Goal: Information Seeking & Learning: Learn about a topic

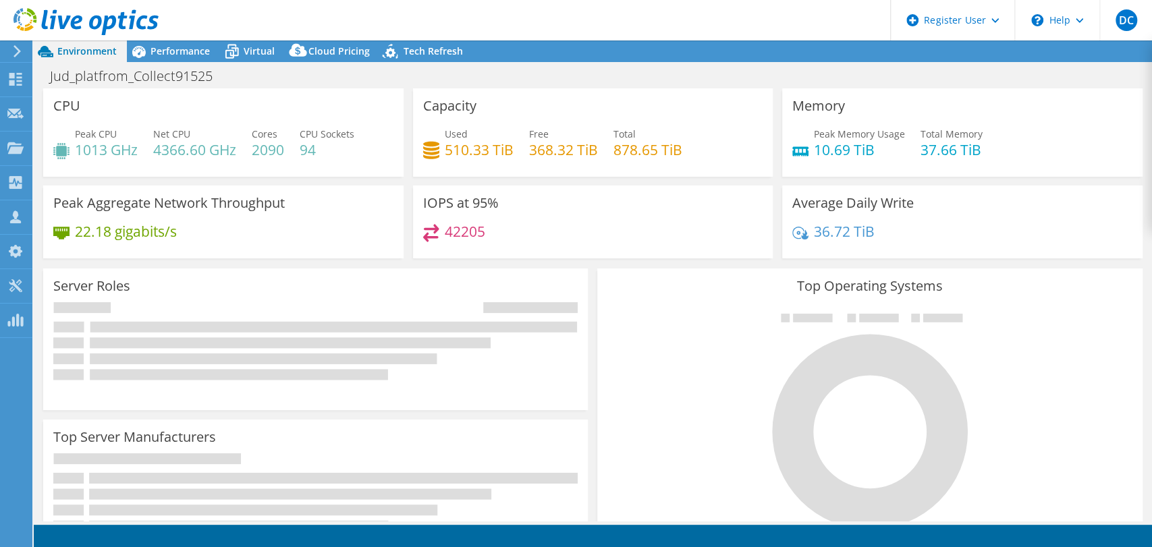
select select "USD"
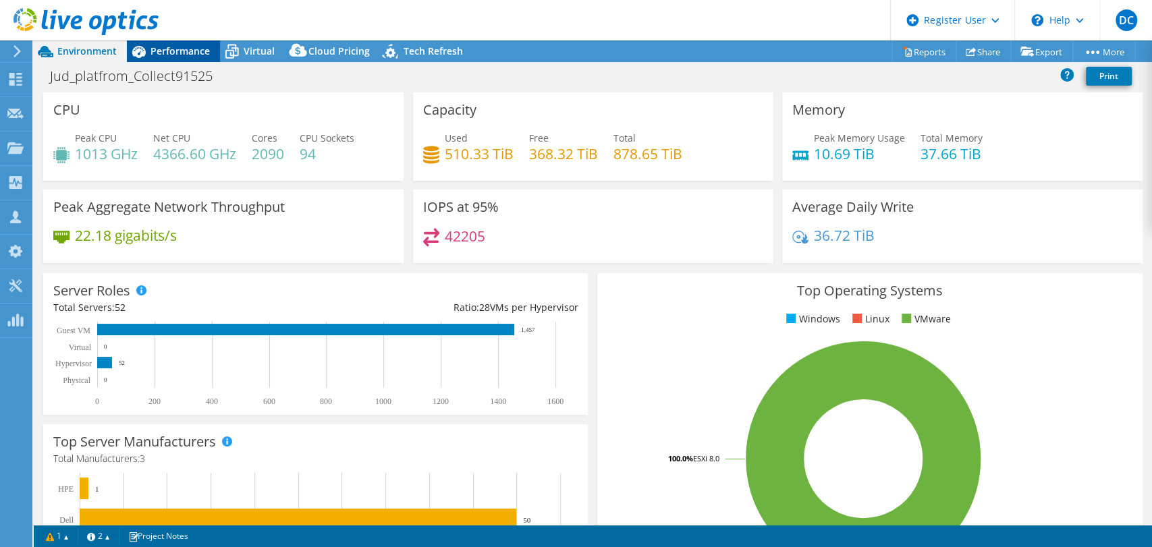
click at [157, 53] on span "Performance" at bounding box center [179, 51] width 59 height 13
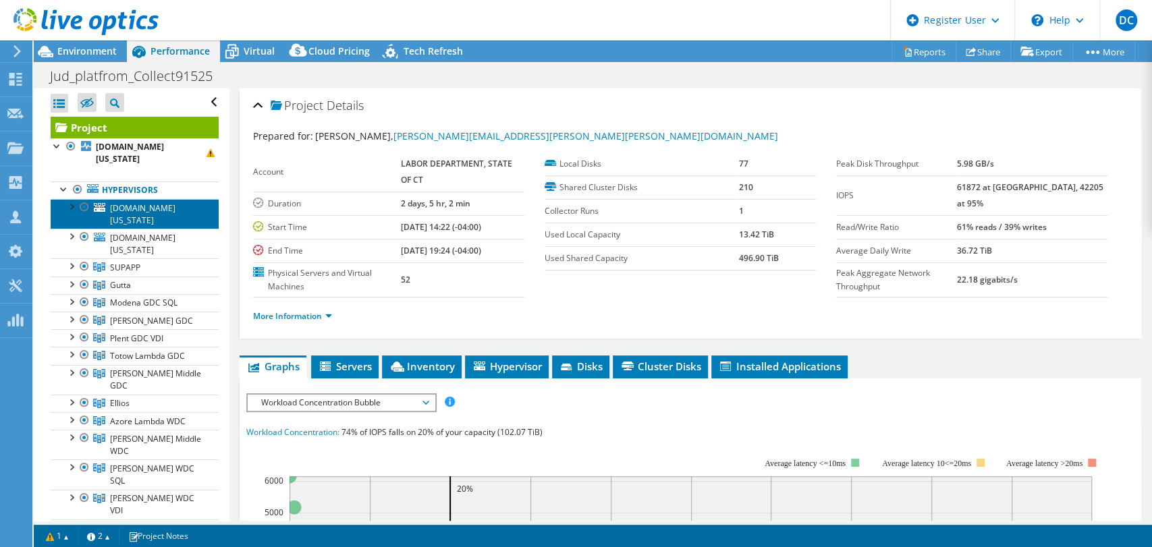
click at [132, 223] on span "emblem0v-pui.jis.state.ct.us" at bounding box center [142, 214] width 65 height 24
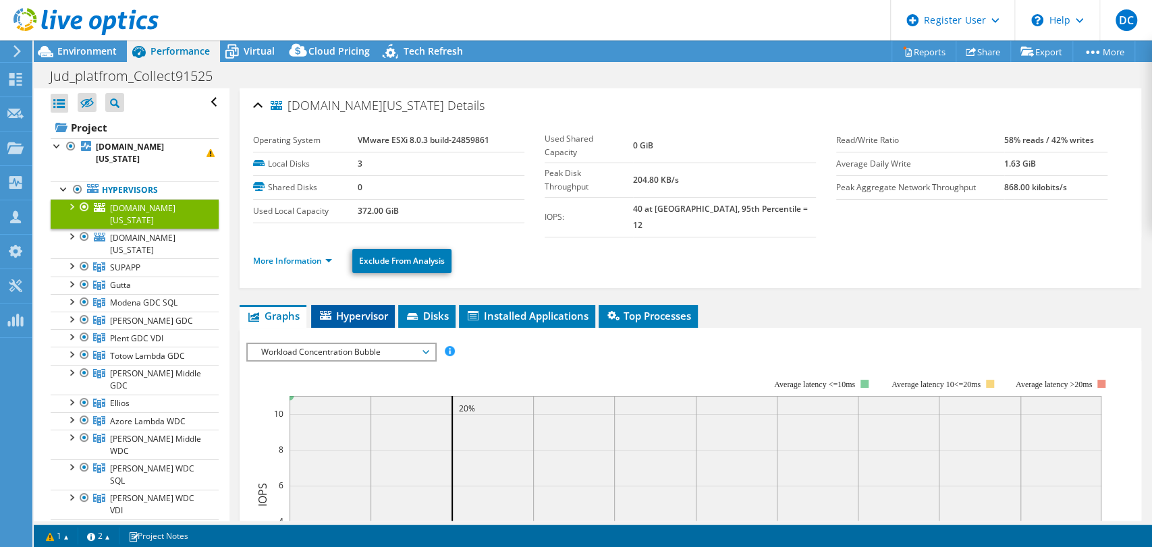
click at [358, 309] on span "Hypervisor" at bounding box center [353, 315] width 70 height 13
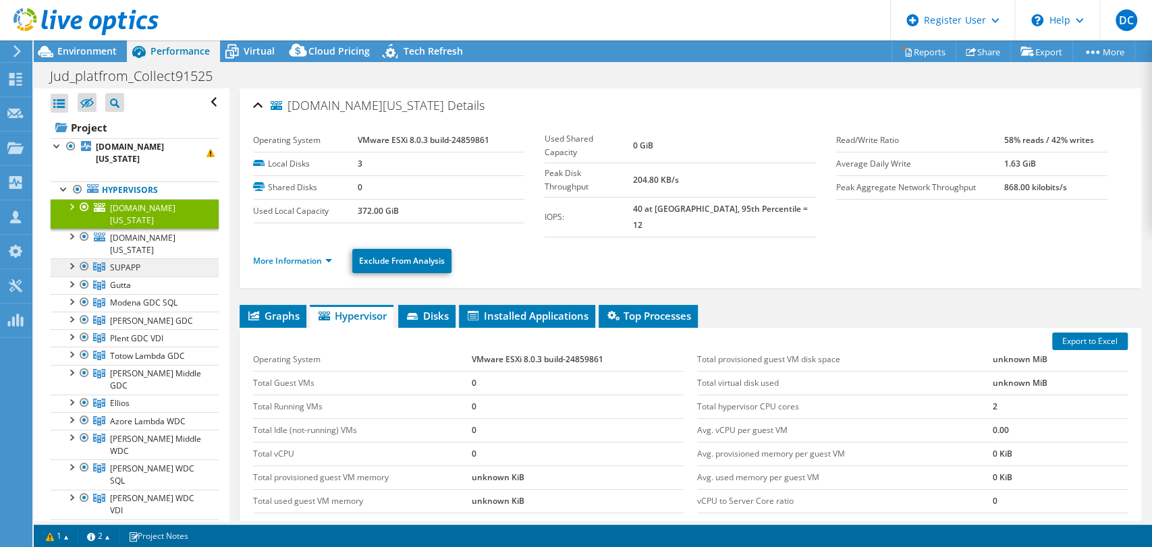
click at [133, 260] on link "SUPAPP" at bounding box center [135, 267] width 168 height 18
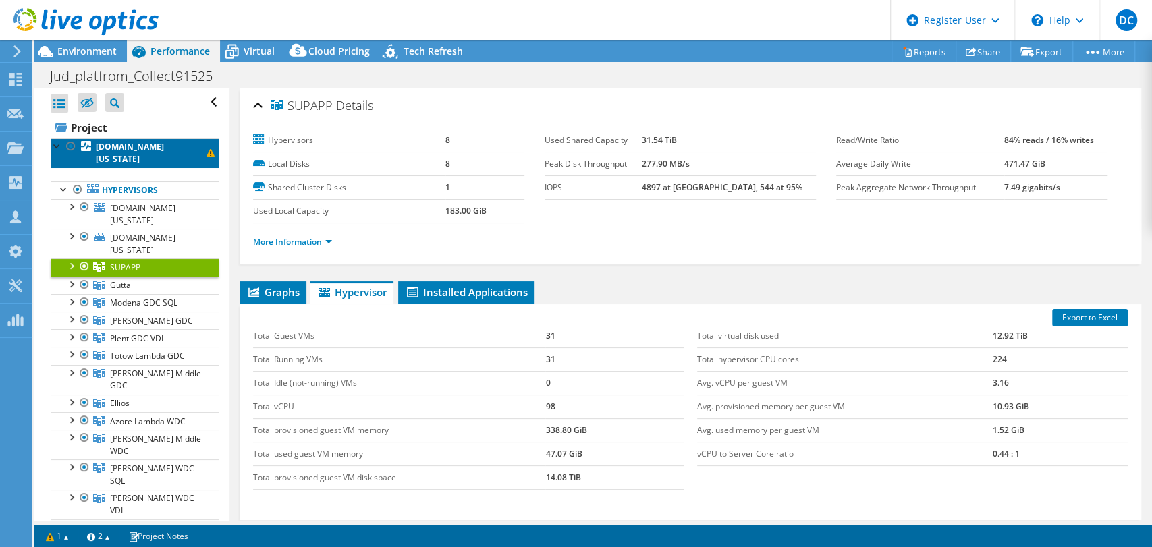
click at [117, 159] on b "emblem0v-pui.jis.state.ct.us" at bounding box center [130, 153] width 68 height 24
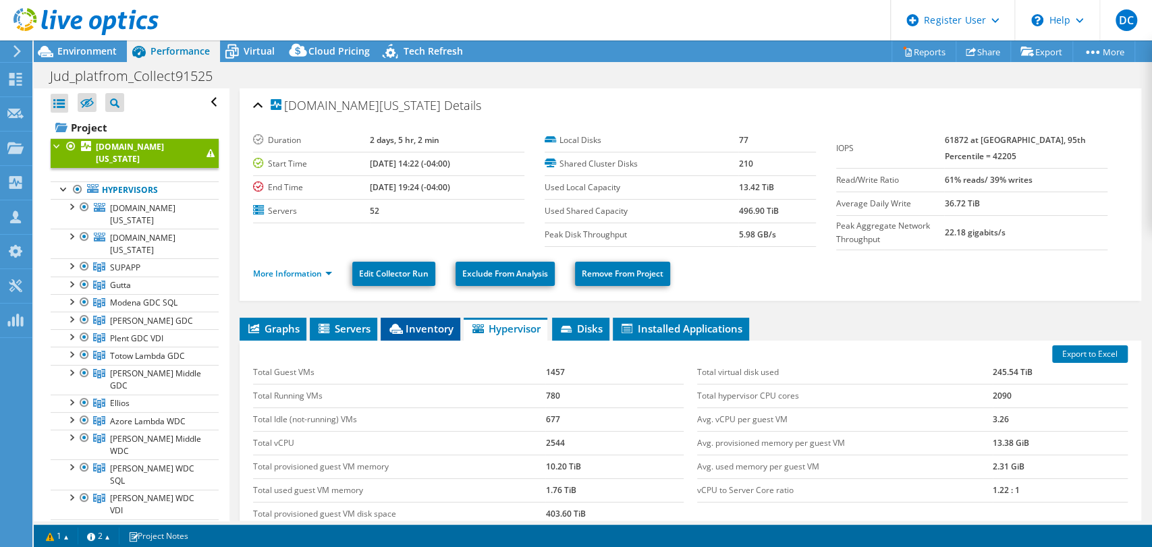
click at [430, 327] on span "Inventory" at bounding box center [420, 328] width 66 height 13
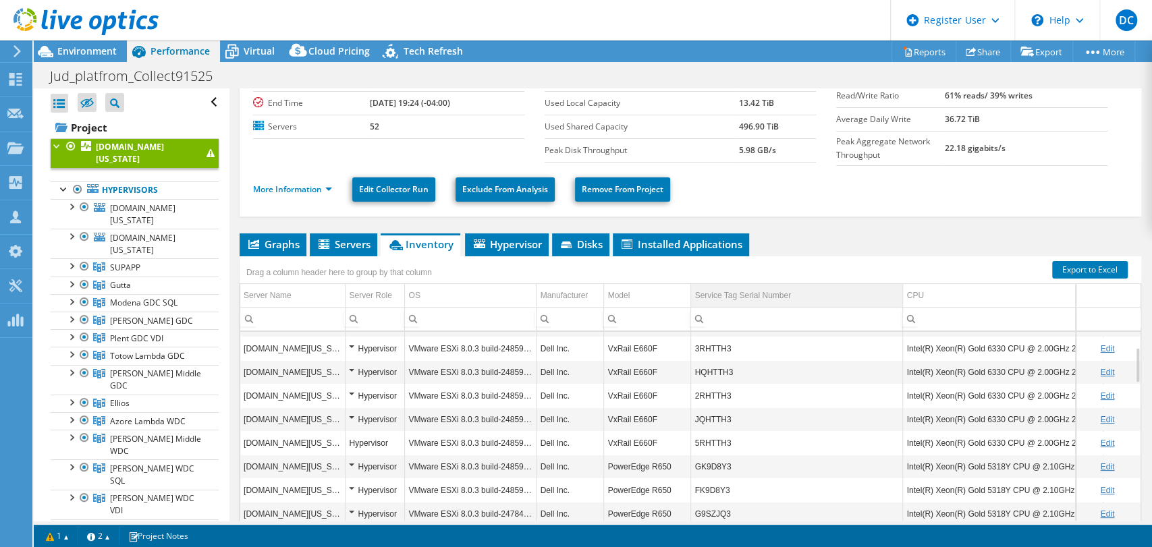
scroll to position [157, 0]
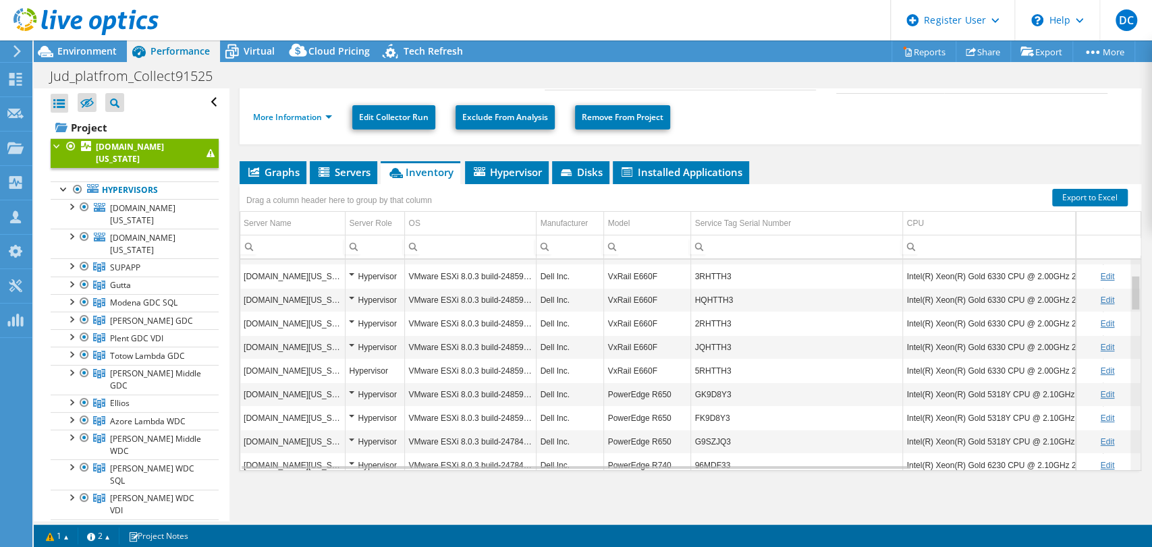
click at [1130, 297] on div "Data grid" at bounding box center [1135, 293] width 10 height 36
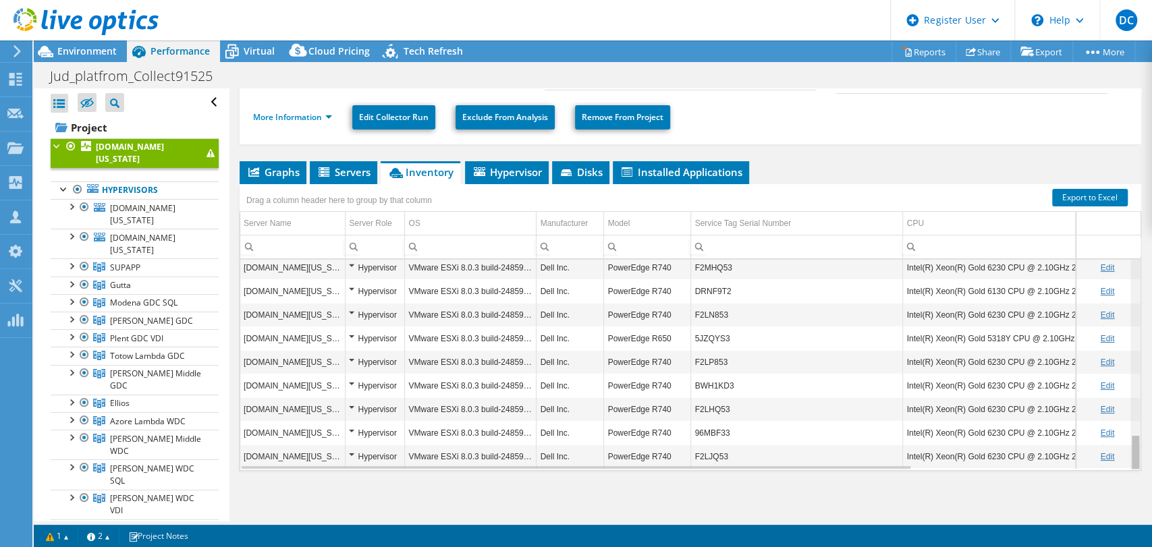
drag, startPoint x: 1123, startPoint y: 293, endPoint x: 1150, endPoint y: 505, distance: 213.5
click at [1150, 505] on body "DC Dell User Devyani Chauhan Devyani.Chauhan@dell.com Dell My Profile Log Out \…" at bounding box center [576, 273] width 1152 height 547
click at [136, 492] on span "[PERSON_NAME] WDC VDI" at bounding box center [152, 504] width 84 height 24
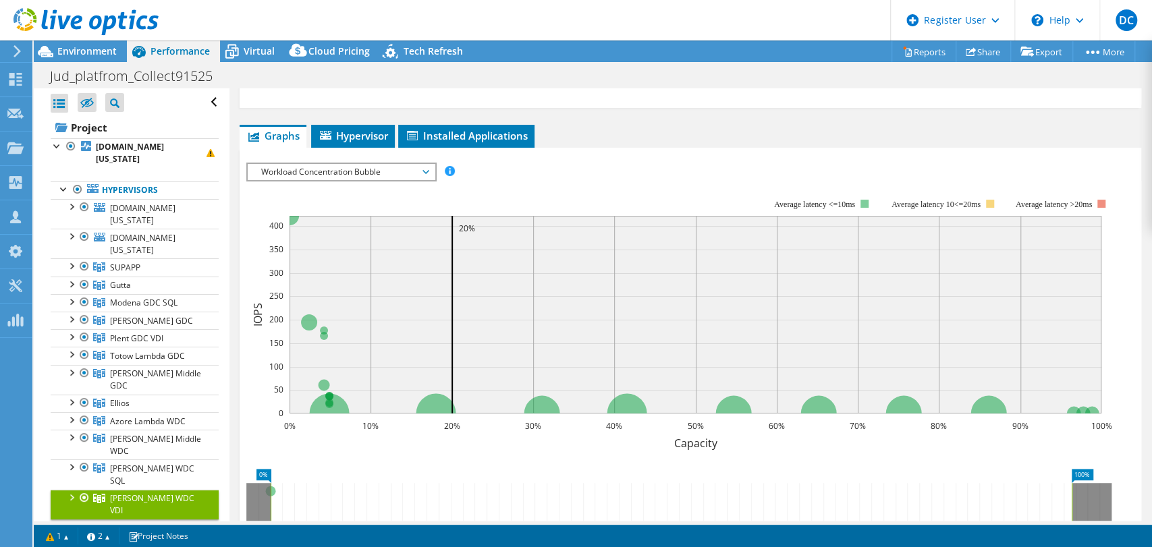
click at [389, 175] on span "Workload Concentration Bubble" at bounding box center [340, 172] width 173 height 16
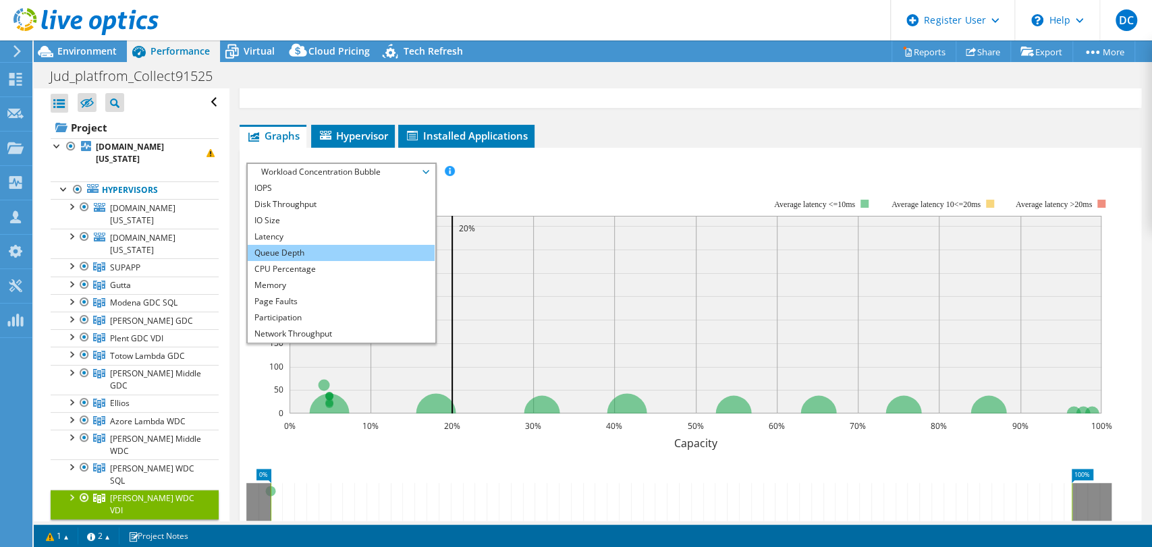
click at [367, 258] on li "Queue Depth" at bounding box center [341, 253] width 187 height 16
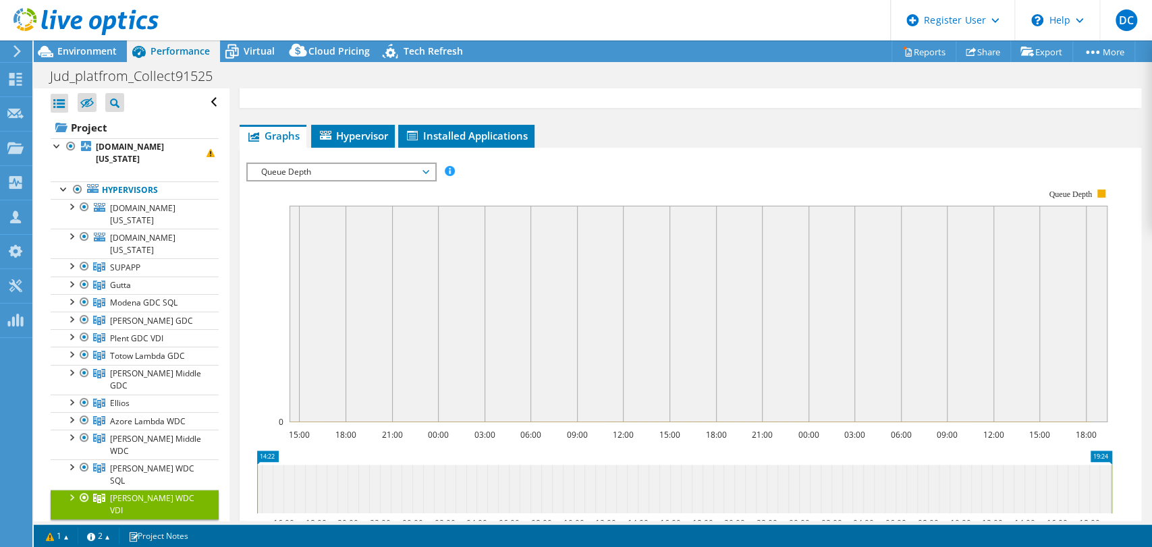
click at [376, 175] on span "Queue Depth" at bounding box center [340, 172] width 173 height 16
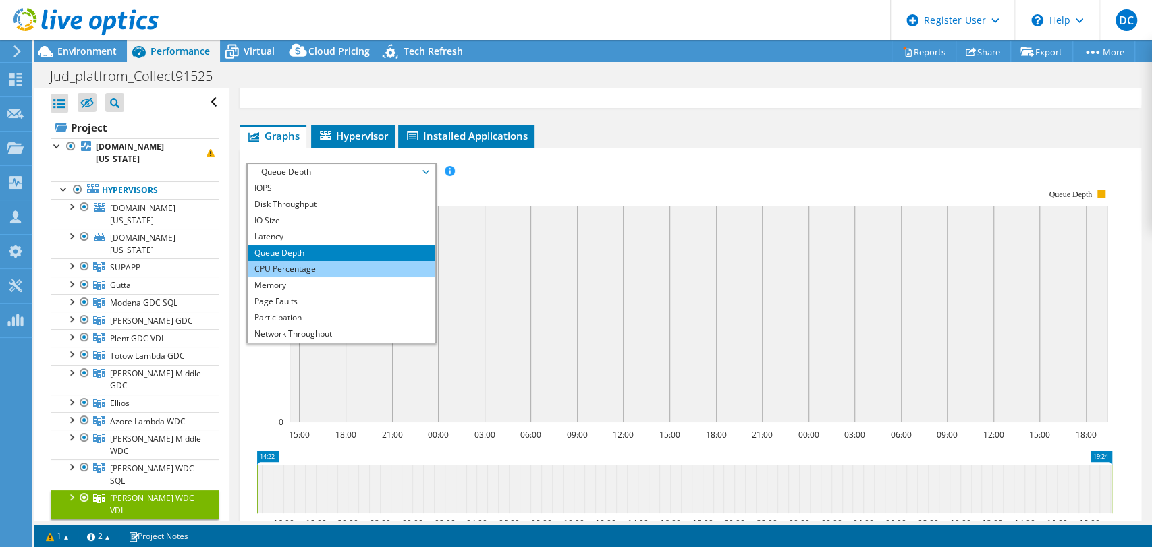
click at [364, 262] on li "CPU Percentage" at bounding box center [341, 269] width 187 height 16
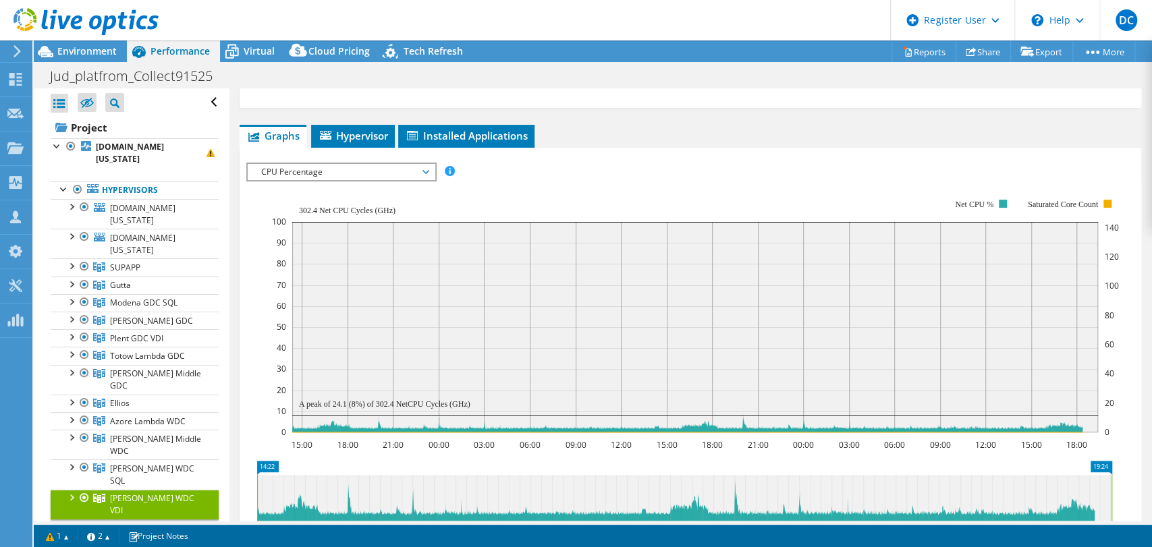
click at [404, 166] on span "CPU Percentage" at bounding box center [340, 172] width 173 height 16
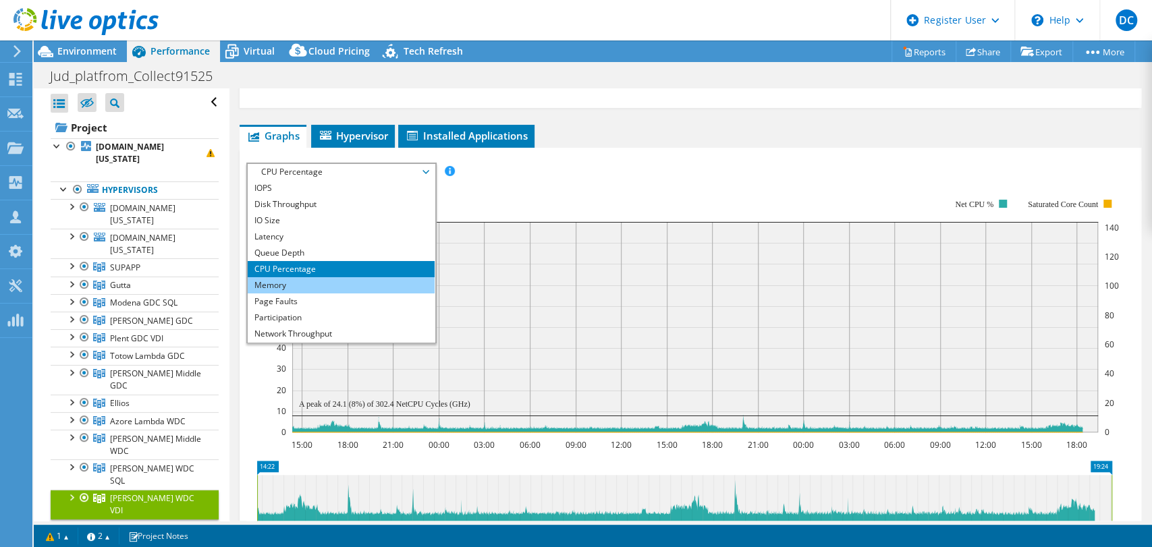
click at [380, 279] on li "Memory" at bounding box center [341, 285] width 187 height 16
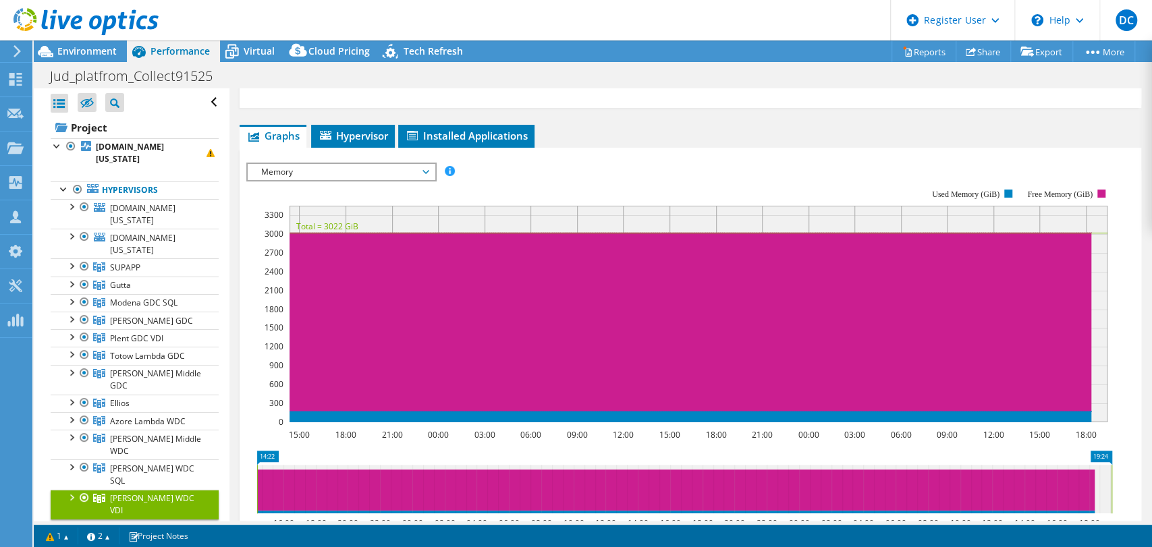
scroll to position [0, 0]
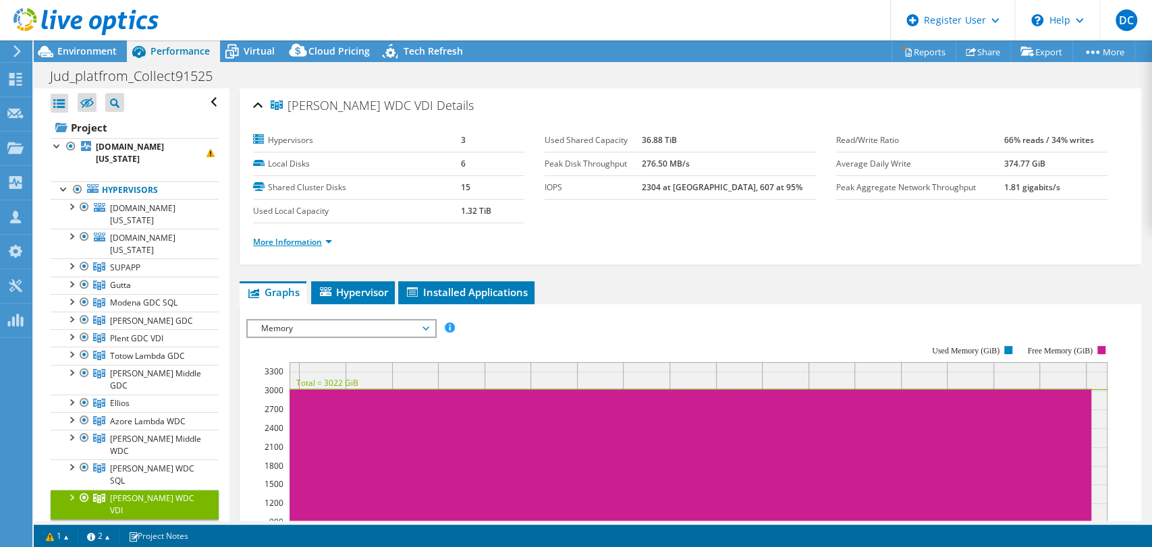
click at [316, 242] on link "More Information" at bounding box center [292, 241] width 79 height 11
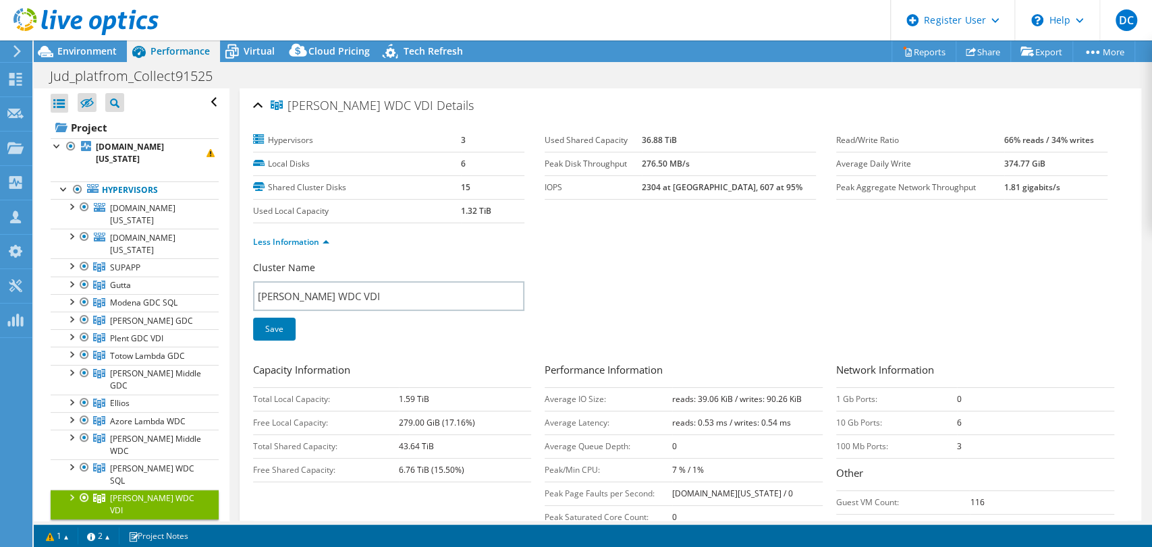
click at [557, 529] on div "1 1 2 Project Notes" at bounding box center [316, 536] width 554 height 17
click at [308, 239] on link "Less Information" at bounding box center [291, 241] width 76 height 11
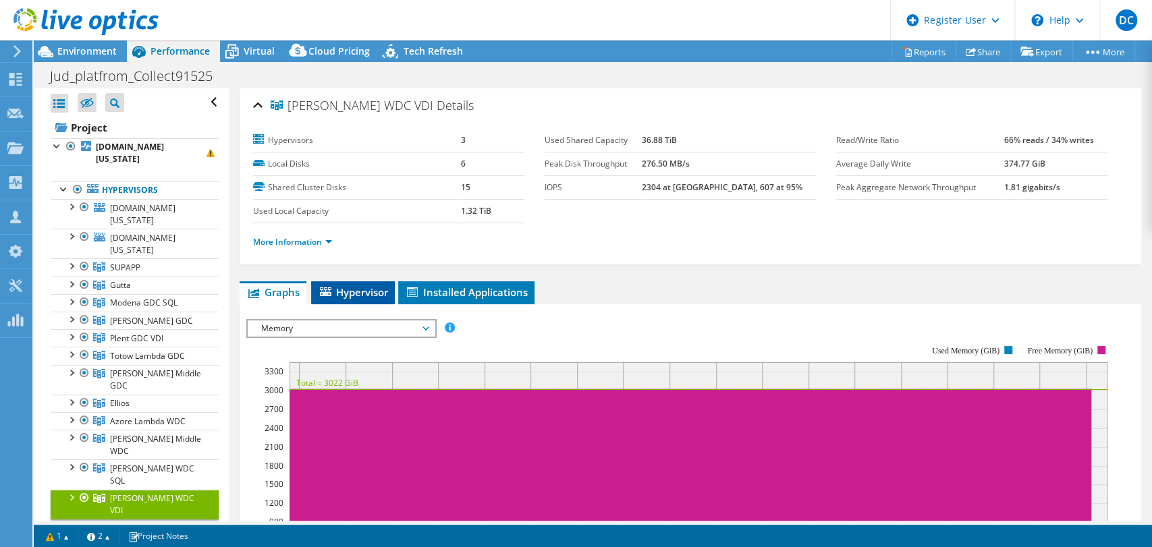
click at [360, 298] on li "Hypervisor" at bounding box center [353, 292] width 84 height 23
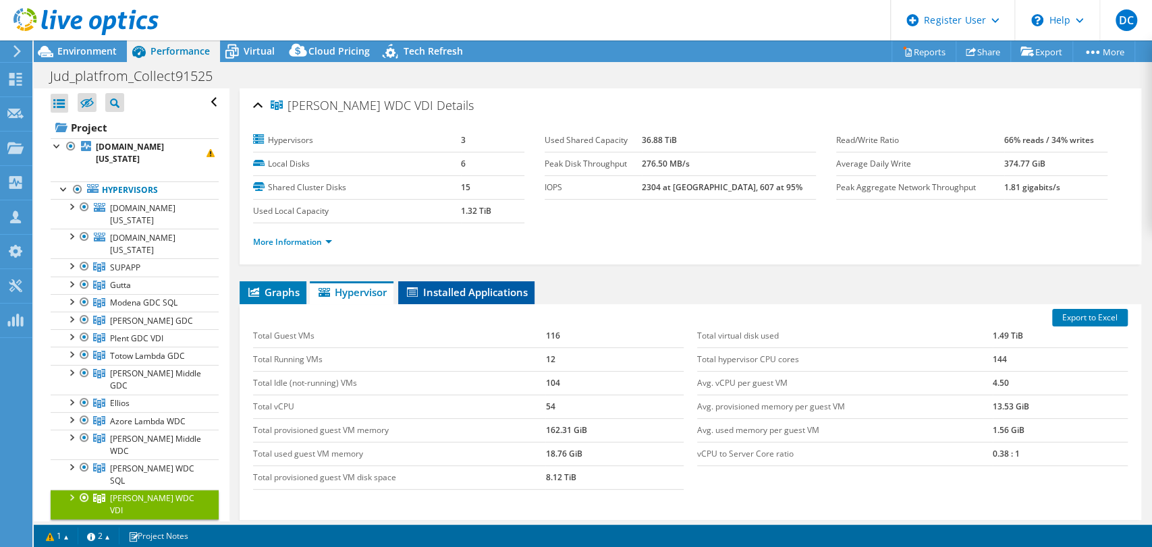
click at [465, 287] on span "Installed Applications" at bounding box center [466, 291] width 123 height 13
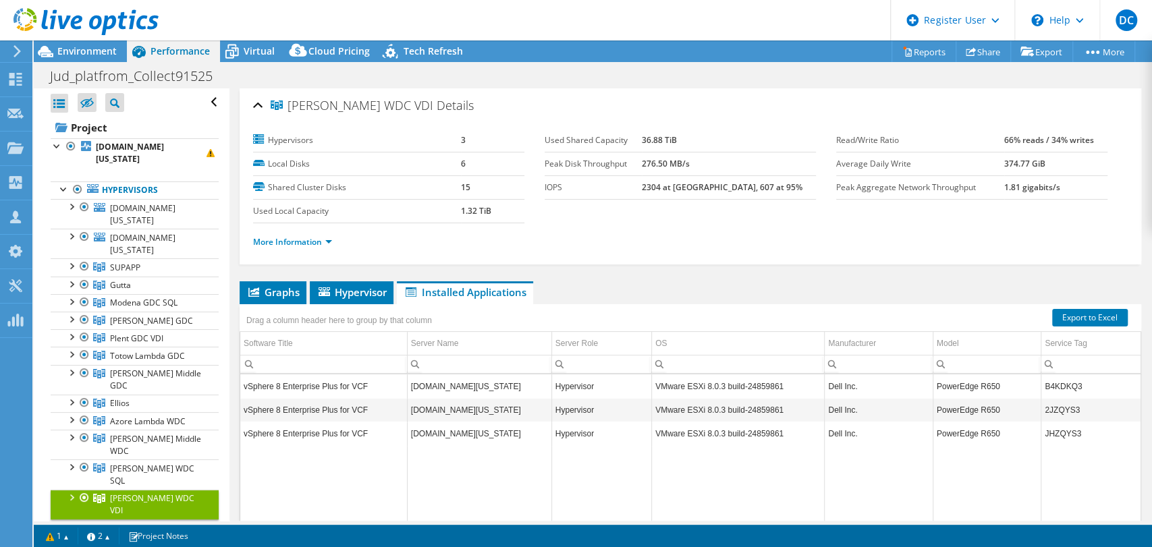
click at [1057, 379] on td "B4KDKQ3" at bounding box center [1090, 386] width 99 height 24
copy td "B4KDKQ3"
click at [101, 42] on div at bounding box center [79, 22] width 159 height 45
click at [93, 53] on span "Environment" at bounding box center [86, 51] width 59 height 13
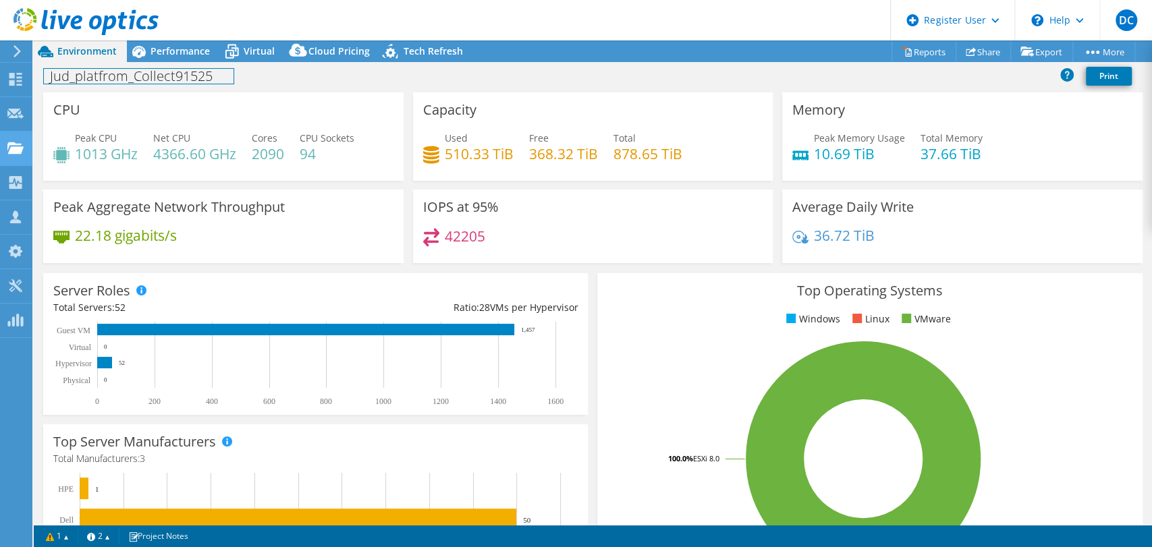
click at [143, 107] on div "Project Actions Project Actions Reports Share Export vSAN ReadyNode Sizer" at bounding box center [593, 293] width 1118 height 507
click at [165, 43] on div "Performance" at bounding box center [173, 51] width 93 height 22
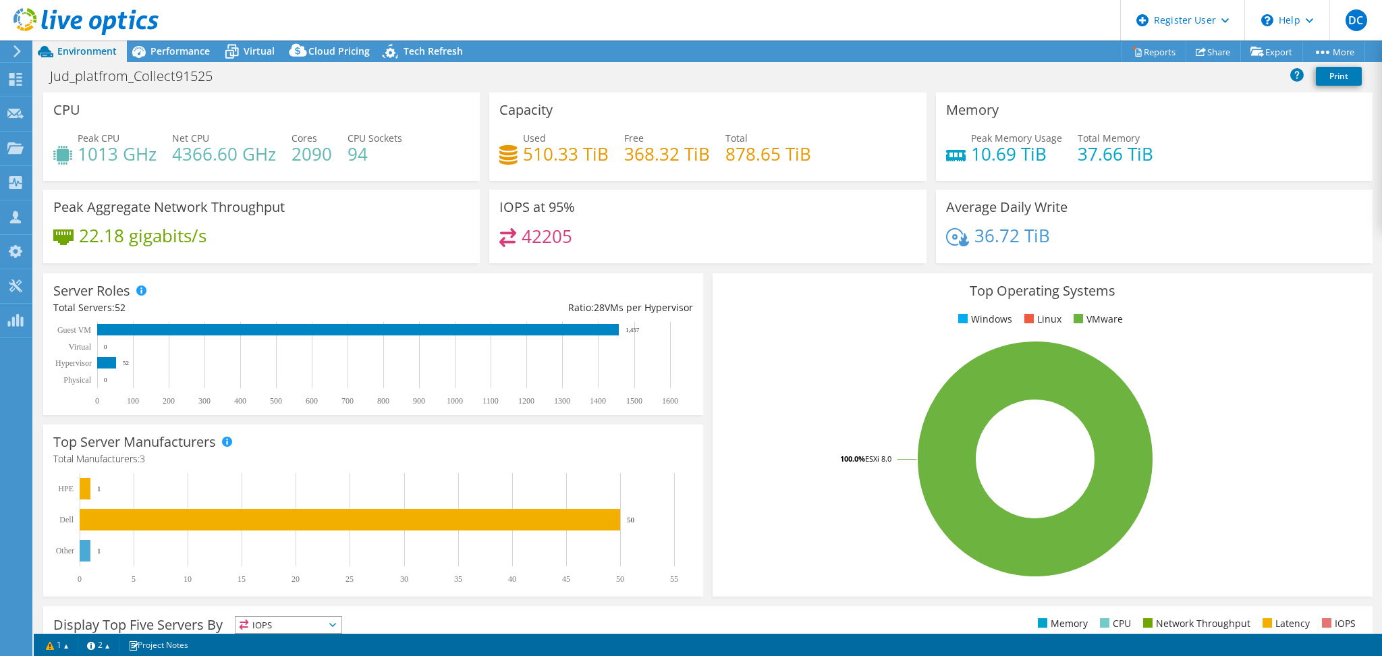
select select "USD"
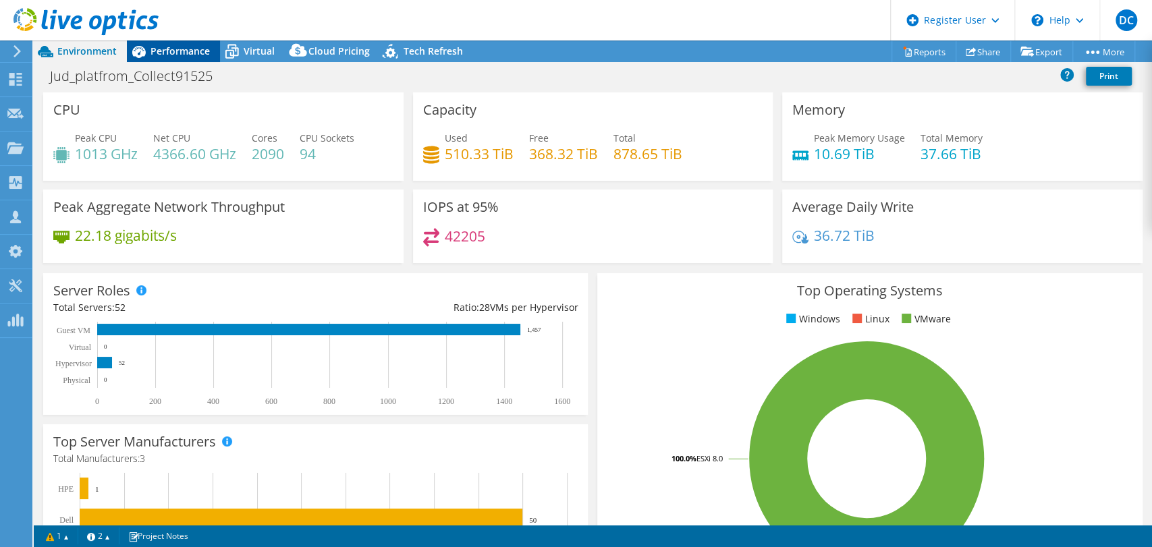
click at [164, 53] on span "Performance" at bounding box center [179, 51] width 59 height 13
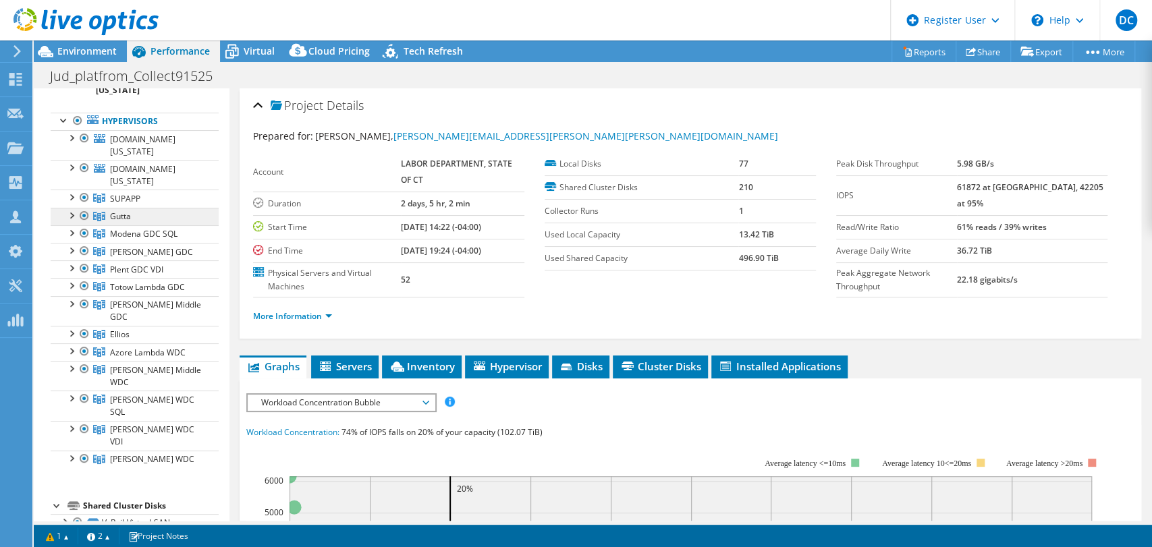
scroll to position [69, 0]
click at [134, 231] on span "Modena GDC SQL" at bounding box center [143, 232] width 67 height 11
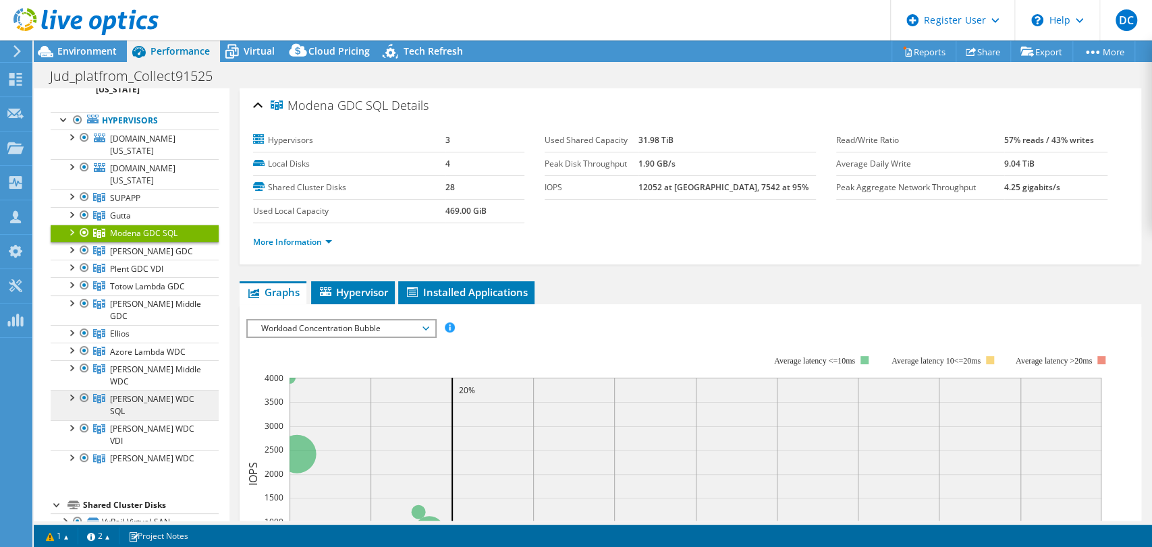
click at [161, 390] on link "[PERSON_NAME] WDC SQL" at bounding box center [135, 405] width 168 height 30
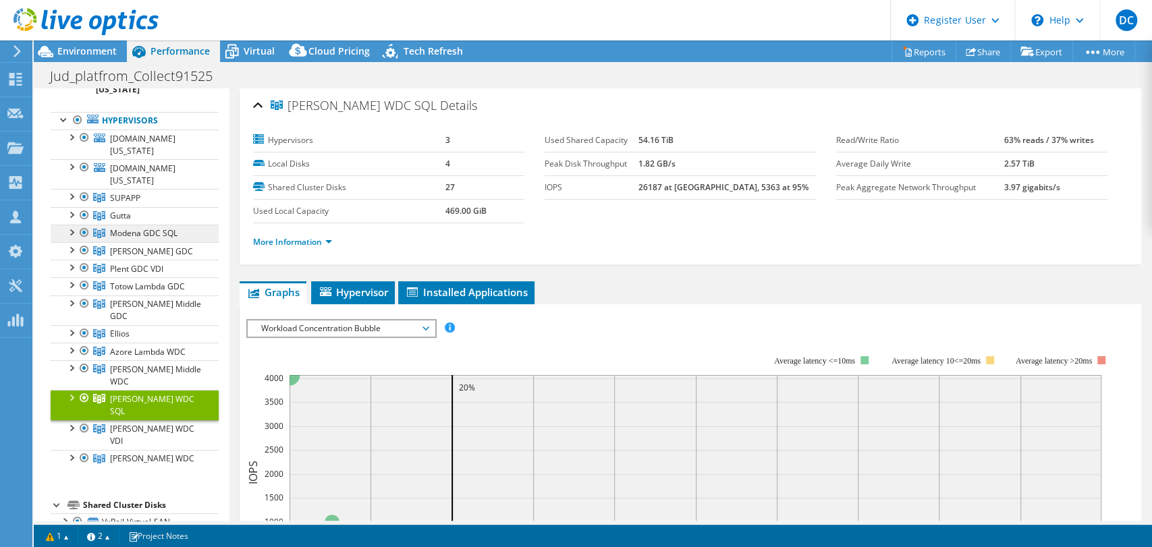
click at [160, 234] on span "Modena GDC SQL" at bounding box center [143, 232] width 67 height 11
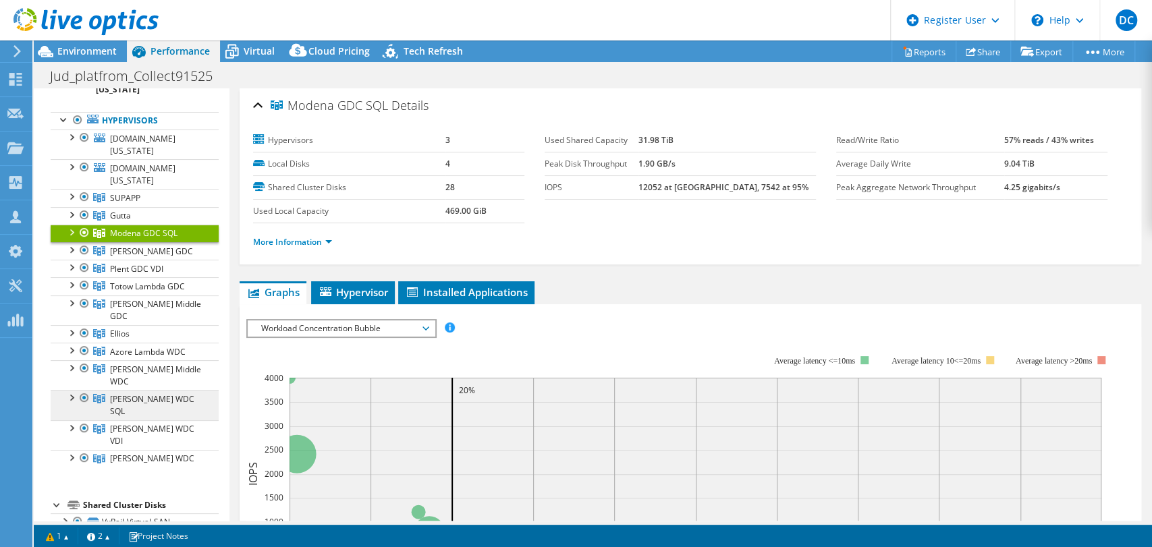
click at [181, 390] on link "[PERSON_NAME] WDC SQL" at bounding box center [135, 405] width 168 height 30
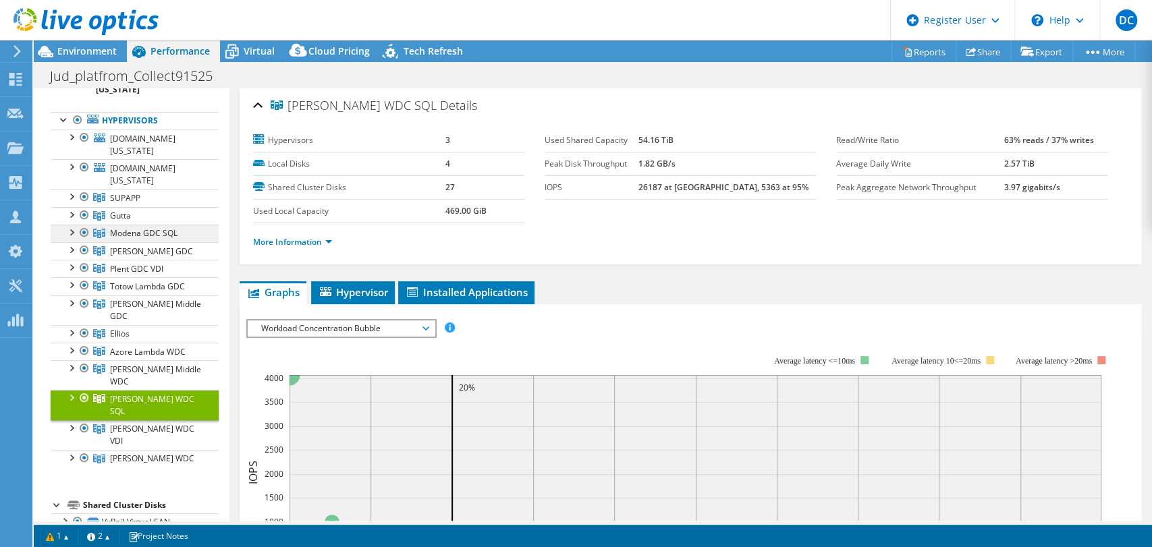
click at [183, 228] on link "Modena GDC SQL" at bounding box center [135, 234] width 168 height 18
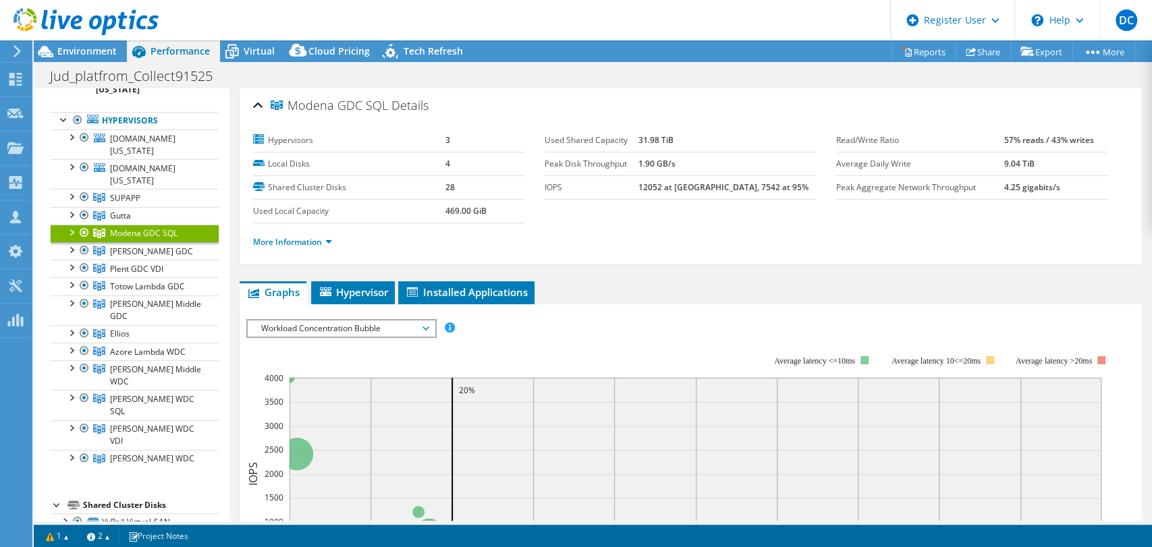
click at [295, 324] on span "Workload Concentration Bubble" at bounding box center [340, 328] width 173 height 16
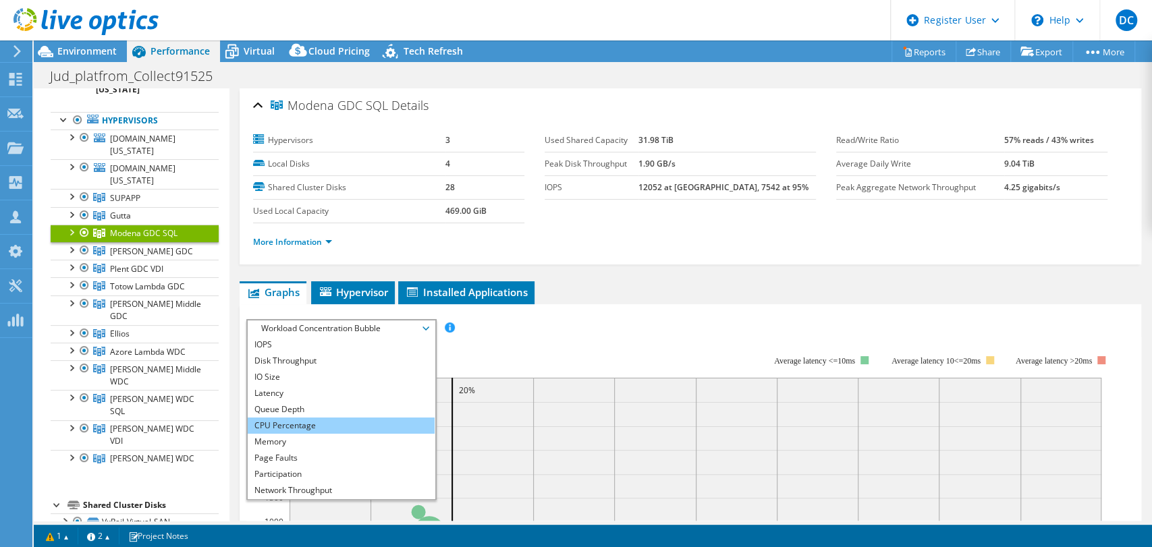
click at [319, 419] on li "CPU Percentage" at bounding box center [341, 426] width 187 height 16
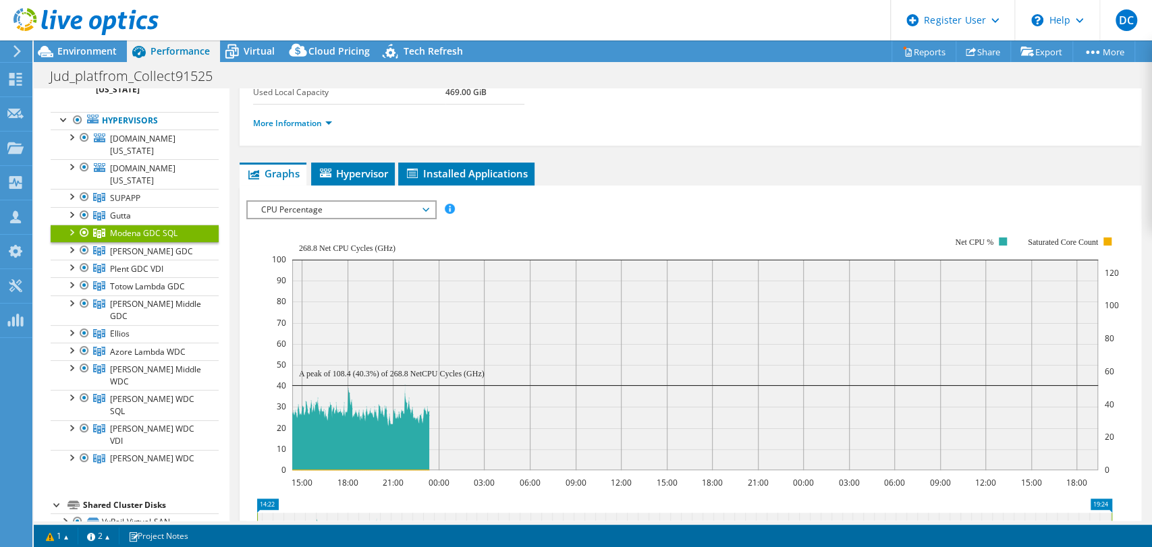
scroll to position [152, 0]
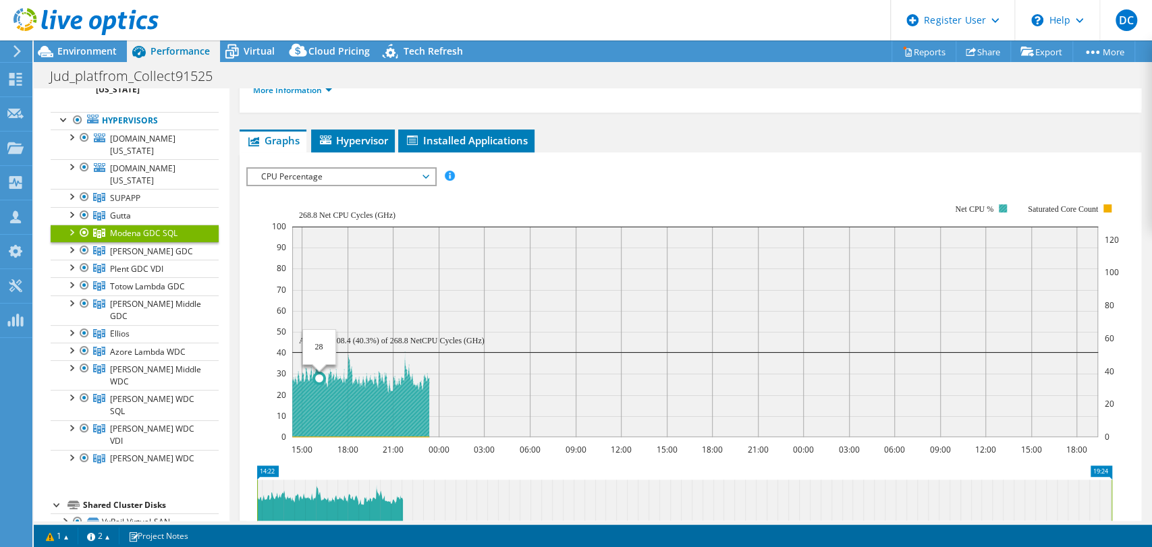
click at [319, 419] on icon at bounding box center [360, 394] width 137 height 85
click at [395, 462] on section "Workload Concentration: 74% of IOPS falls on 20% of your capacity (102.07 TiB) …" at bounding box center [690, 409] width 888 height 446
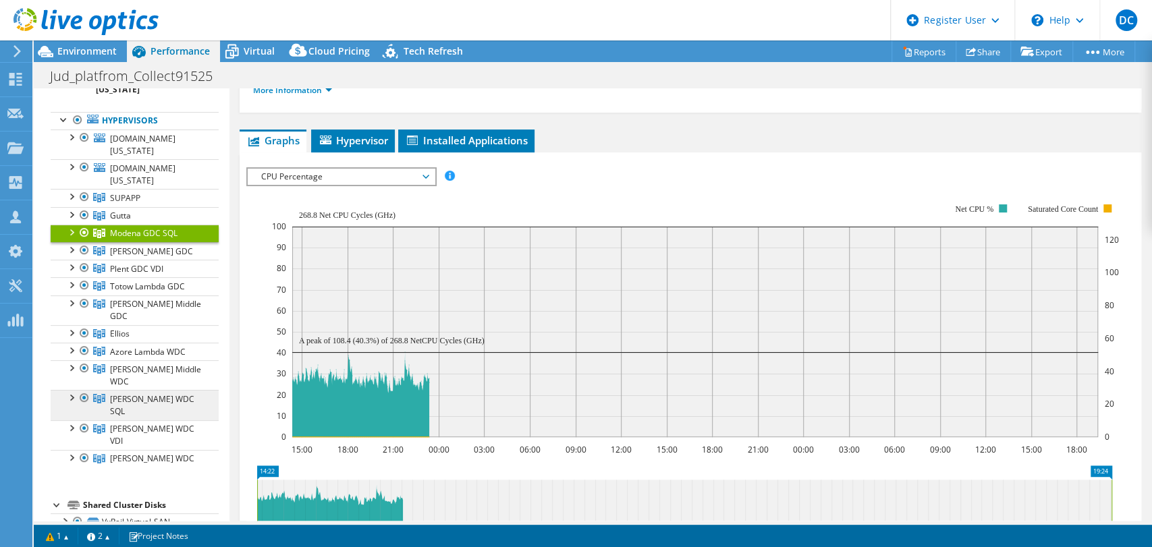
click at [177, 390] on link "[PERSON_NAME] WDC SQL" at bounding box center [135, 405] width 168 height 30
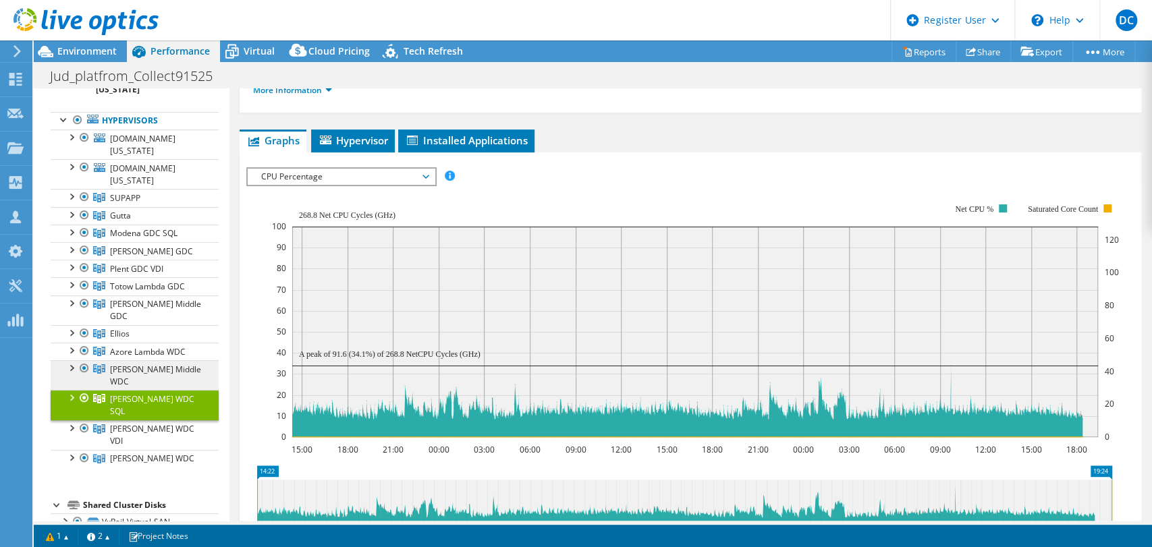
click at [162, 364] on span "[PERSON_NAME] Middle WDC" at bounding box center [155, 376] width 91 height 24
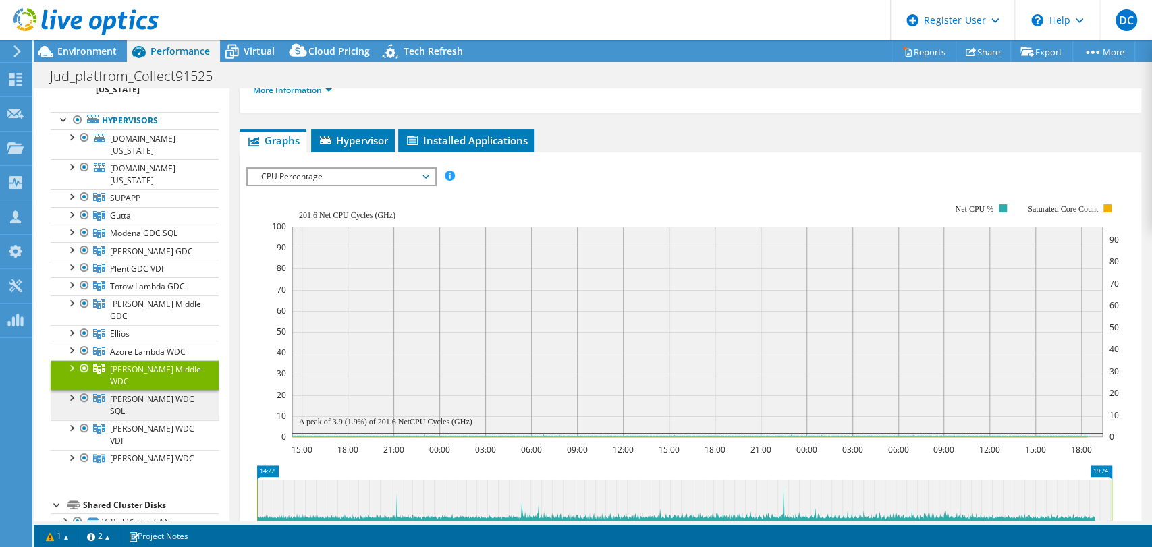
click at [159, 393] on span "[PERSON_NAME] WDC SQL" at bounding box center [152, 405] width 84 height 24
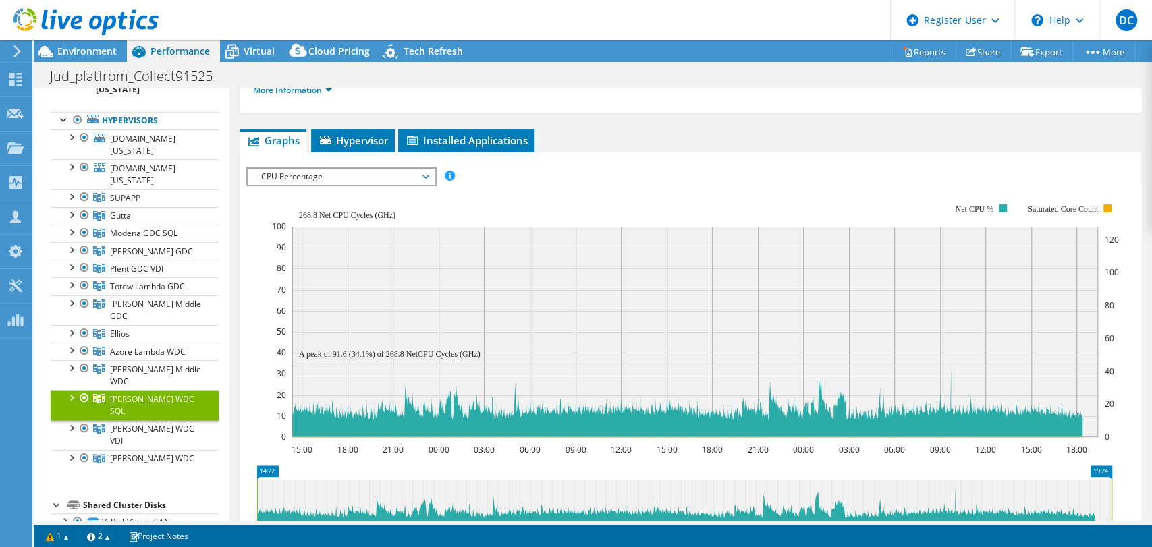
click at [342, 172] on span "CPU Percentage" at bounding box center [340, 177] width 173 height 16
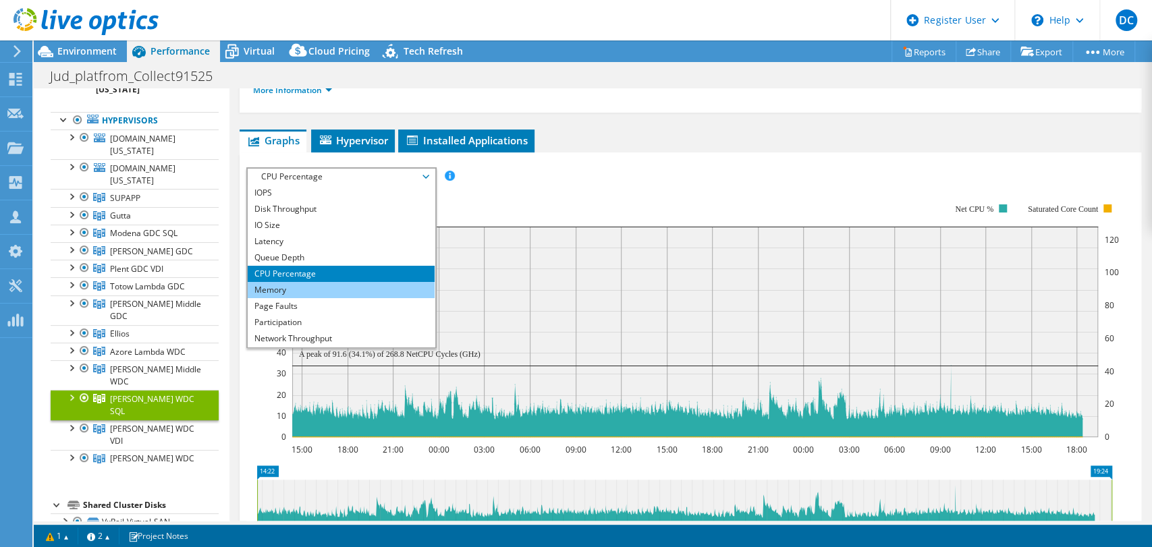
click at [311, 287] on li "Memory" at bounding box center [341, 290] width 187 height 16
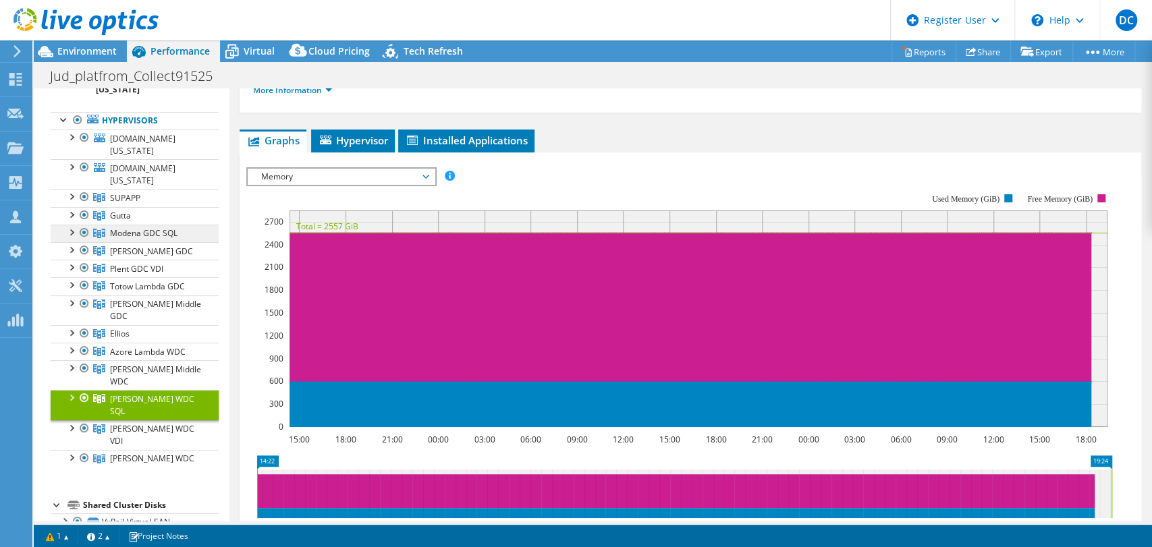
click at [168, 234] on span "Modena GDC SQL" at bounding box center [143, 232] width 67 height 11
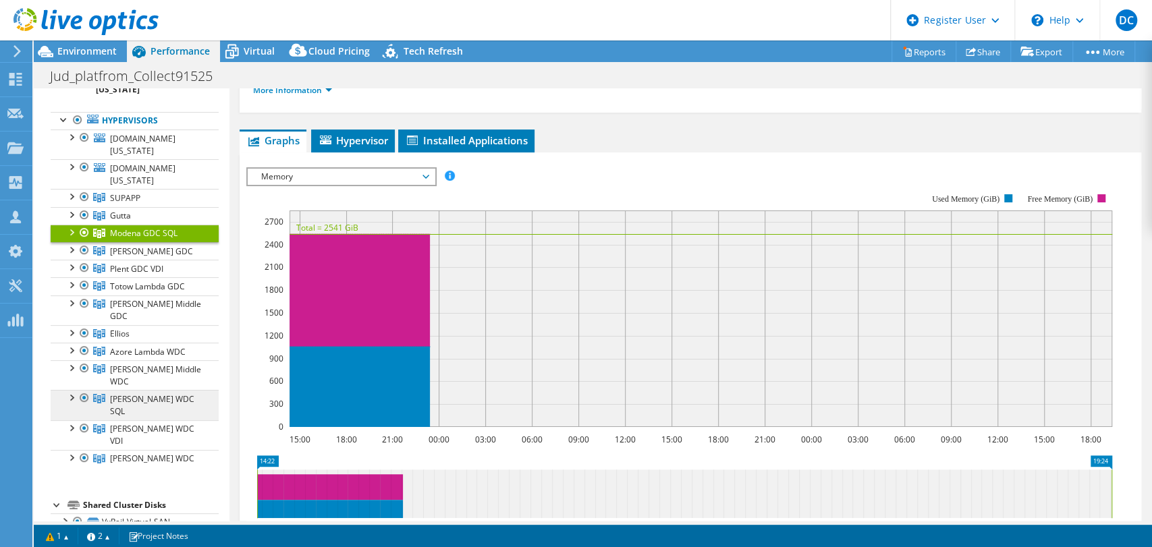
click at [154, 393] on span "[PERSON_NAME] WDC SQL" at bounding box center [152, 405] width 84 height 24
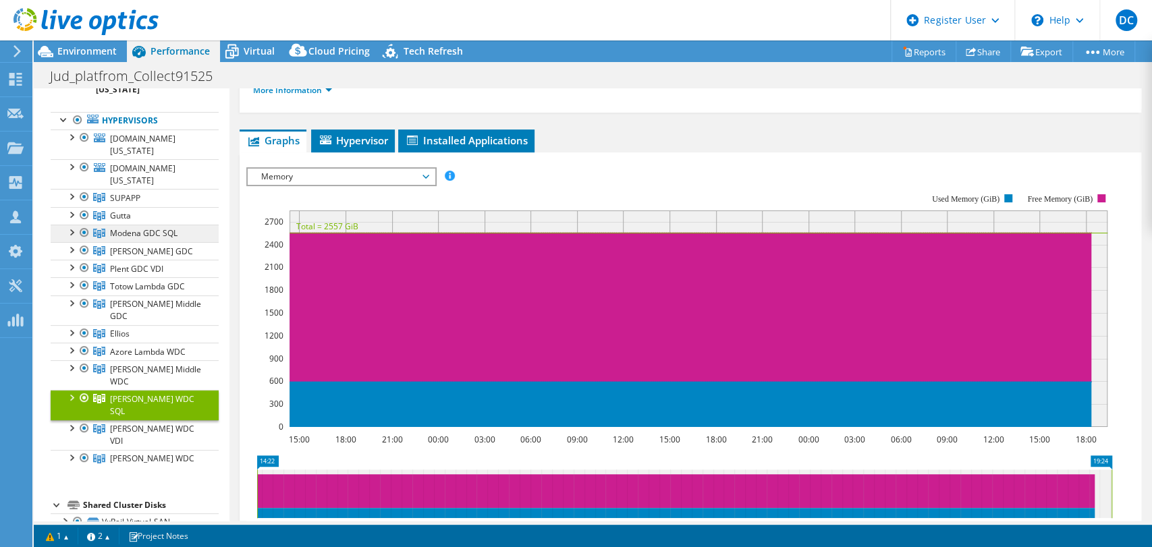
click at [160, 228] on span "Modena GDC SQL" at bounding box center [143, 232] width 67 height 11
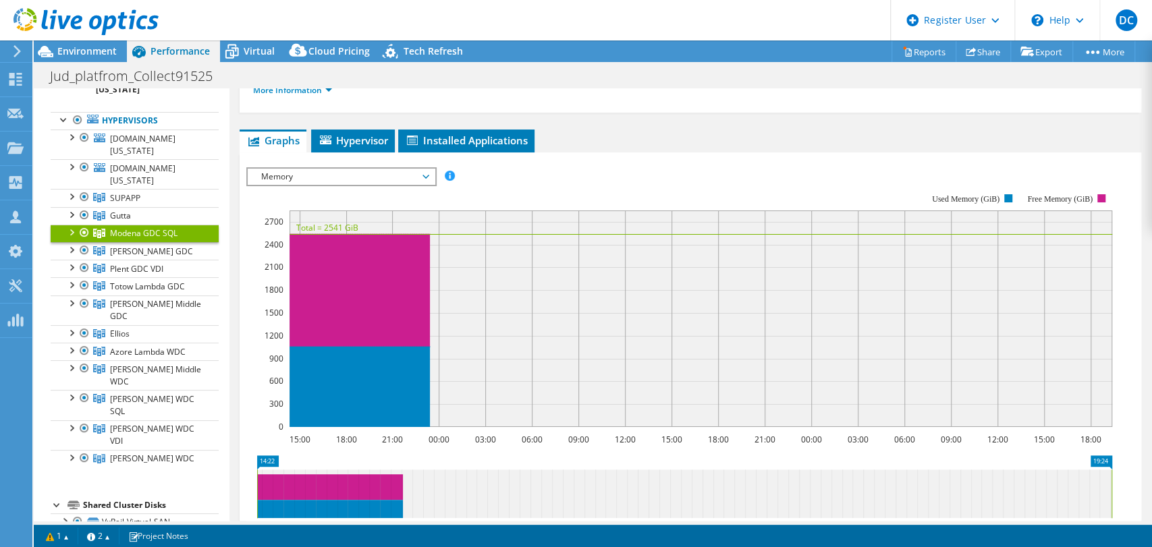
scroll to position [0, 0]
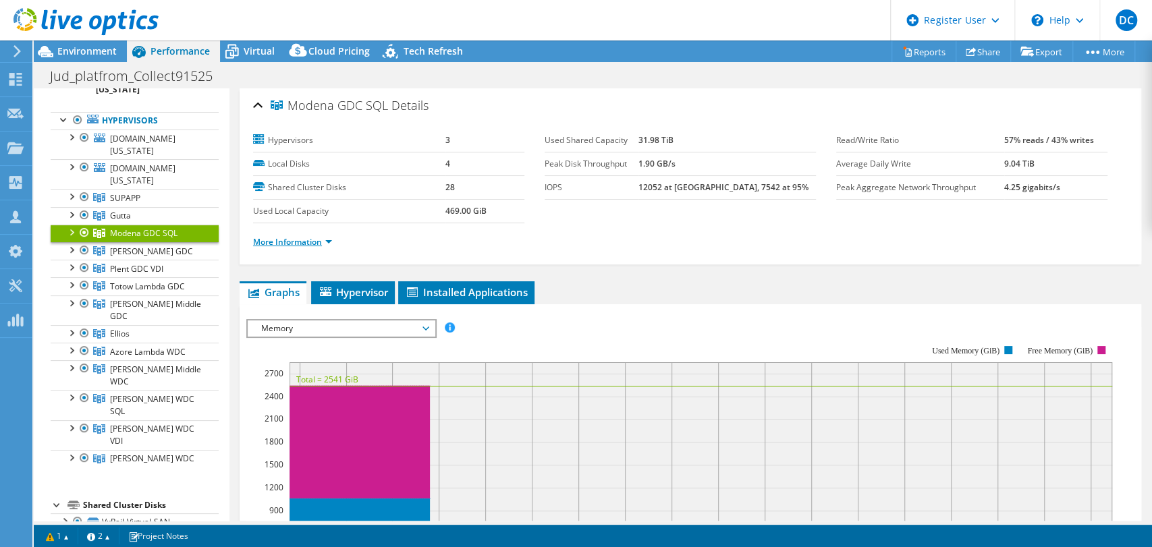
click at [311, 244] on link "More Information" at bounding box center [292, 241] width 79 height 11
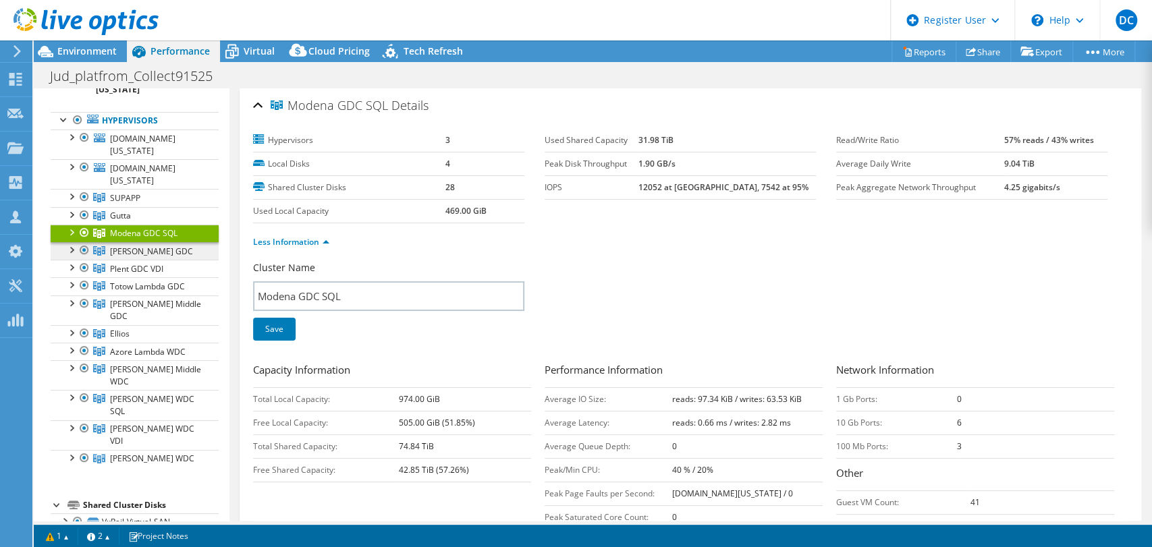
click at [163, 254] on link "[PERSON_NAME] GDC" at bounding box center [135, 251] width 168 height 18
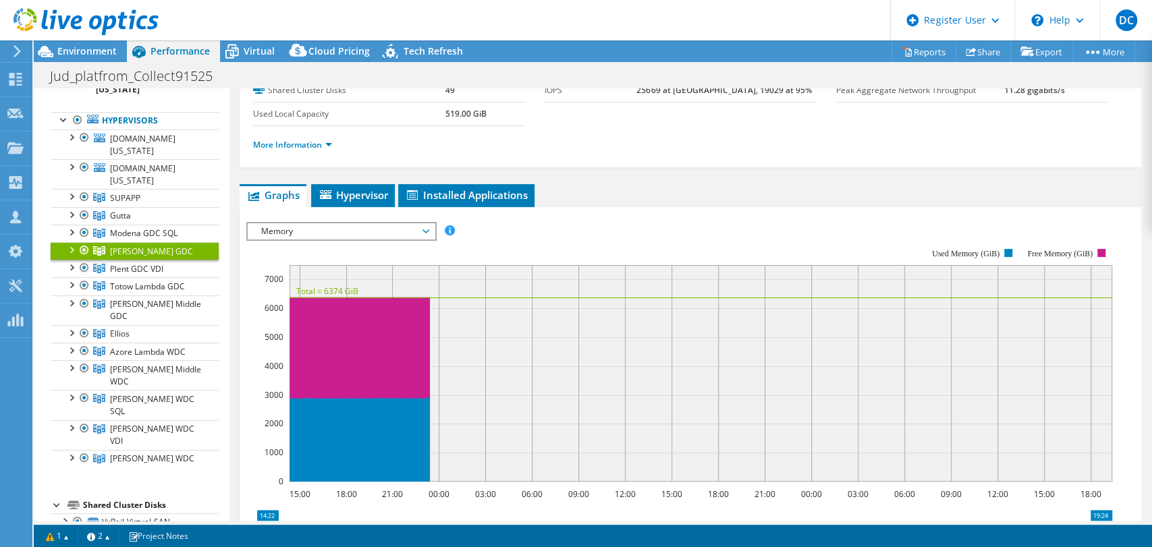
scroll to position [107, 0]
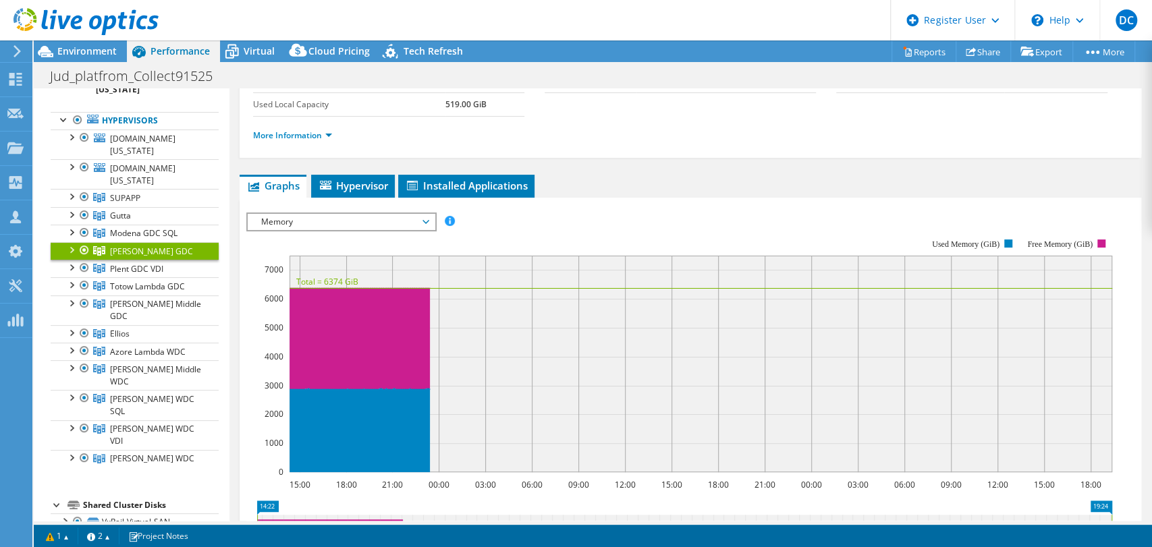
click at [286, 221] on span "Memory" at bounding box center [340, 222] width 173 height 16
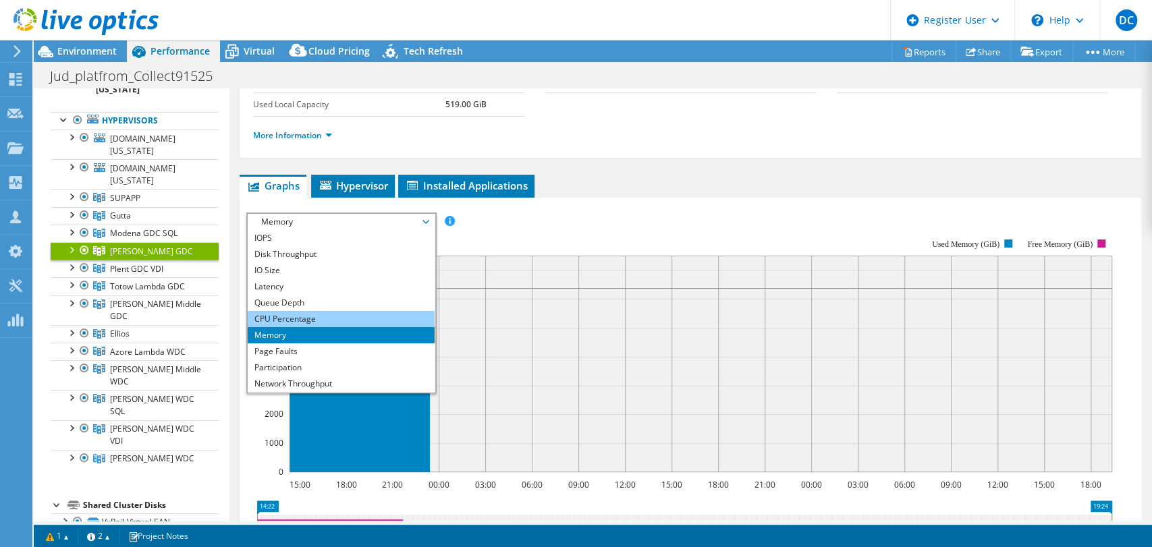
click at [297, 318] on li "CPU Percentage" at bounding box center [341, 319] width 187 height 16
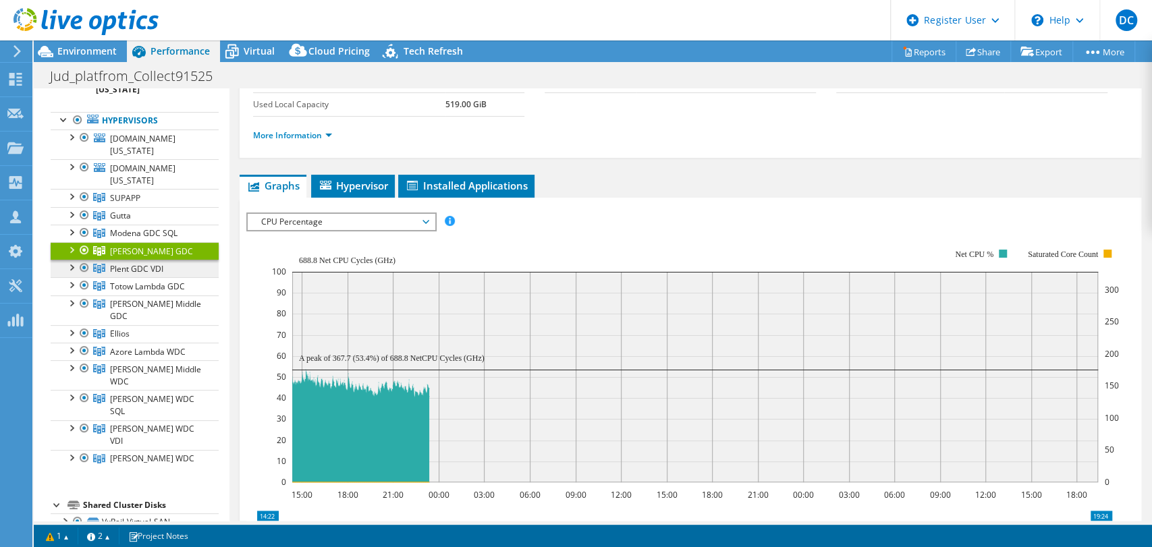
click at [148, 268] on span "Plent GDC VDI" at bounding box center [136, 268] width 53 height 11
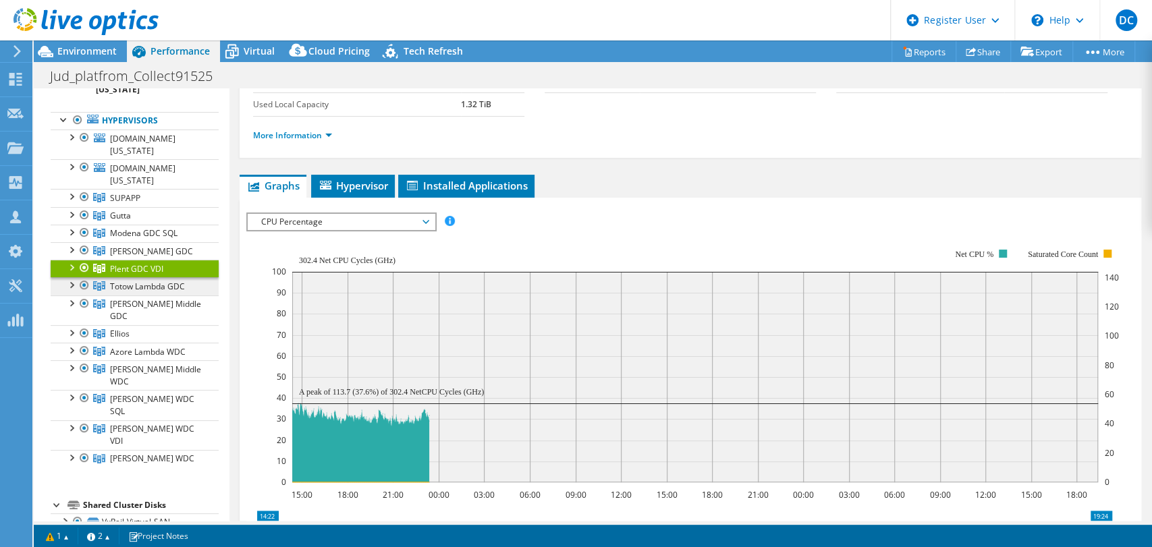
click at [148, 282] on span "Totow Lambda GDC" at bounding box center [147, 286] width 75 height 11
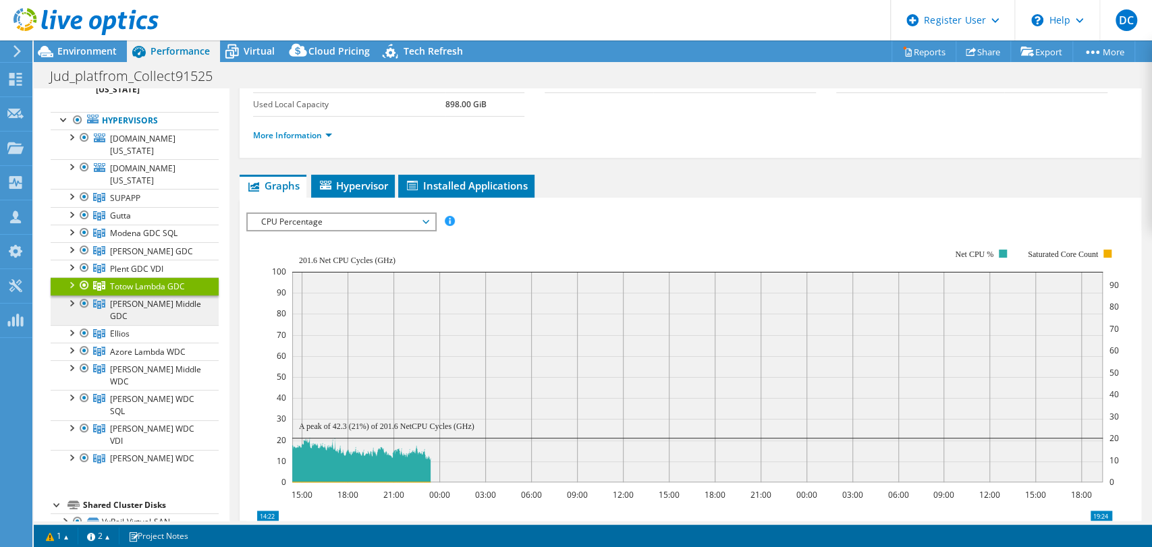
click at [150, 301] on span "[PERSON_NAME] Middle GDC" at bounding box center [155, 310] width 91 height 24
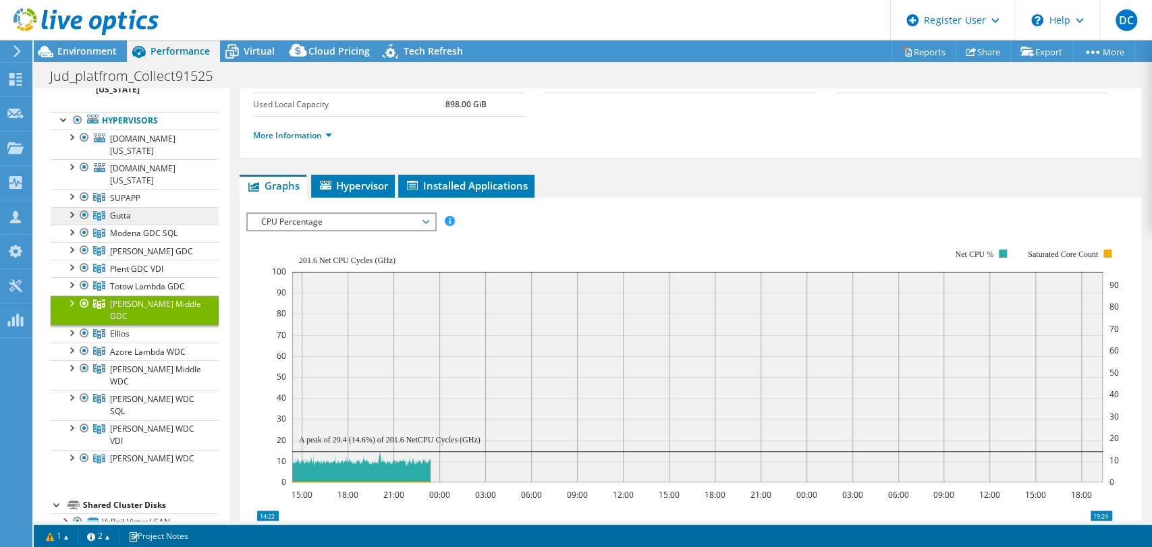
click at [137, 207] on link "Gutta" at bounding box center [135, 216] width 168 height 18
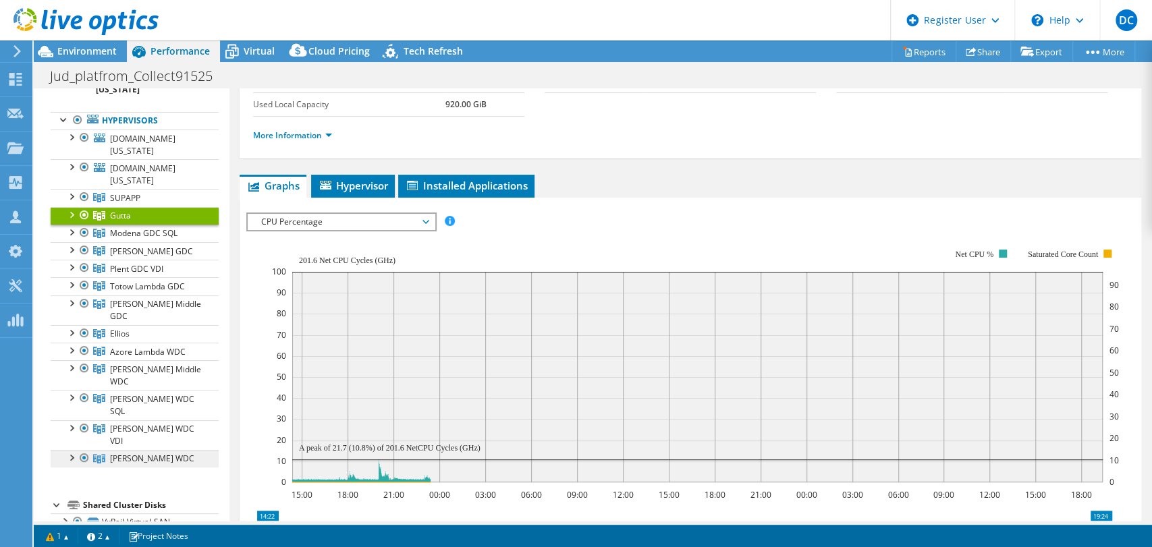
click at [148, 450] on link "[PERSON_NAME] WDC" at bounding box center [135, 459] width 168 height 18
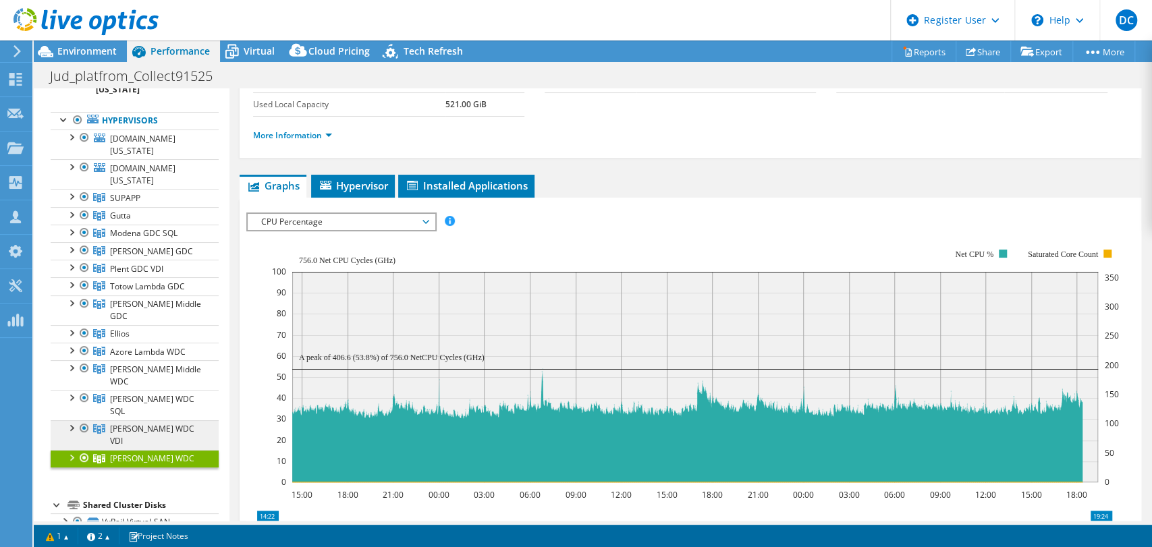
click at [152, 423] on span "[PERSON_NAME] WDC VDI" at bounding box center [152, 435] width 84 height 24
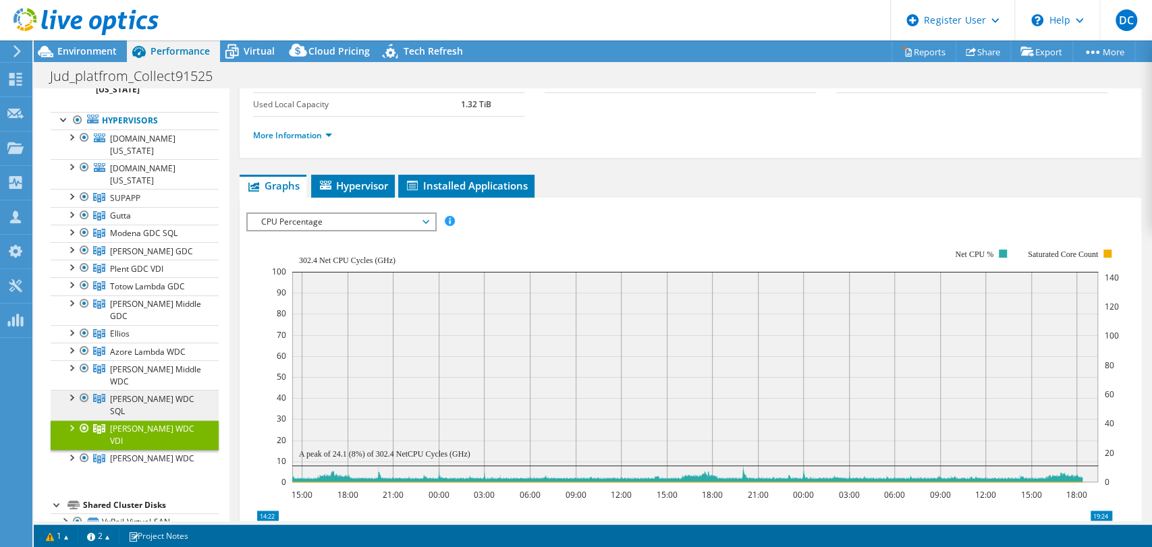
click at [153, 393] on span "[PERSON_NAME] WDC SQL" at bounding box center [152, 405] width 84 height 24
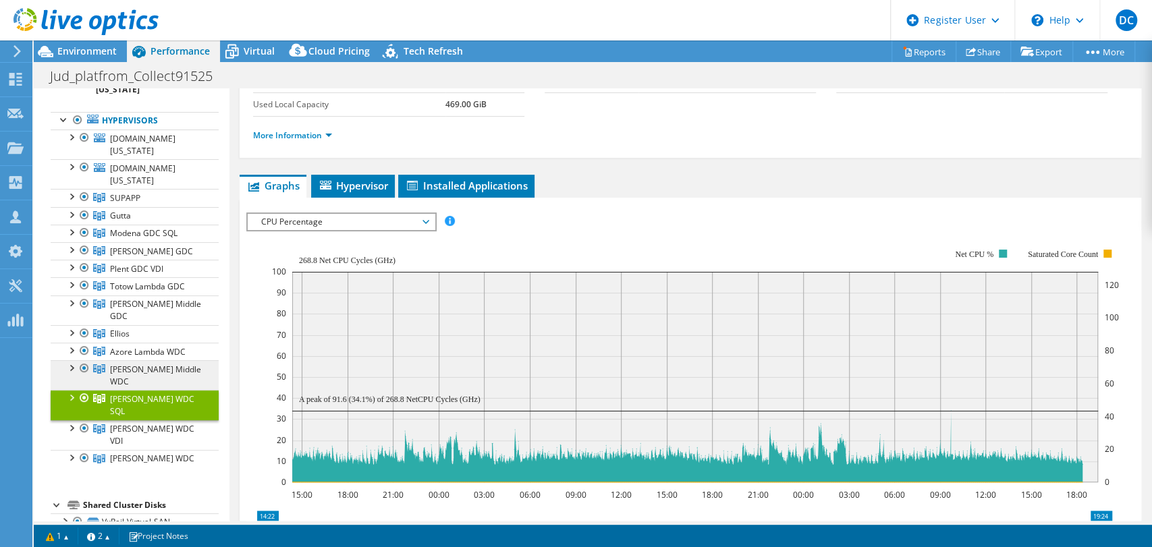
click at [157, 364] on span "[PERSON_NAME] Middle WDC" at bounding box center [155, 376] width 91 height 24
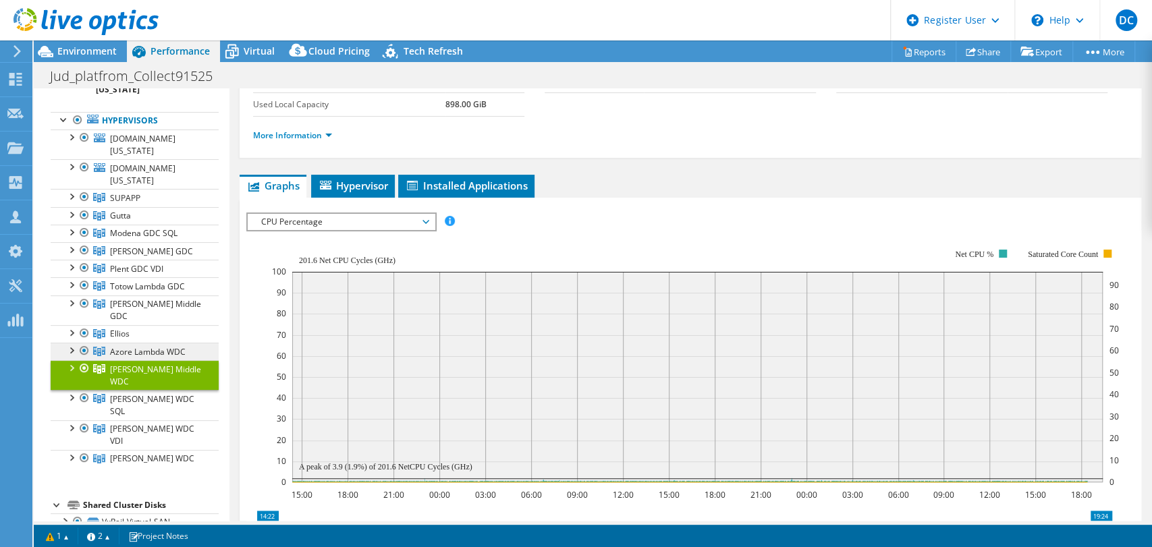
click at [159, 346] on span "Azore Lambda WDC" at bounding box center [148, 351] width 76 height 11
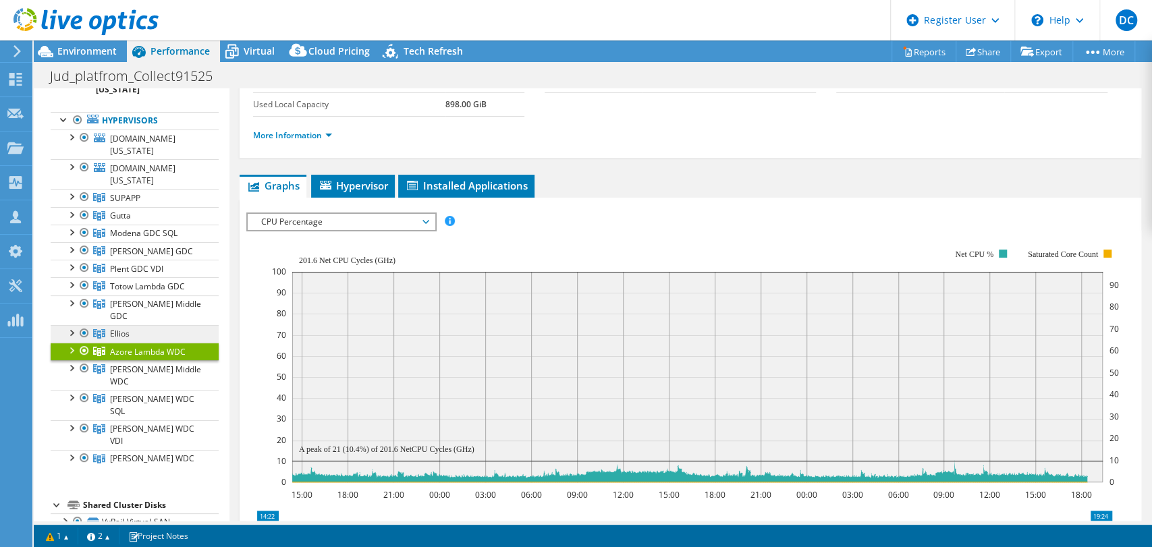
click at [159, 325] on link "Ellios" at bounding box center [135, 334] width 168 height 18
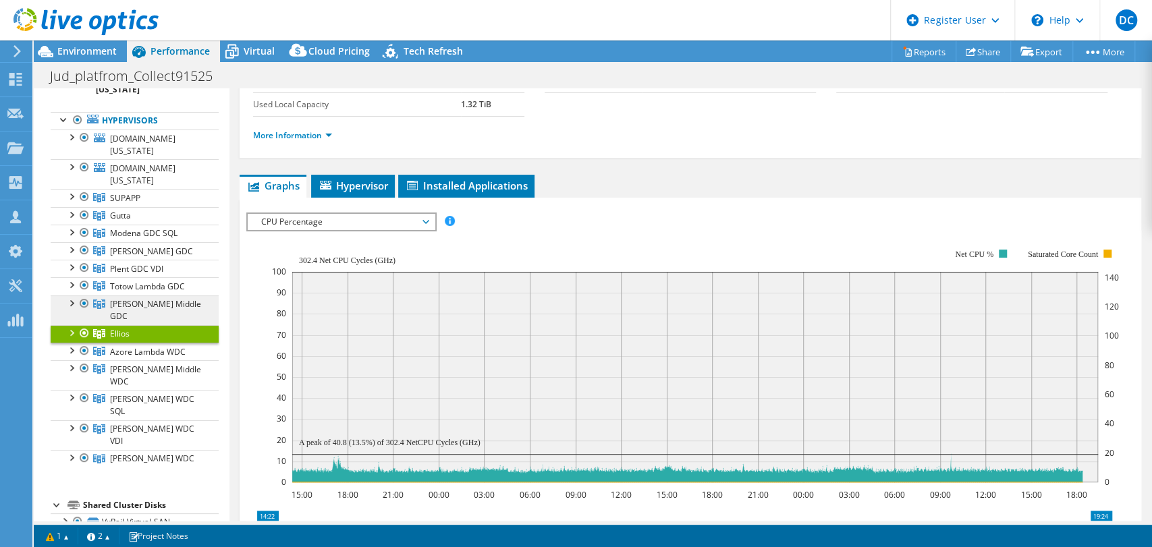
click at [161, 296] on link "[PERSON_NAME] Middle GDC" at bounding box center [135, 310] width 168 height 30
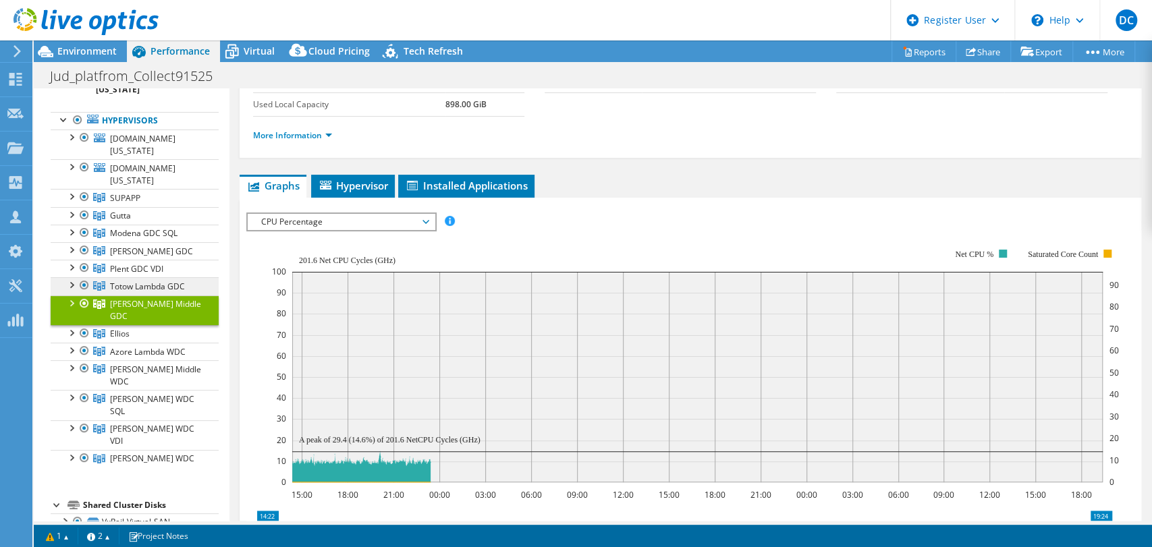
click at [163, 282] on span "Totow Lambda GDC" at bounding box center [147, 286] width 75 height 11
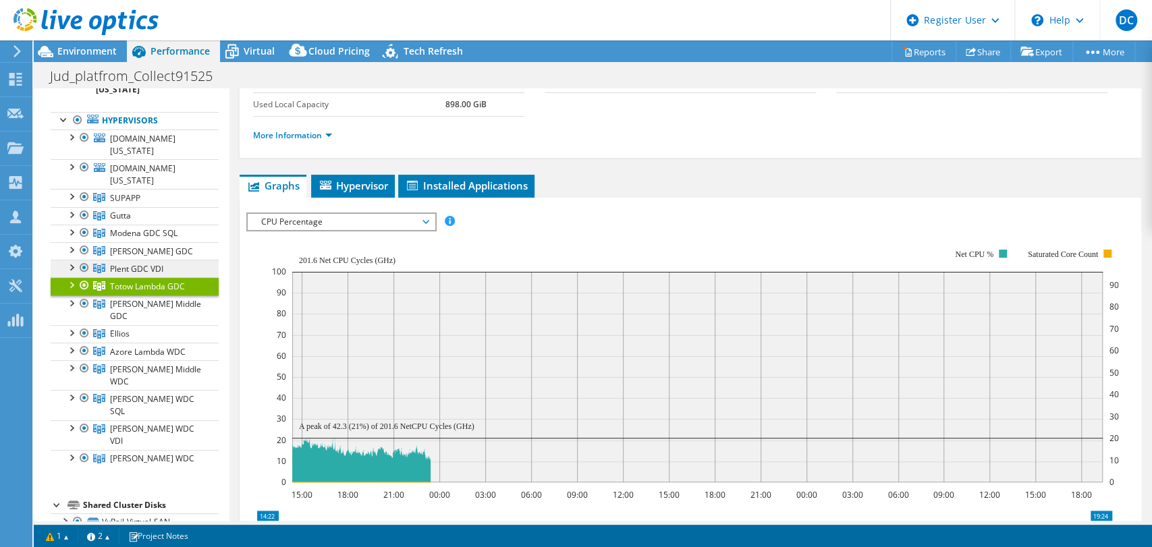
click at [163, 268] on span "Plent GDC VDI" at bounding box center [136, 268] width 53 height 11
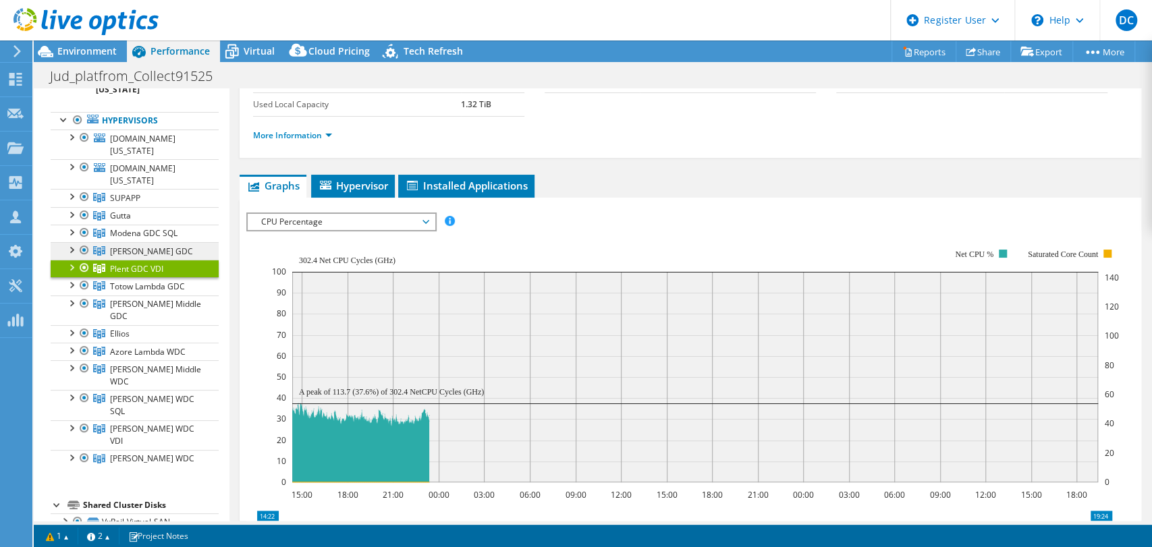
click at [157, 248] on link "[PERSON_NAME] GDC" at bounding box center [135, 251] width 168 height 18
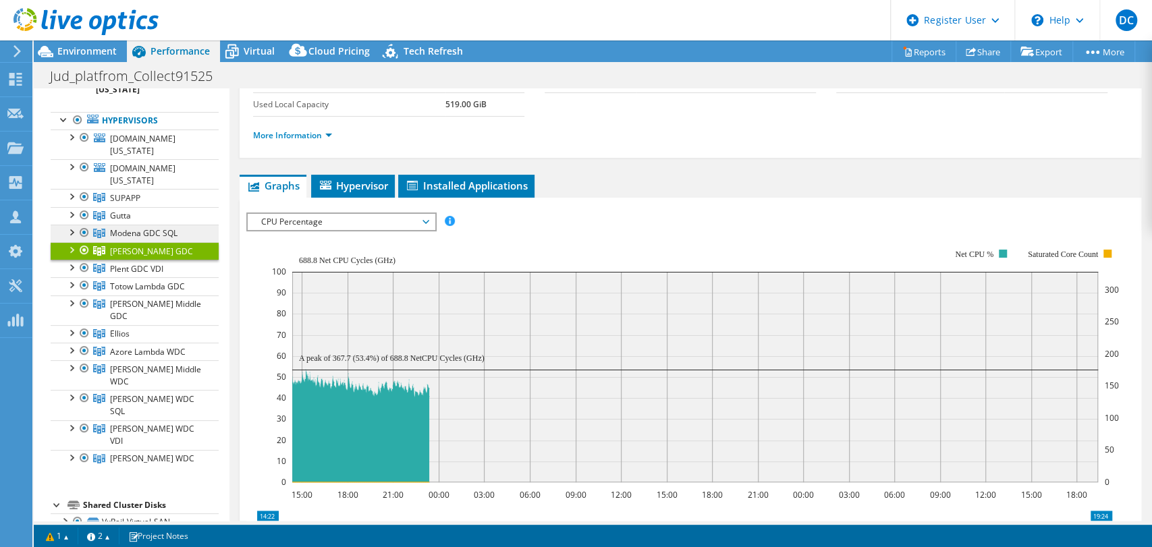
click at [157, 229] on span "Modena GDC SQL" at bounding box center [143, 232] width 67 height 11
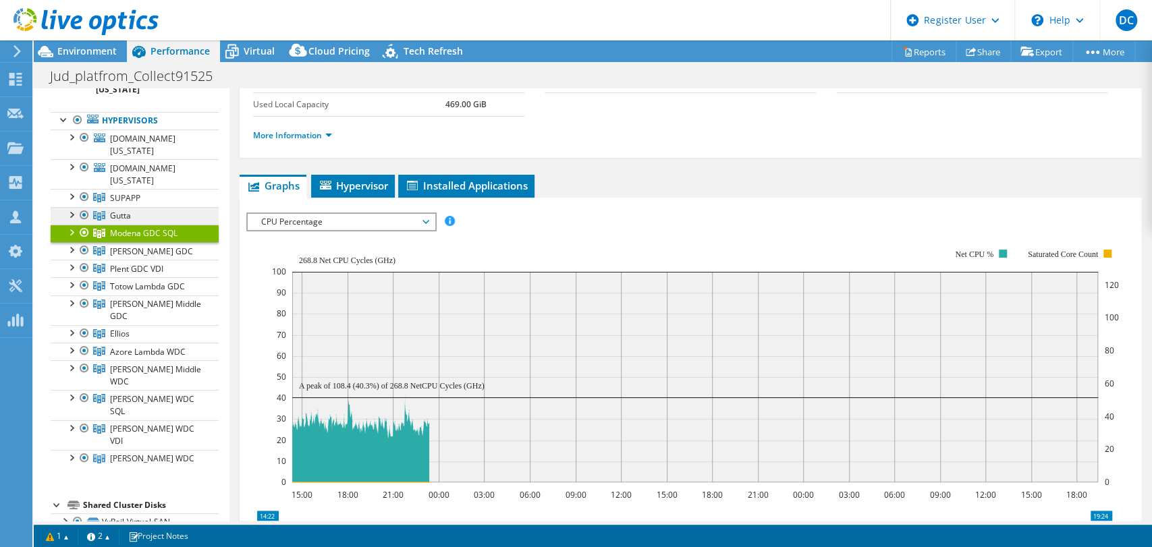
click at [156, 219] on link "Gutta" at bounding box center [135, 216] width 168 height 18
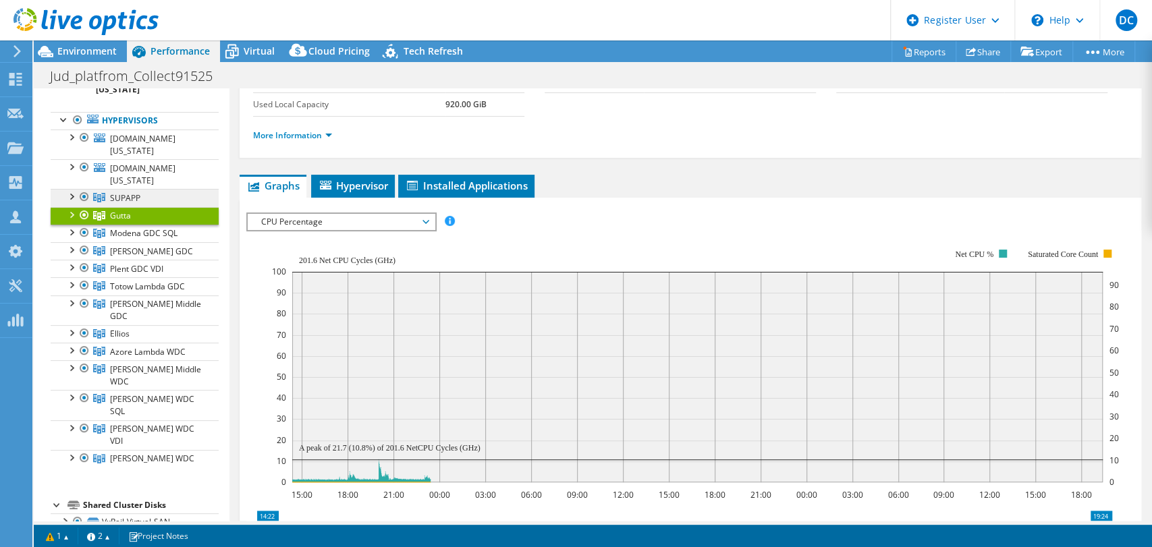
click at [158, 198] on link "SUPAPP" at bounding box center [135, 198] width 168 height 18
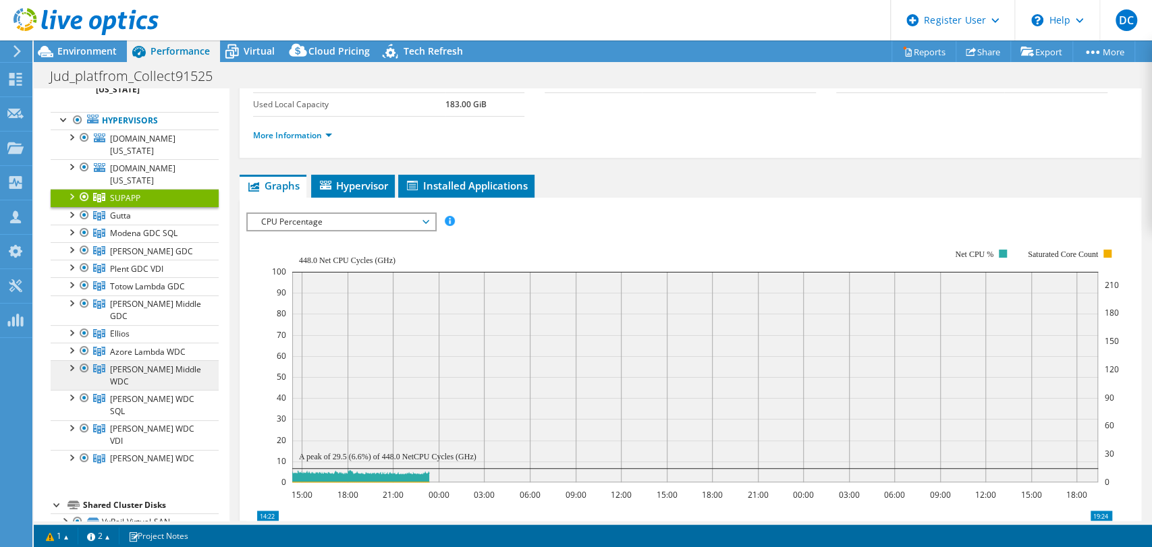
click at [162, 364] on span "[PERSON_NAME] Middle WDC" at bounding box center [155, 376] width 91 height 24
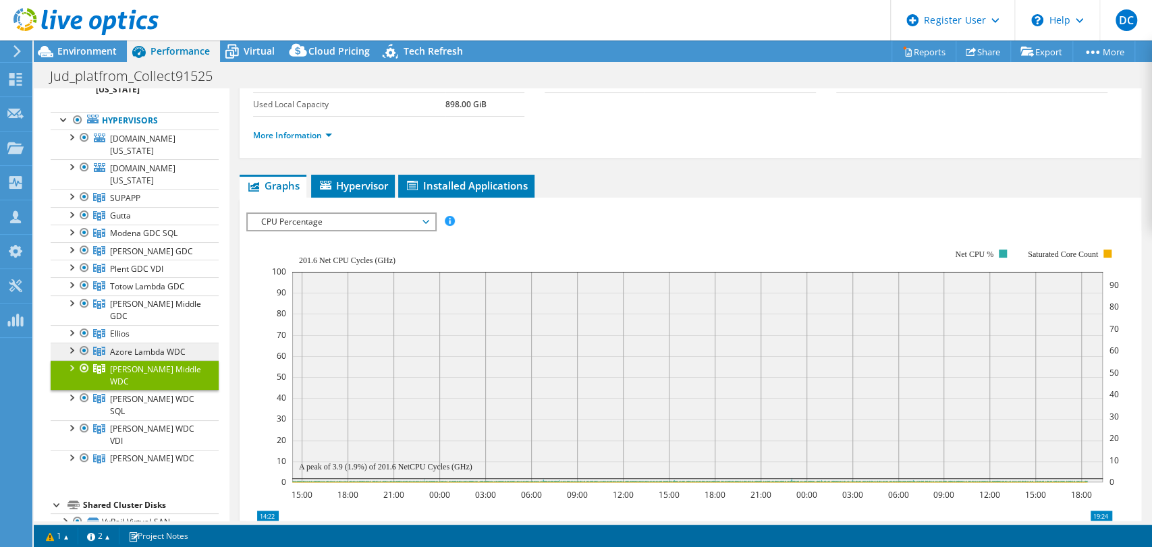
click at [169, 346] on span "Azore Lambda WDC" at bounding box center [148, 351] width 76 height 11
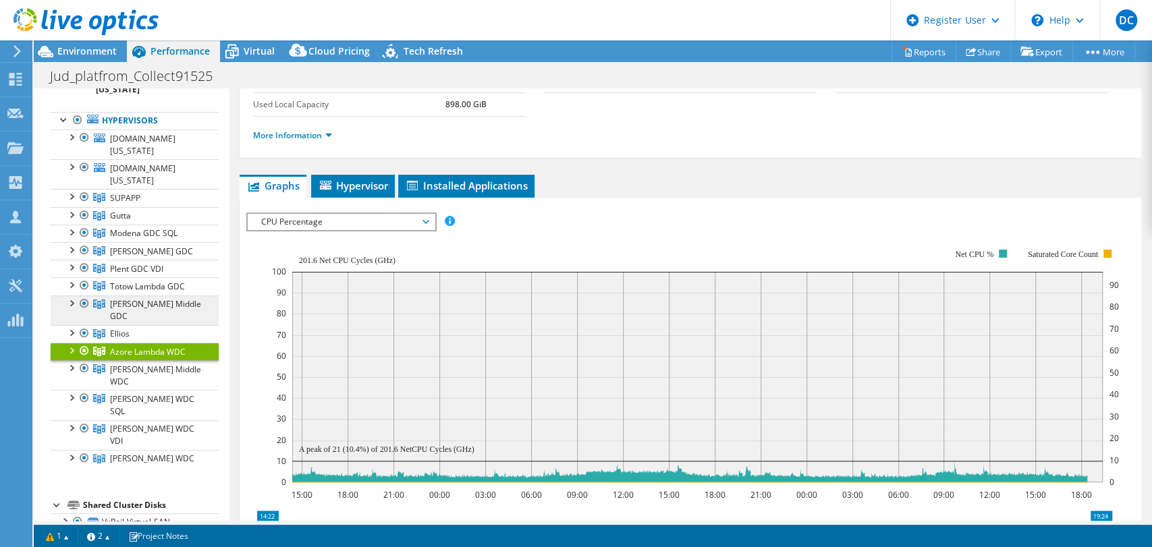
click at [168, 304] on span "[PERSON_NAME] Middle GDC" at bounding box center [155, 310] width 91 height 24
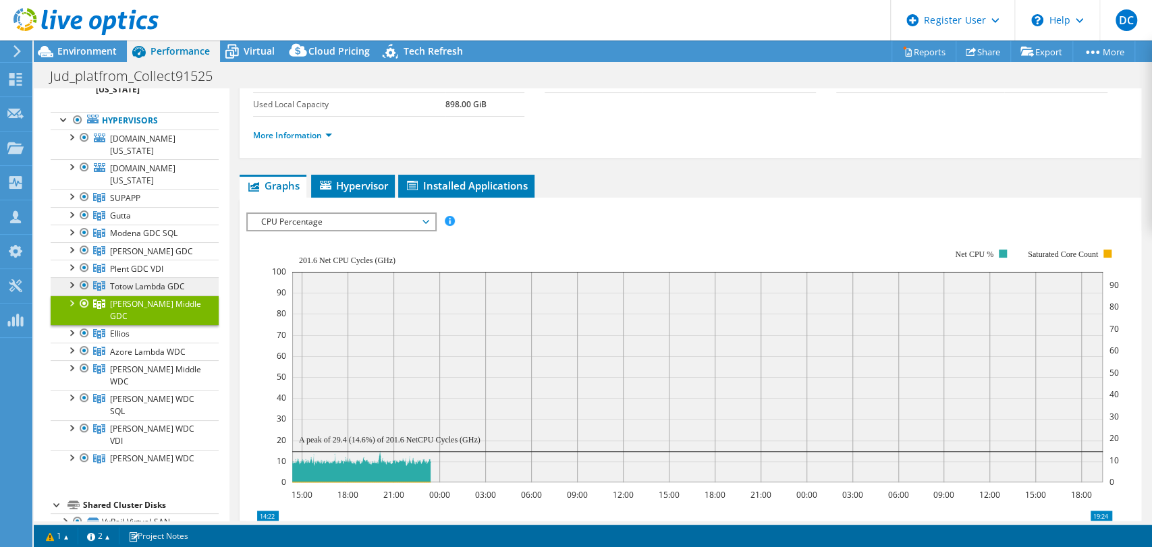
click at [169, 283] on span "Totow Lambda GDC" at bounding box center [147, 286] width 75 height 11
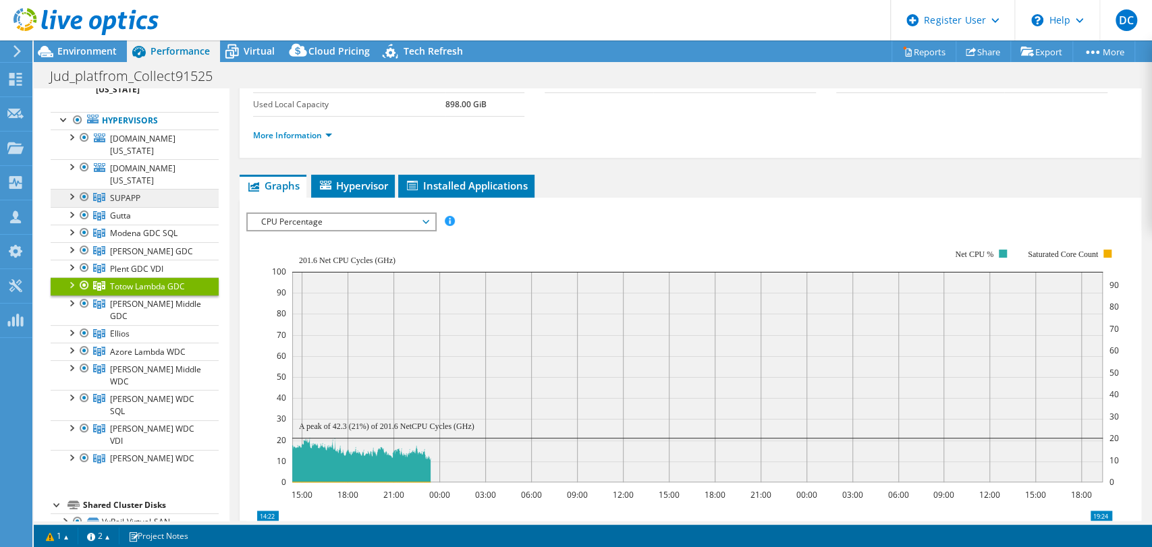
click at [165, 200] on link "SUPAPP" at bounding box center [135, 198] width 168 height 18
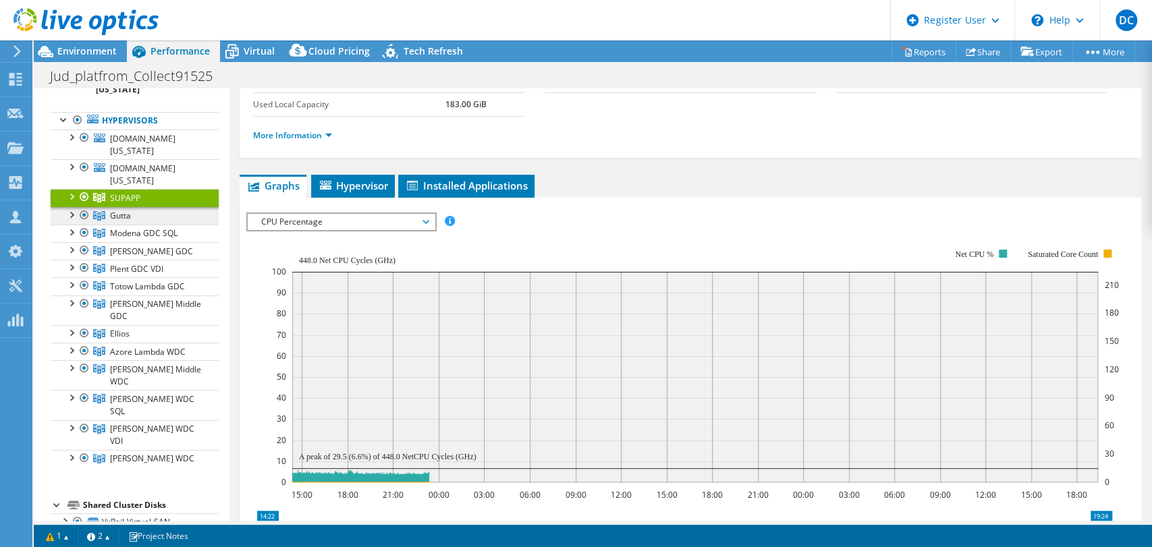
click at [161, 221] on link "Gutta" at bounding box center [135, 216] width 168 height 18
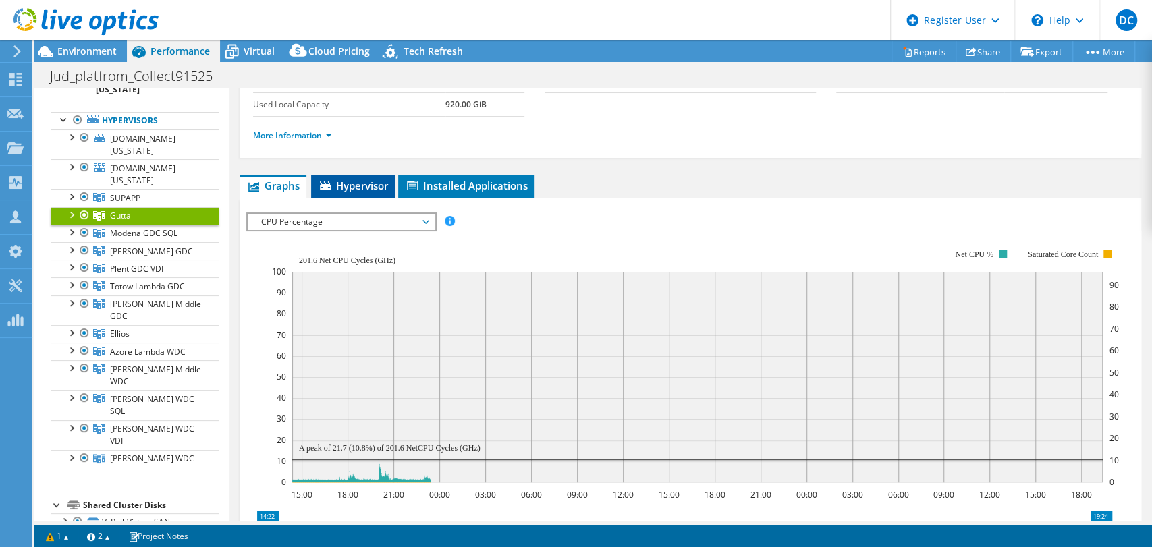
click at [356, 193] on li "Hypervisor" at bounding box center [353, 186] width 84 height 23
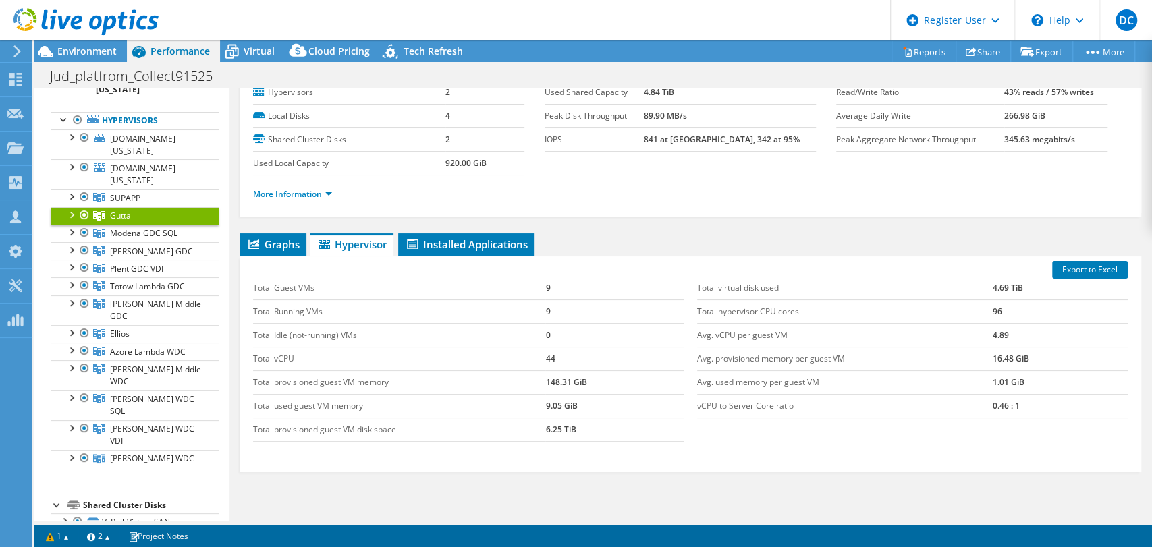
scroll to position [0, 0]
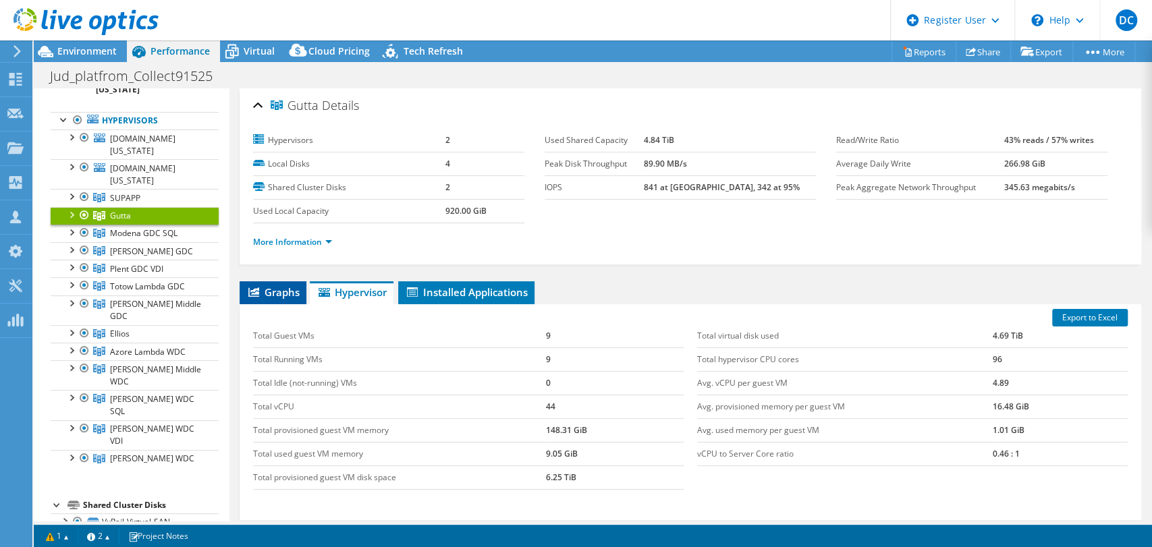
click at [277, 291] on span "Graphs" at bounding box center [272, 291] width 53 height 13
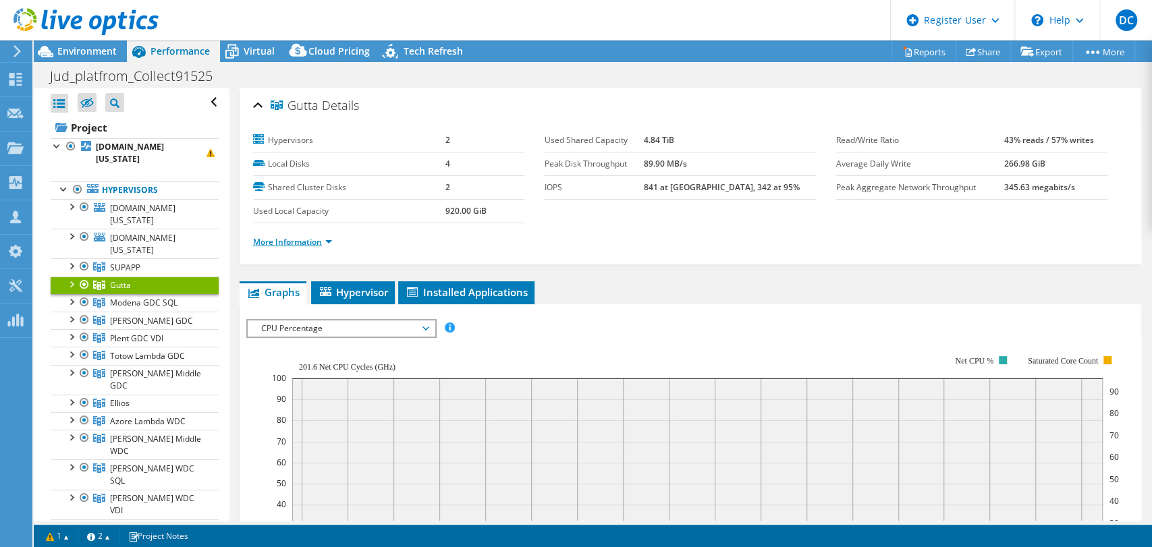
click at [304, 244] on link "More Information" at bounding box center [292, 241] width 79 height 11
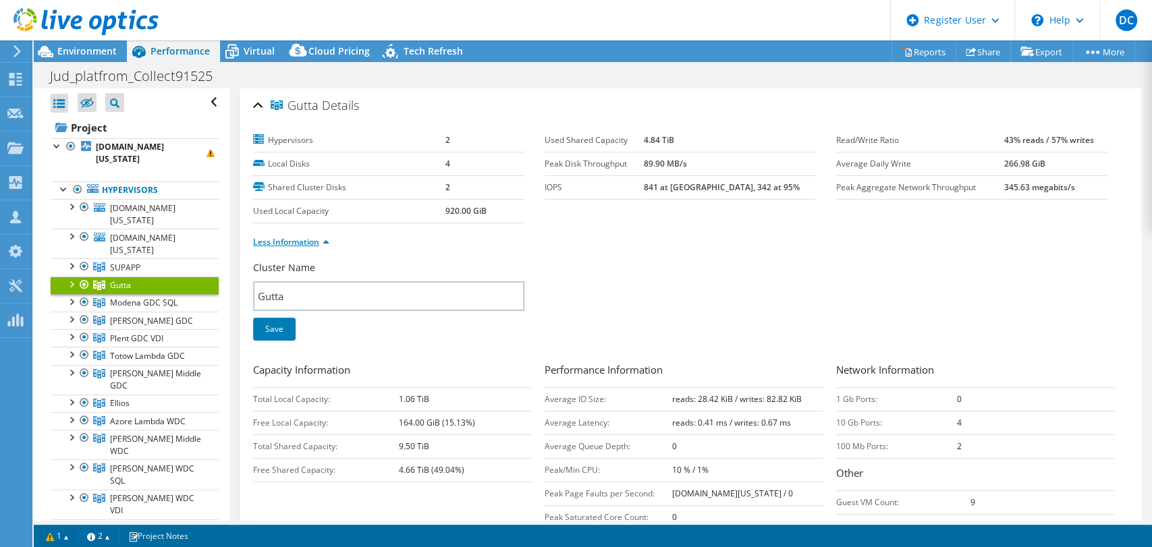
click at [304, 244] on link "Less Information" at bounding box center [291, 241] width 76 height 11
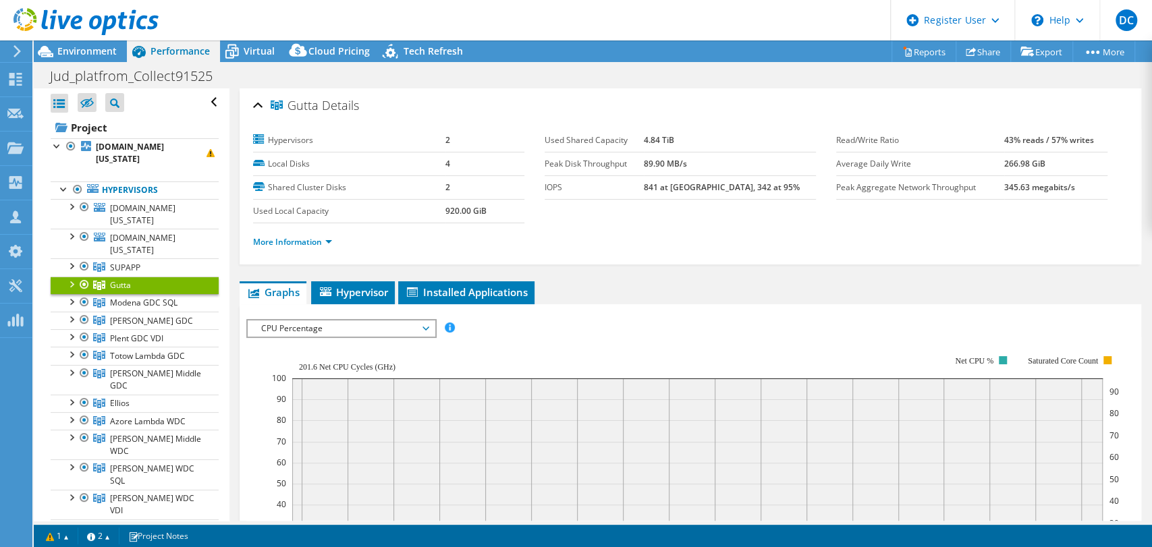
click at [71, 277] on div at bounding box center [70, 283] width 13 height 13
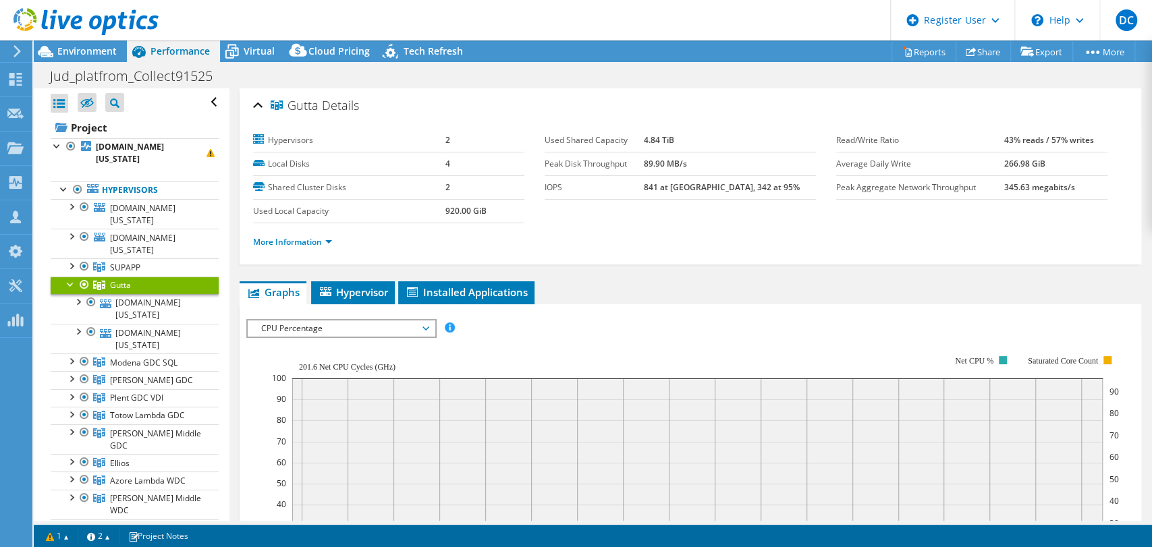
click at [71, 277] on div at bounding box center [70, 283] width 13 height 13
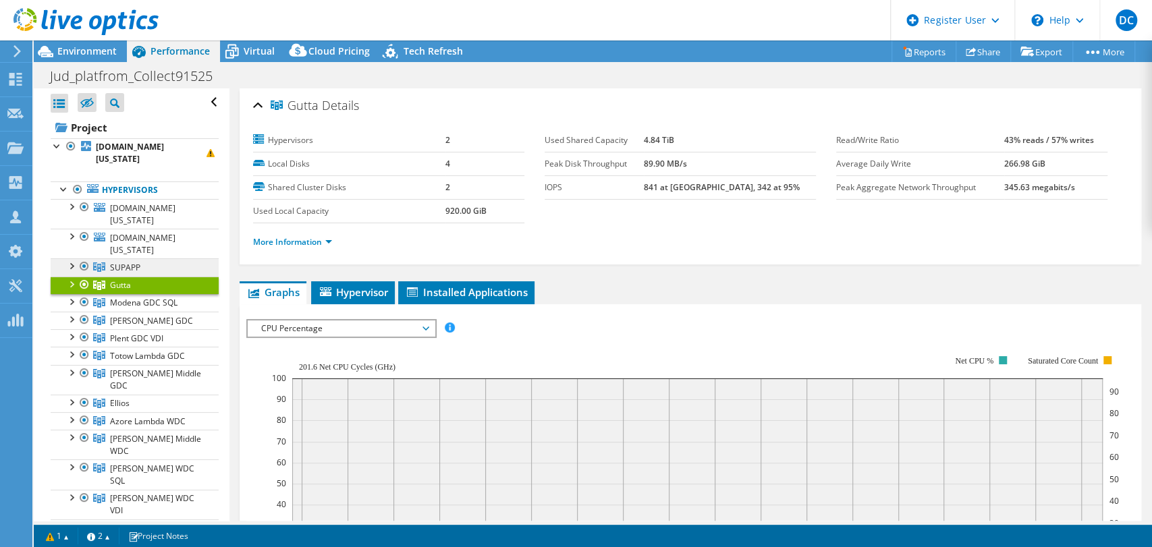
click at [132, 265] on span "SUPAPP" at bounding box center [125, 267] width 30 height 11
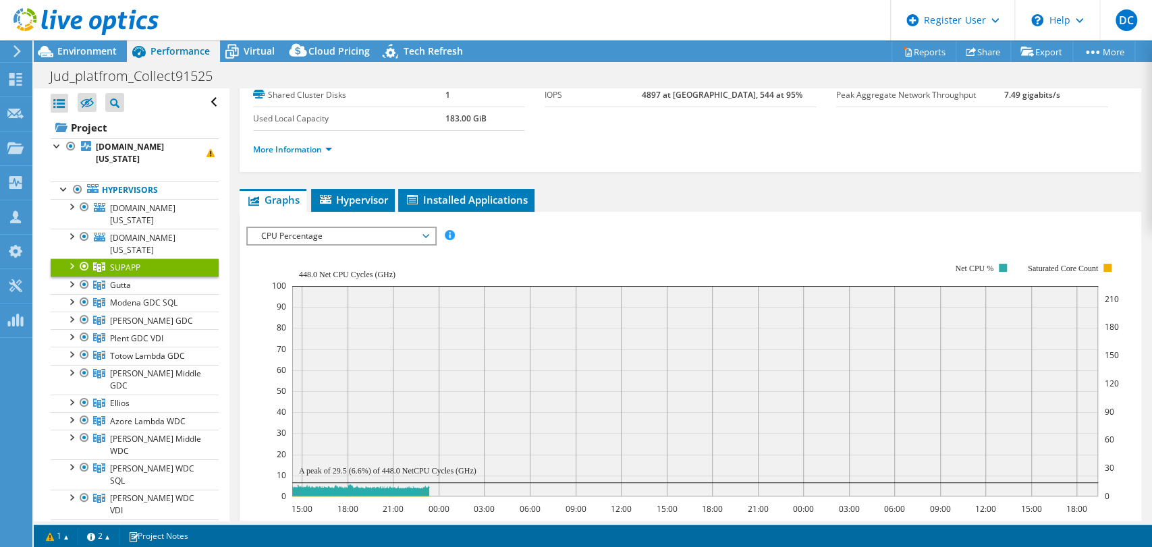
scroll to position [101, 0]
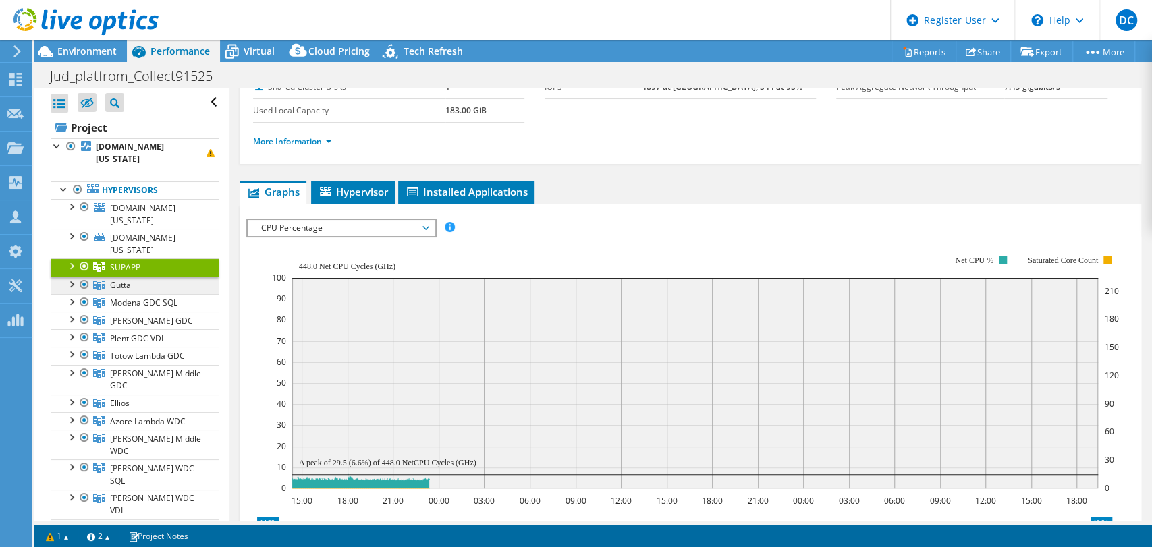
click at [151, 287] on link "Gutta" at bounding box center [135, 286] width 168 height 18
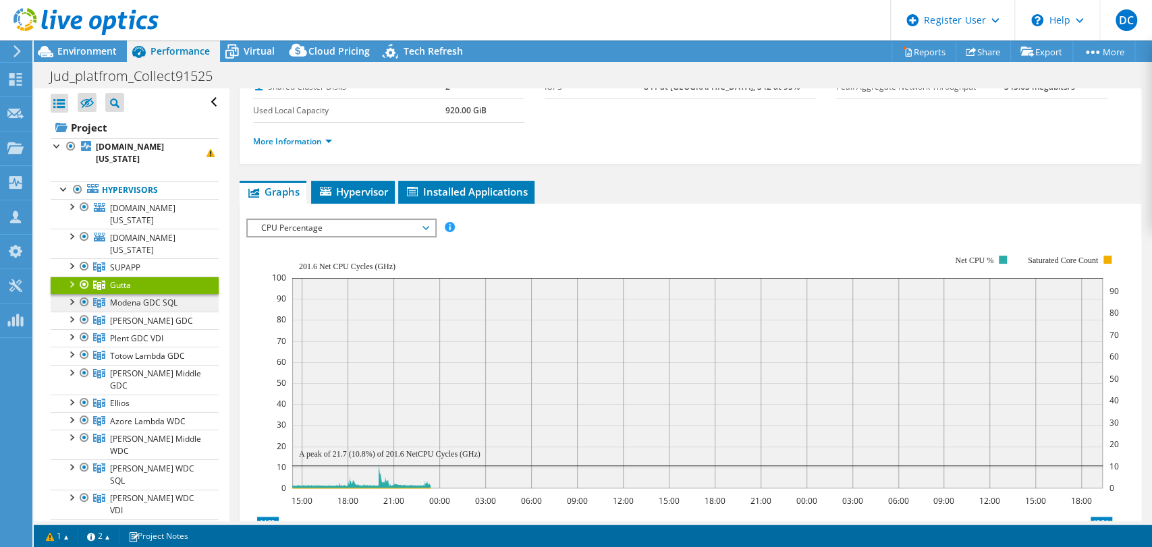
click at [157, 298] on span "Modena GDC SQL" at bounding box center [143, 302] width 67 height 11
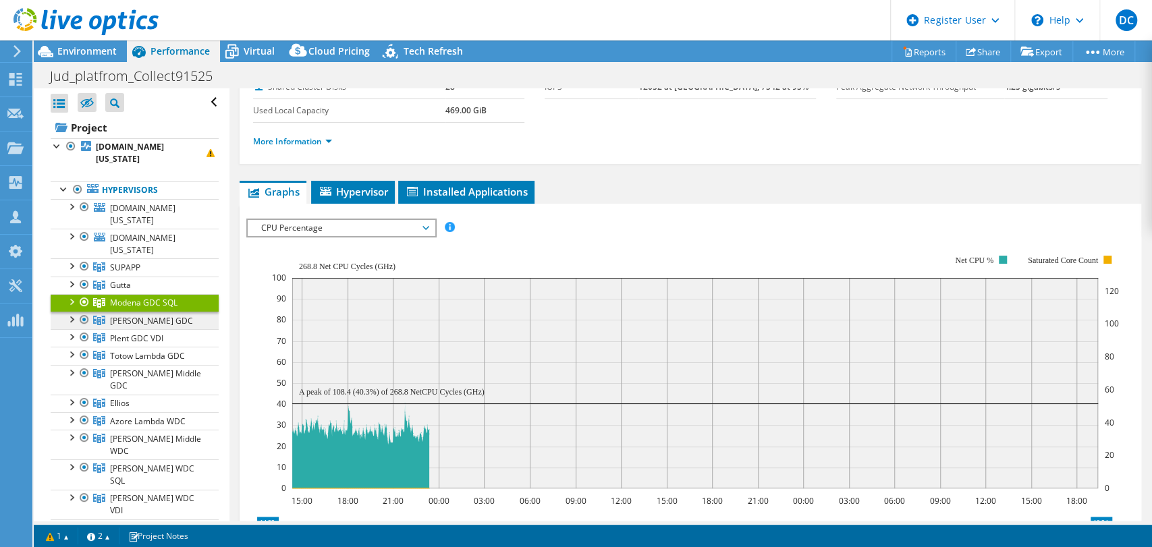
click at [162, 316] on link "[PERSON_NAME] GDC" at bounding box center [135, 321] width 168 height 18
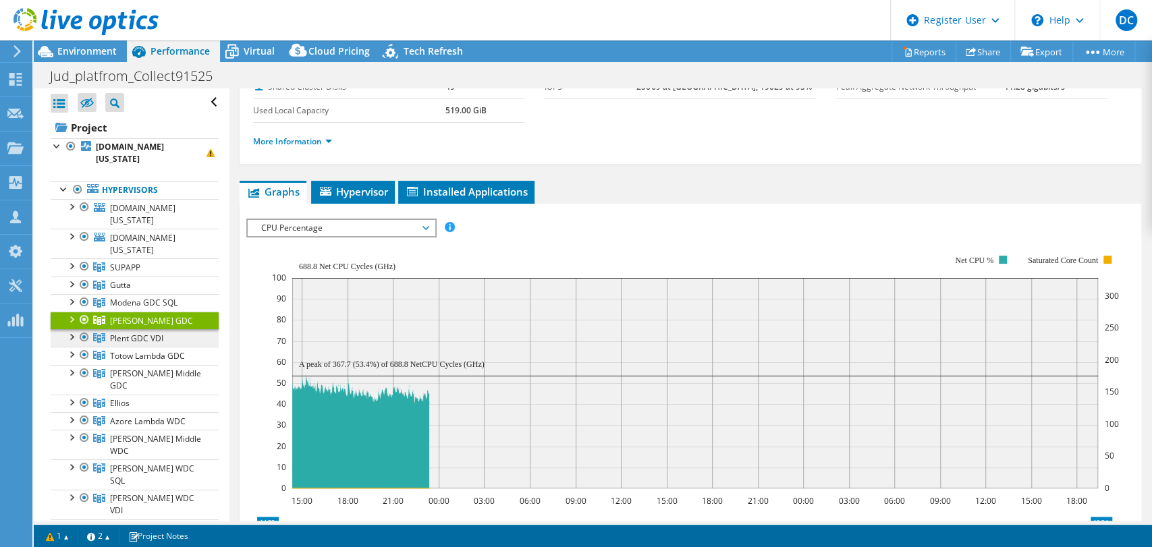
click at [161, 333] on span "Plent GDC VDI" at bounding box center [136, 338] width 53 height 11
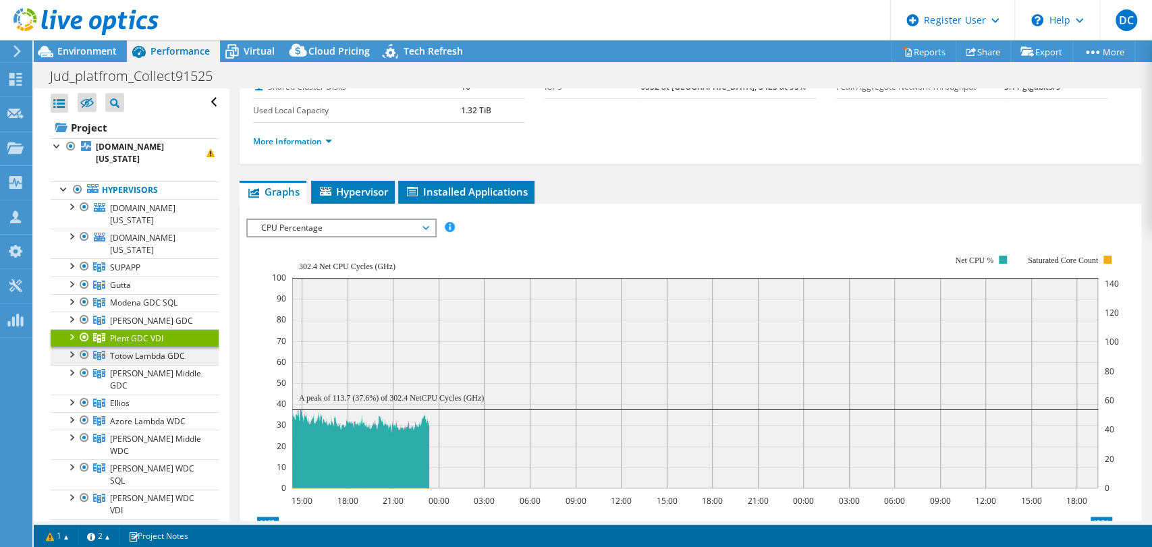
click at [161, 350] on span "Totow Lambda GDC" at bounding box center [147, 355] width 75 height 11
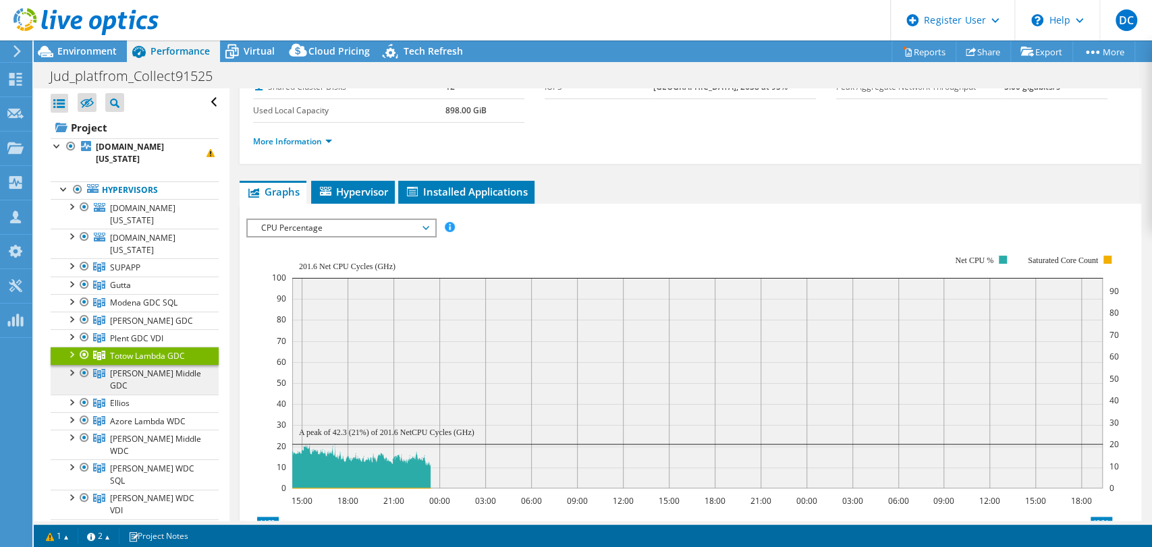
click at [163, 370] on span "[PERSON_NAME] Middle GDC" at bounding box center [155, 380] width 91 height 24
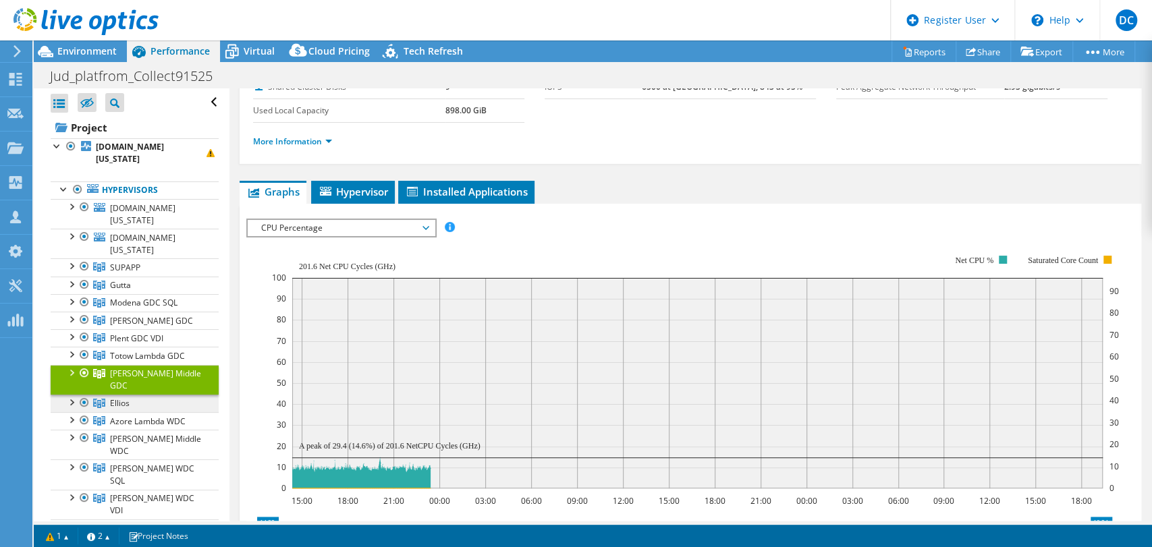
click at [162, 395] on link "Ellios" at bounding box center [135, 404] width 168 height 18
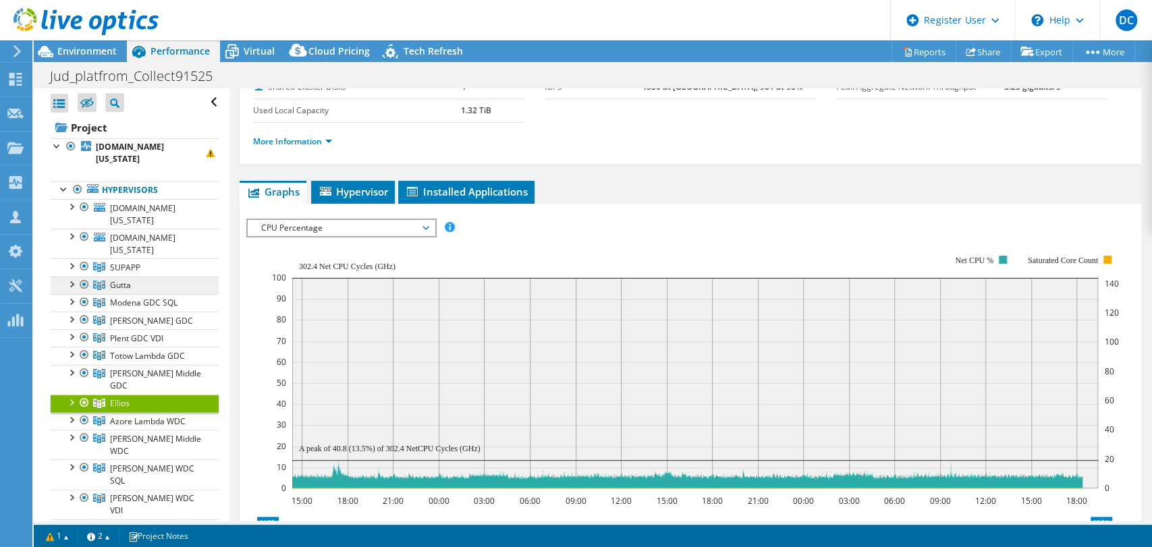
click at [167, 289] on link "Gutta" at bounding box center [135, 286] width 168 height 18
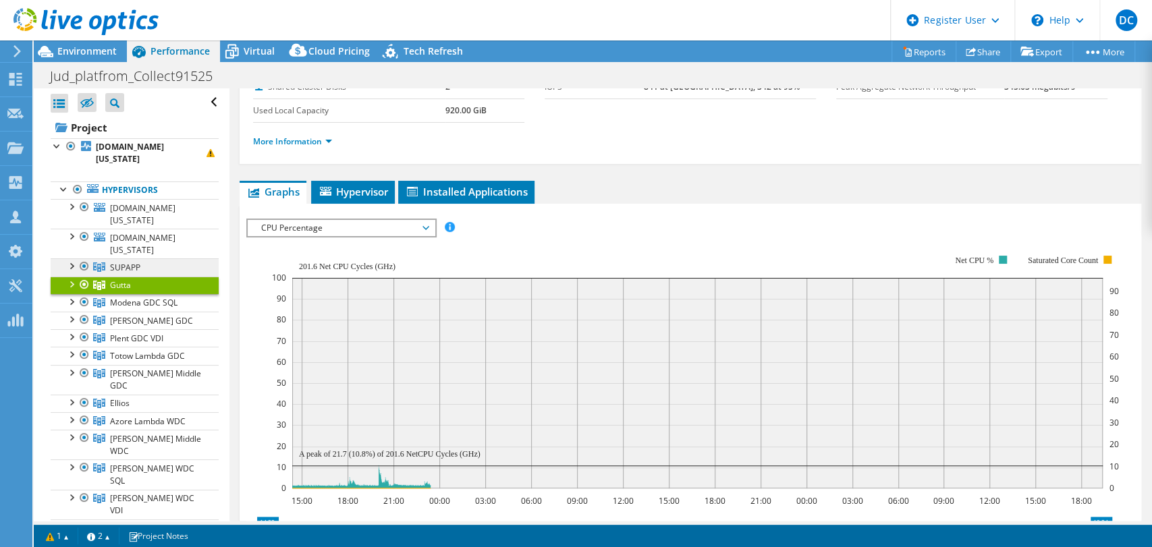
click at [167, 271] on link "SUPAPP" at bounding box center [135, 267] width 168 height 18
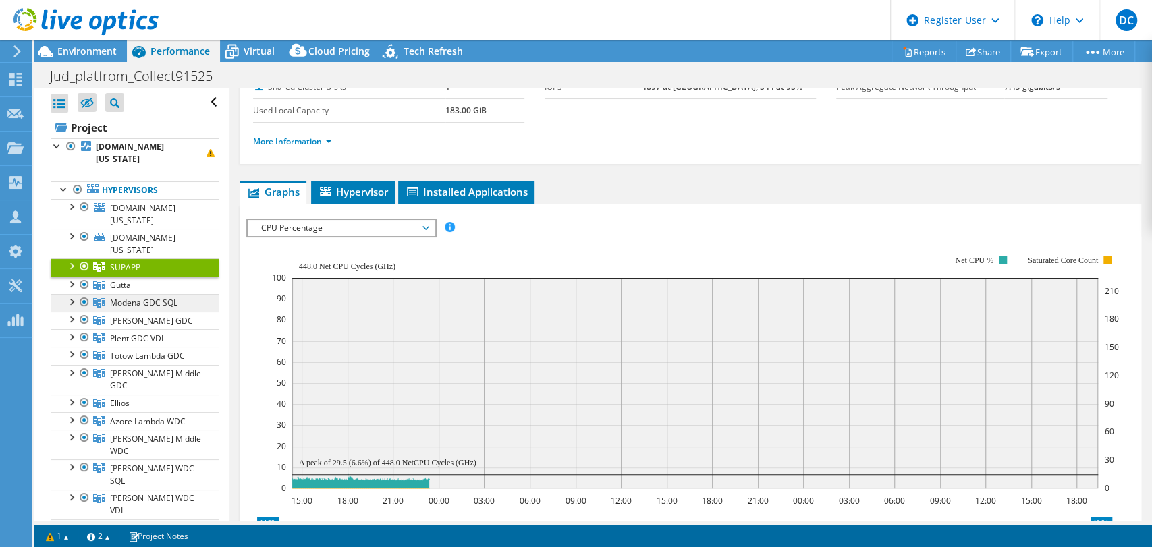
click at [167, 302] on span "Modena GDC SQL" at bounding box center [143, 302] width 67 height 11
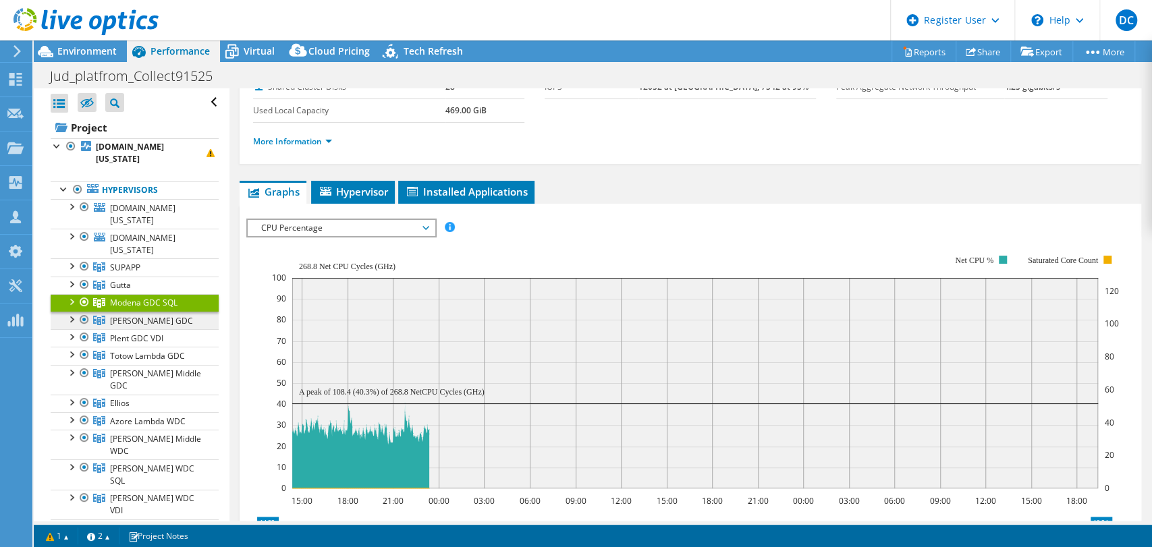
click at [166, 314] on link "[PERSON_NAME] GDC" at bounding box center [135, 321] width 168 height 18
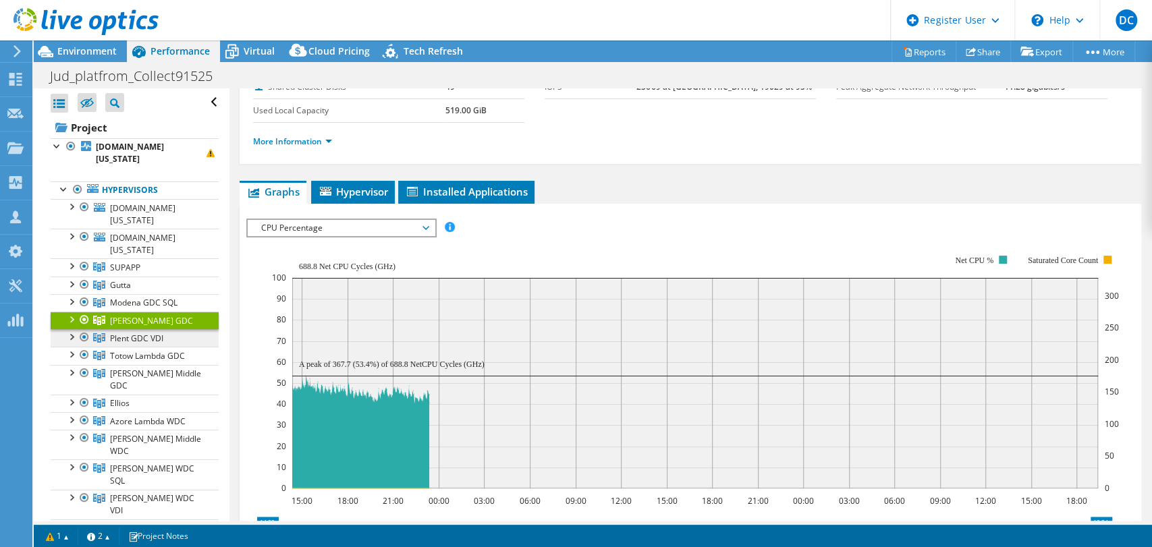
click at [164, 329] on link "Plent GDC VDI" at bounding box center [135, 338] width 168 height 18
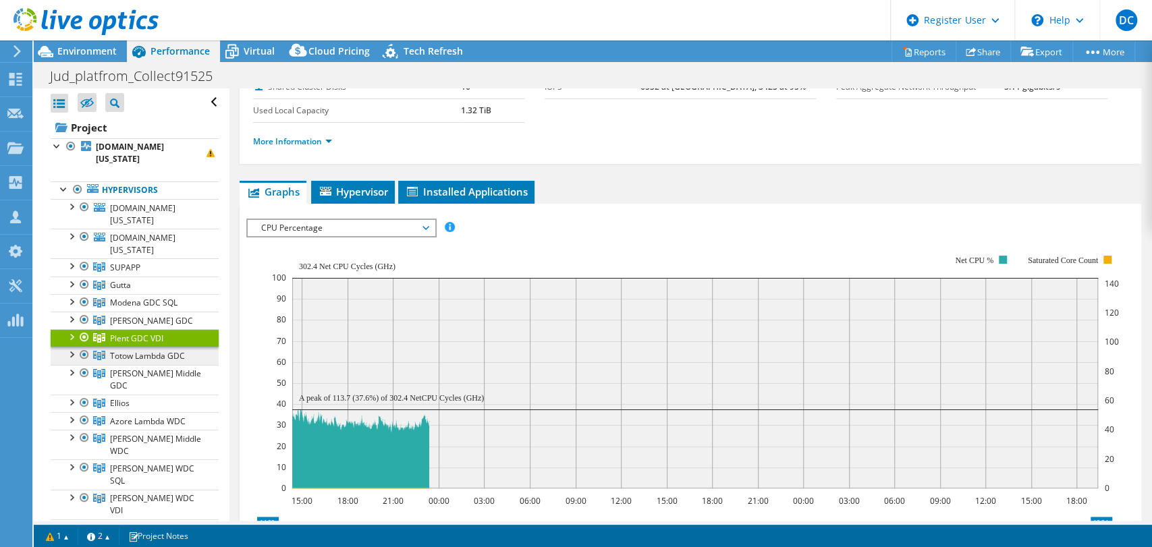
click at [167, 358] on span "Totow Lambda GDC" at bounding box center [147, 355] width 75 height 11
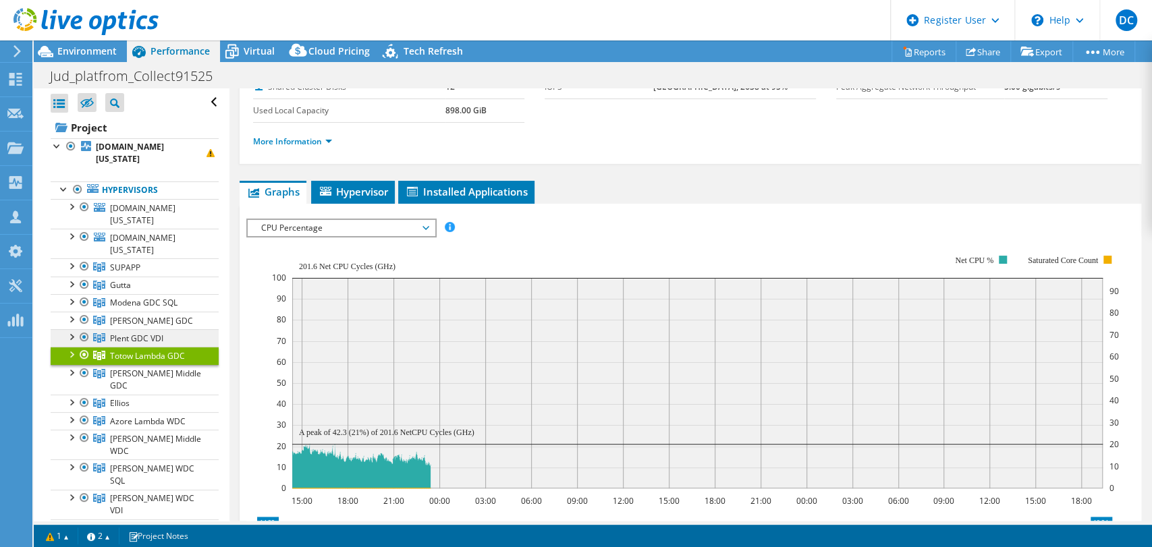
click at [162, 333] on span "Plent GDC VDI" at bounding box center [136, 338] width 53 height 11
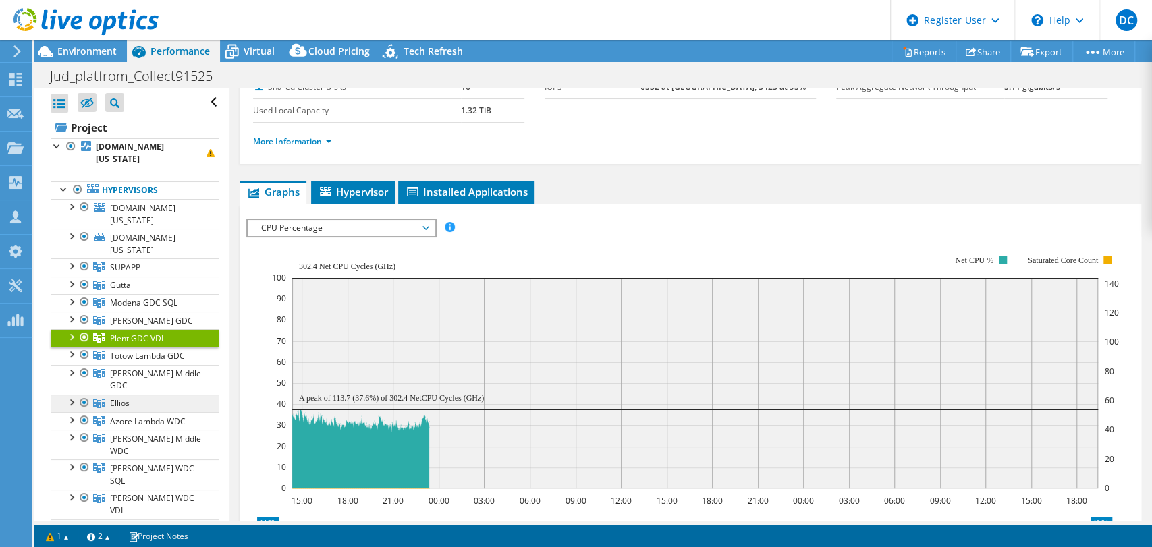
click at [157, 395] on link "Ellios" at bounding box center [135, 404] width 168 height 18
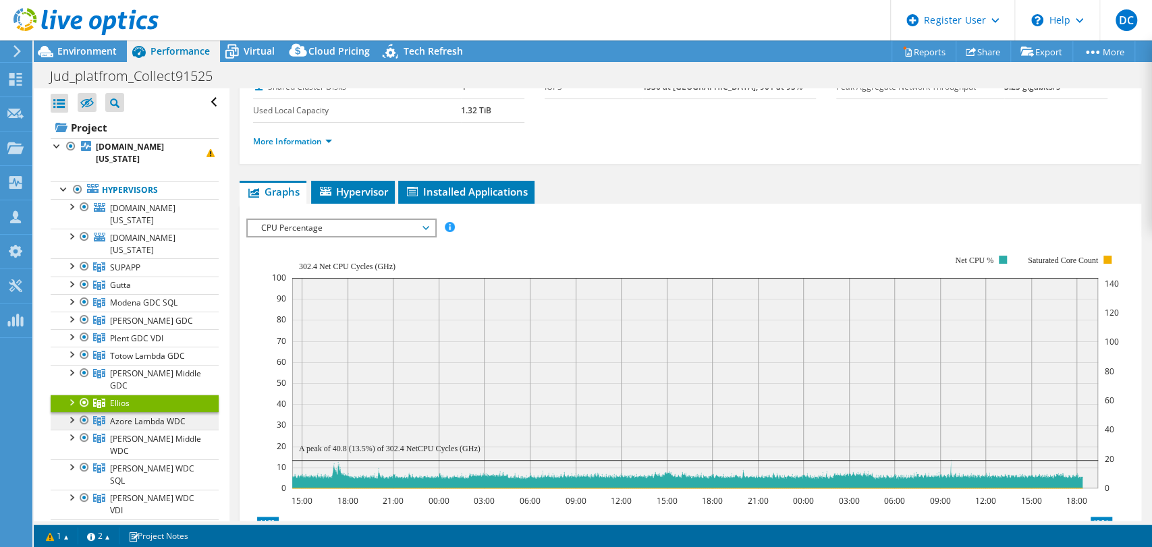
click at [162, 416] on span "Azore Lambda WDC" at bounding box center [148, 421] width 76 height 11
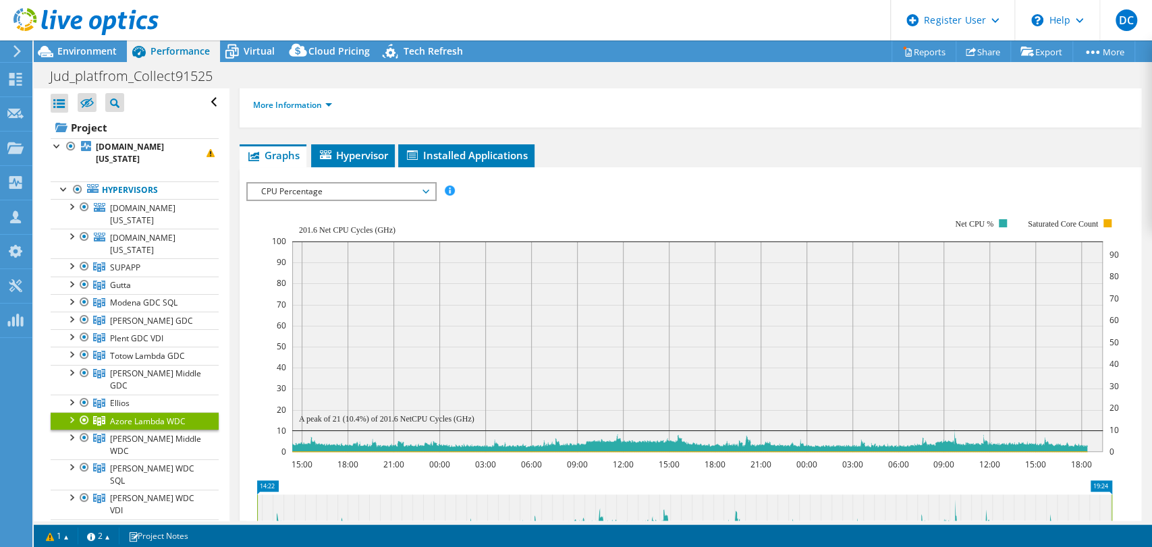
scroll to position [134, 0]
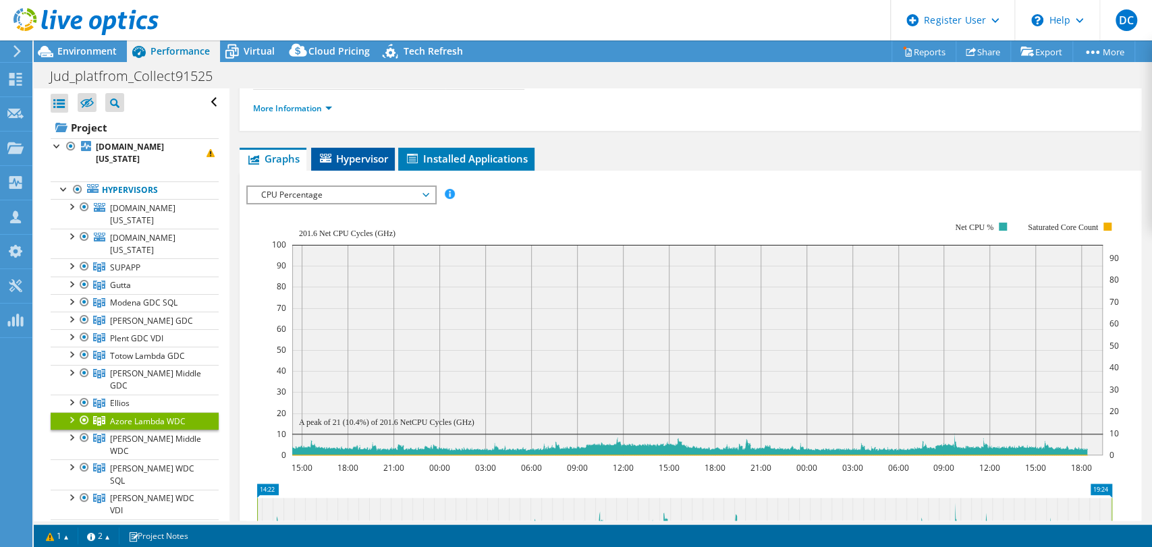
click at [371, 155] on span "Hypervisor" at bounding box center [353, 158] width 70 height 13
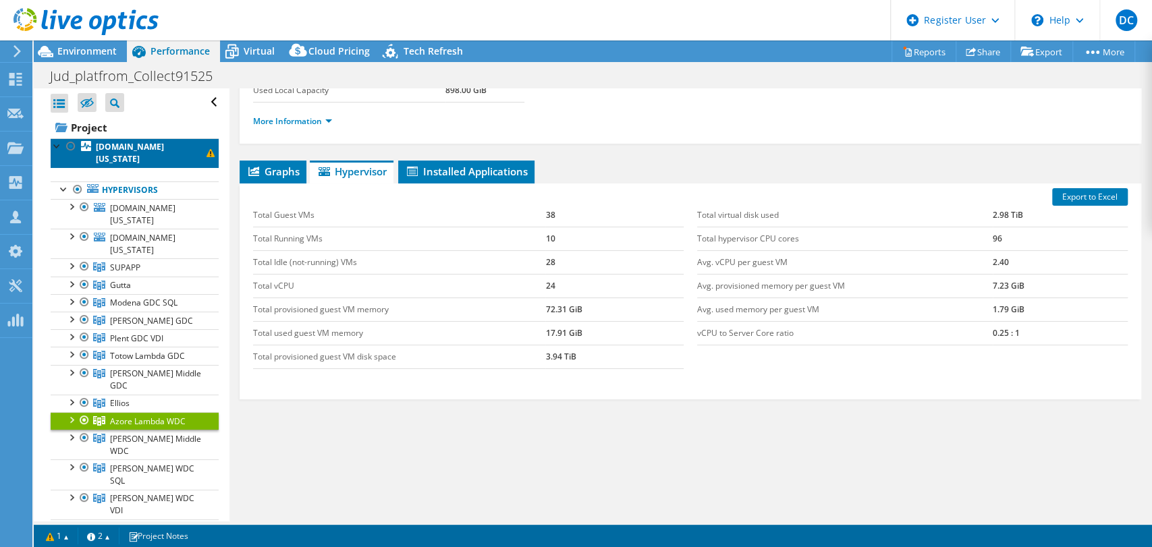
click at [124, 150] on b "[DOMAIN_NAME][US_STATE]" at bounding box center [130, 153] width 68 height 24
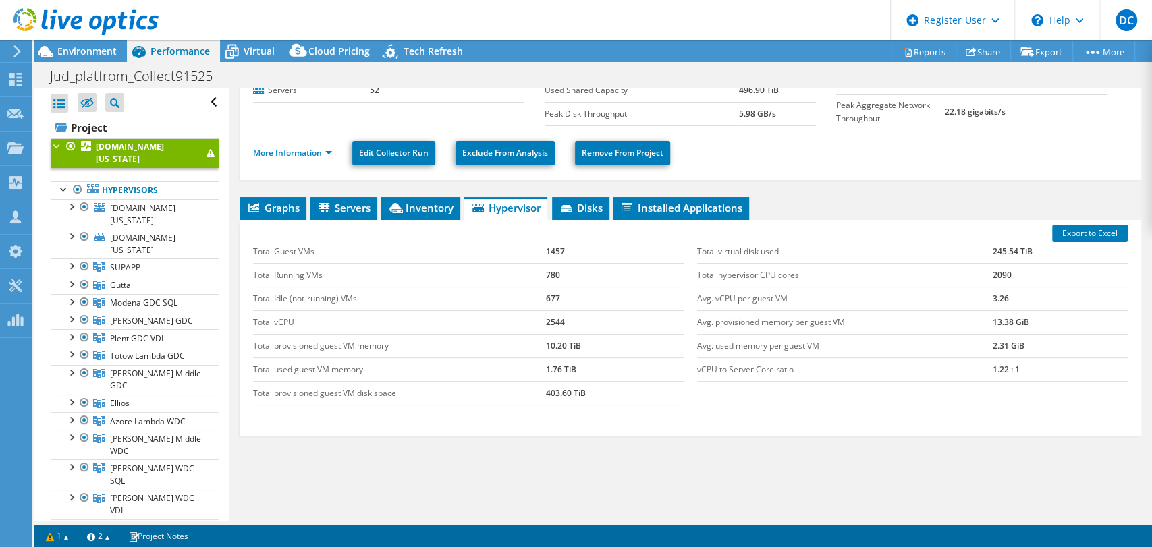
scroll to position [134, 0]
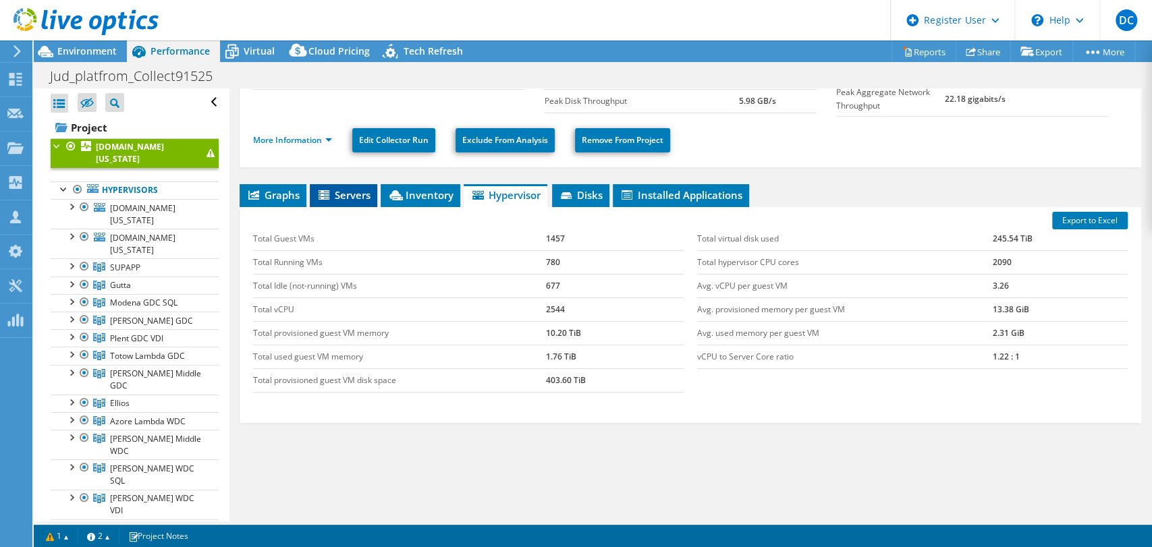
click at [349, 198] on span "Servers" at bounding box center [343, 194] width 54 height 13
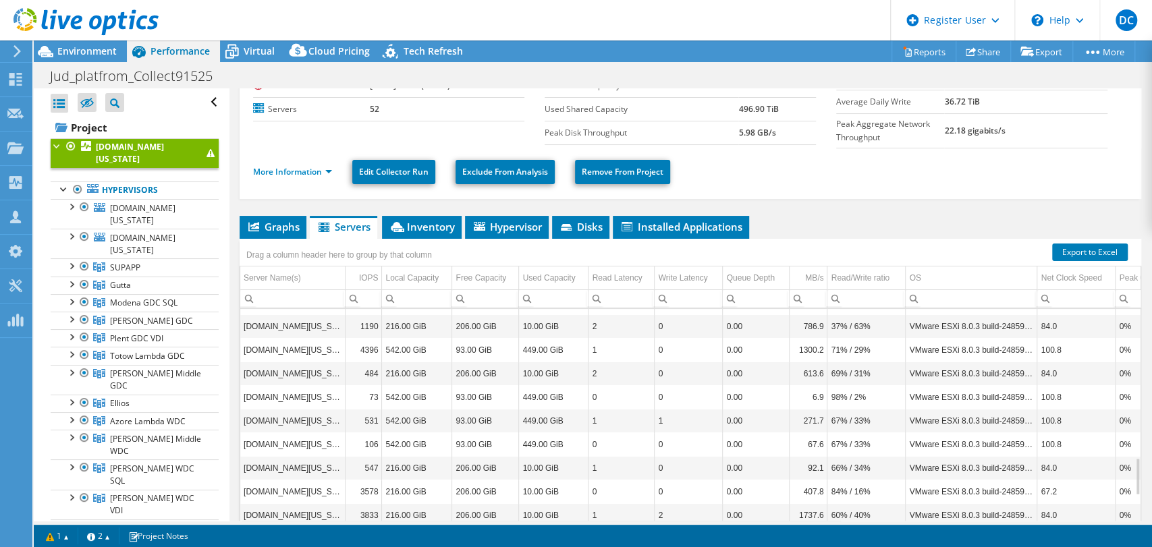
scroll to position [70, 0]
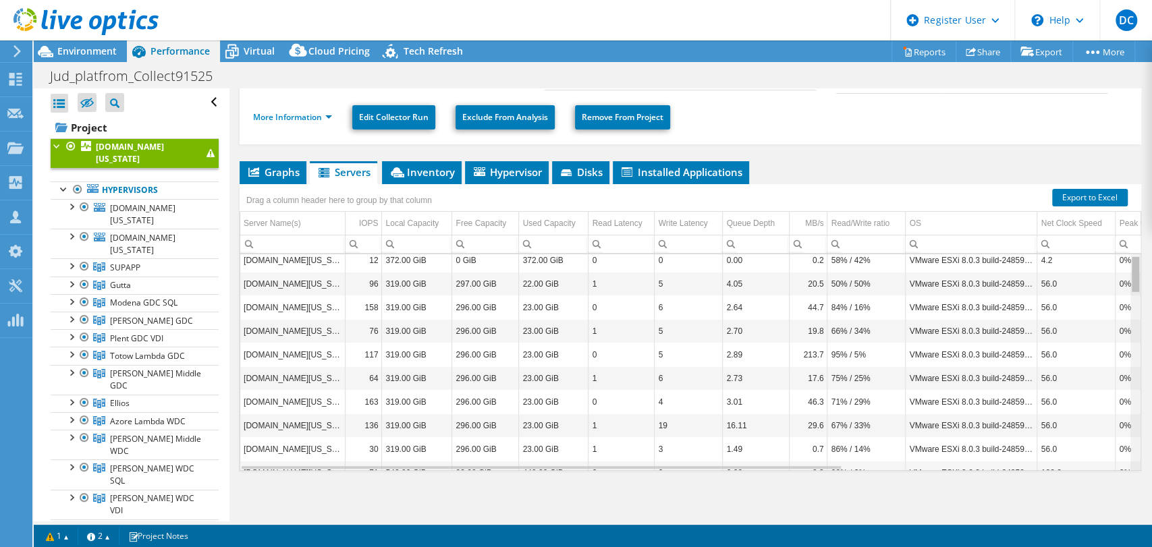
drag, startPoint x: 1127, startPoint y: 409, endPoint x: 1150, endPoint y: 316, distance: 95.4
click at [1150, 316] on body "DC Dell User Devyani Chauhan Devyani.Chauhan@dell.com Dell My Profile Log Out \…" at bounding box center [576, 273] width 1152 height 547
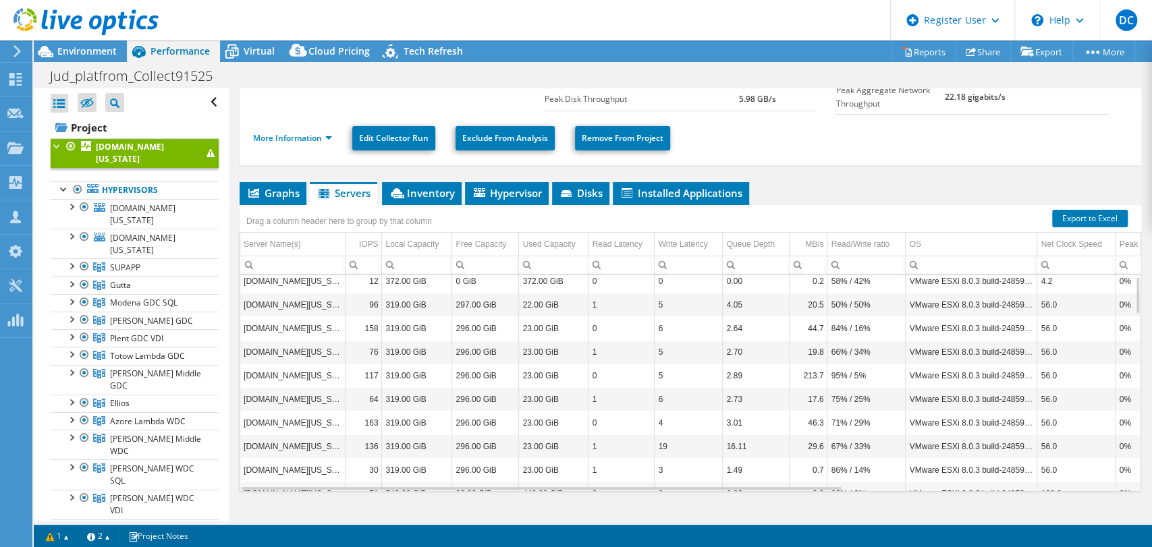
scroll to position [0, 0]
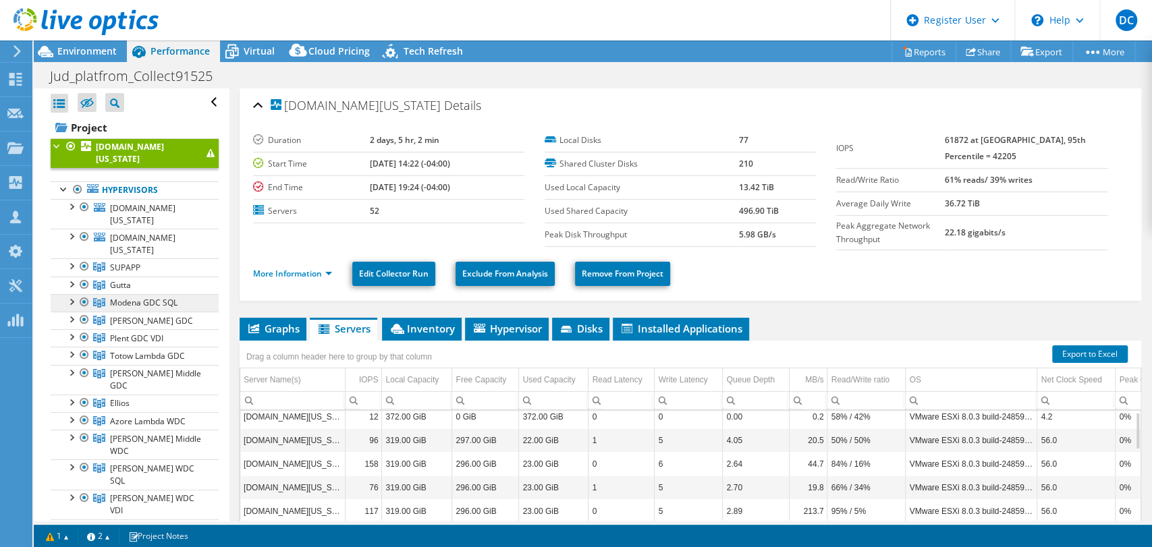
click at [149, 300] on span "Modena GDC SQL" at bounding box center [143, 302] width 67 height 11
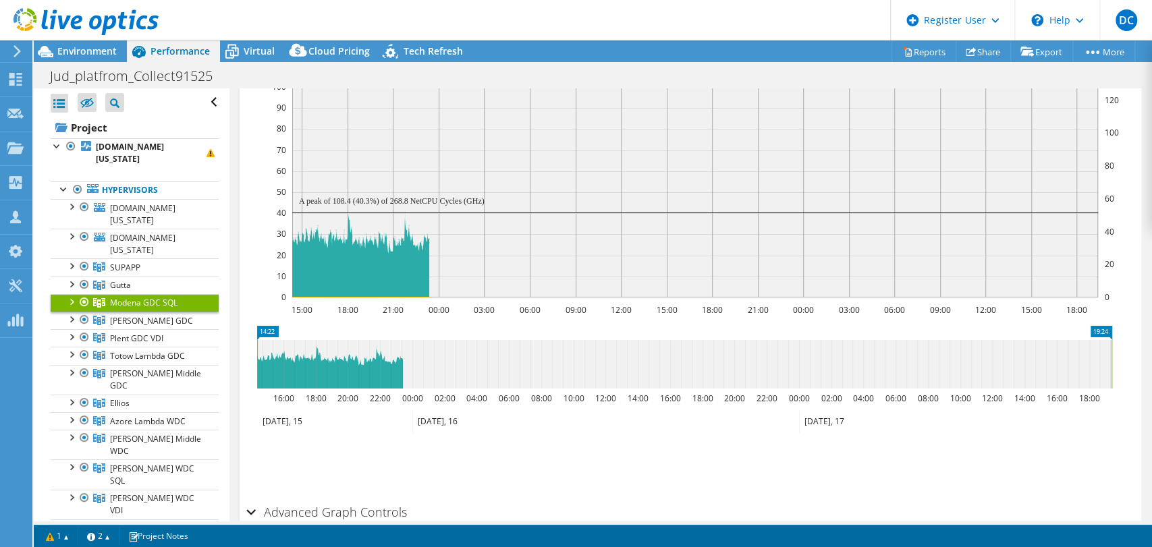
scroll to position [299, 0]
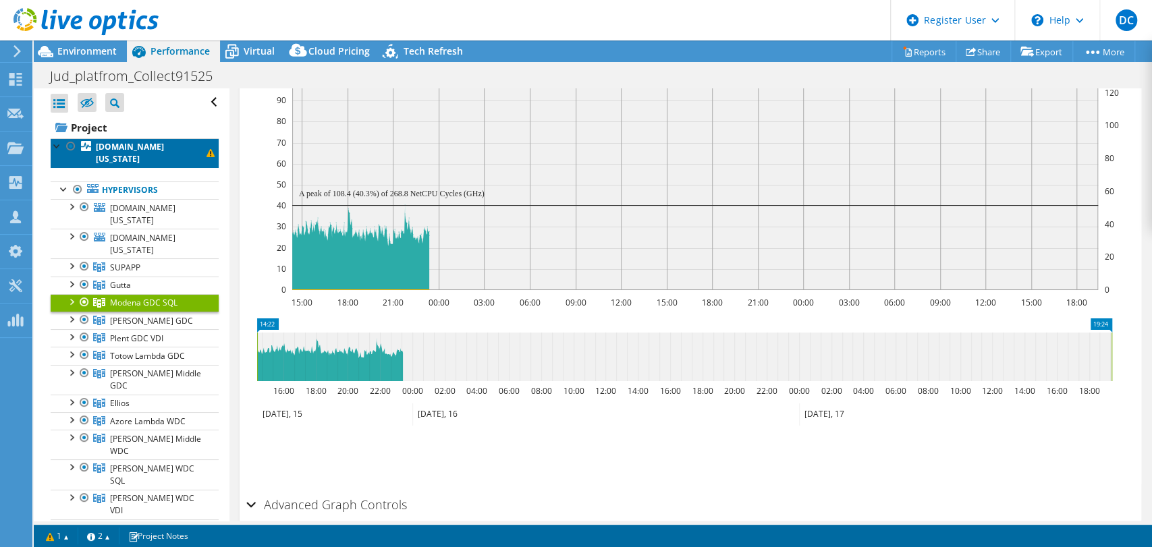
click at [140, 142] on b "[DOMAIN_NAME][US_STATE]" at bounding box center [130, 153] width 68 height 24
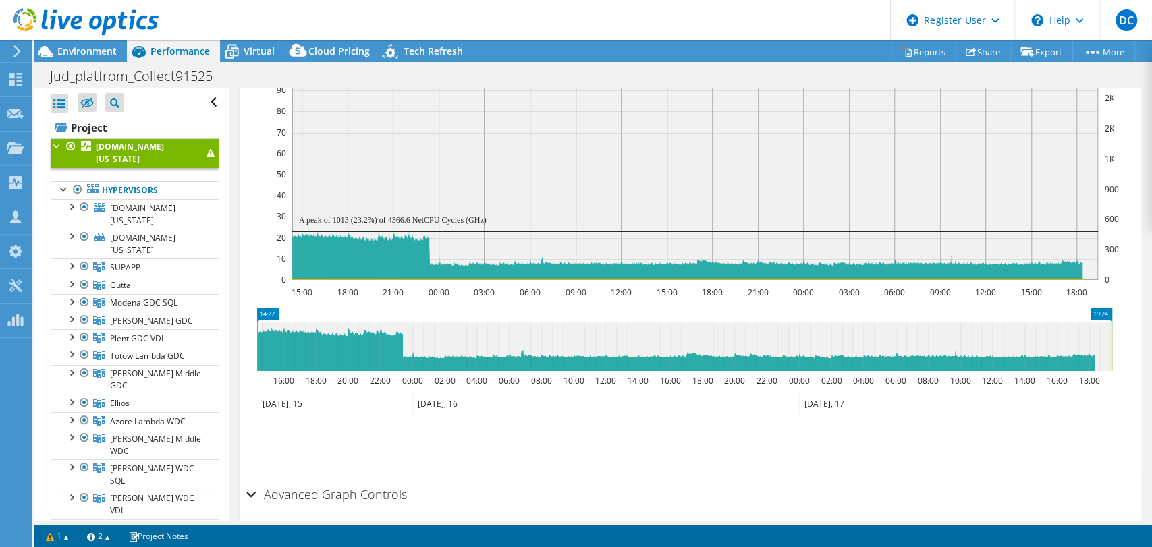
scroll to position [345, 0]
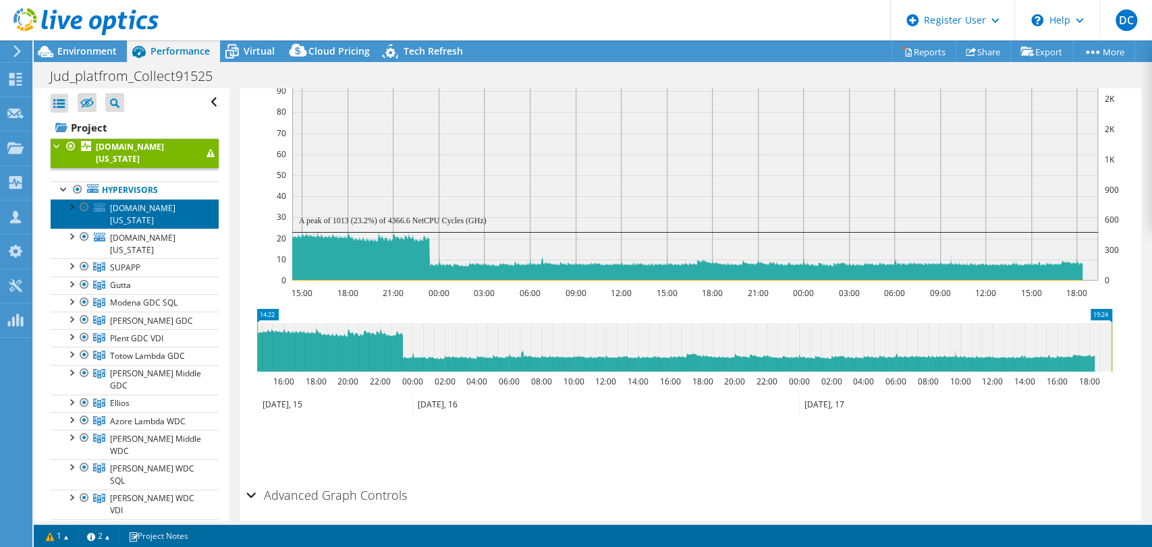
click at [167, 215] on span "[DOMAIN_NAME][US_STATE]" at bounding box center [142, 214] width 65 height 24
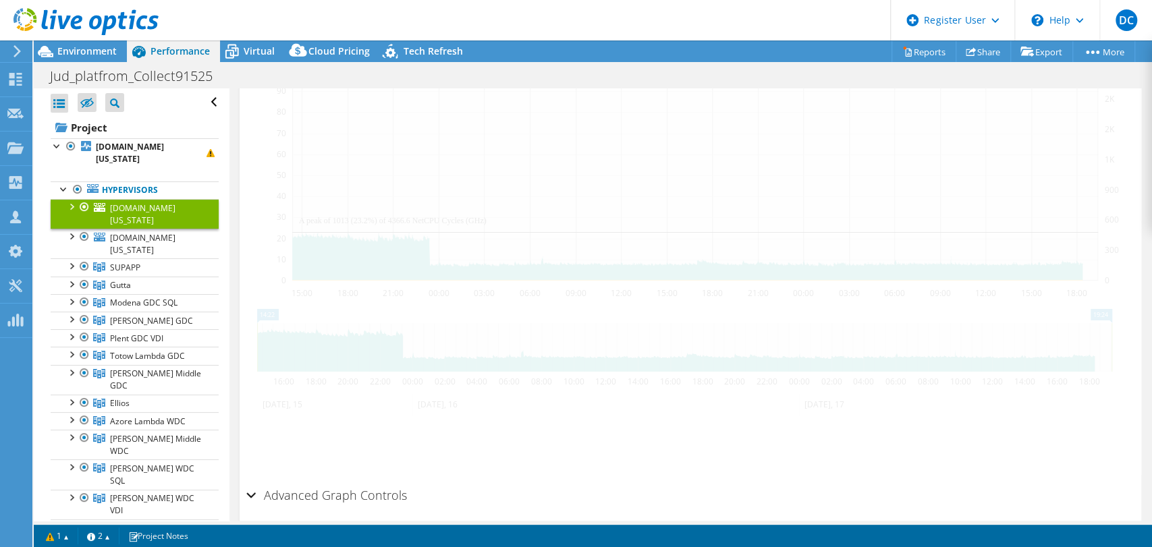
scroll to position [318, 0]
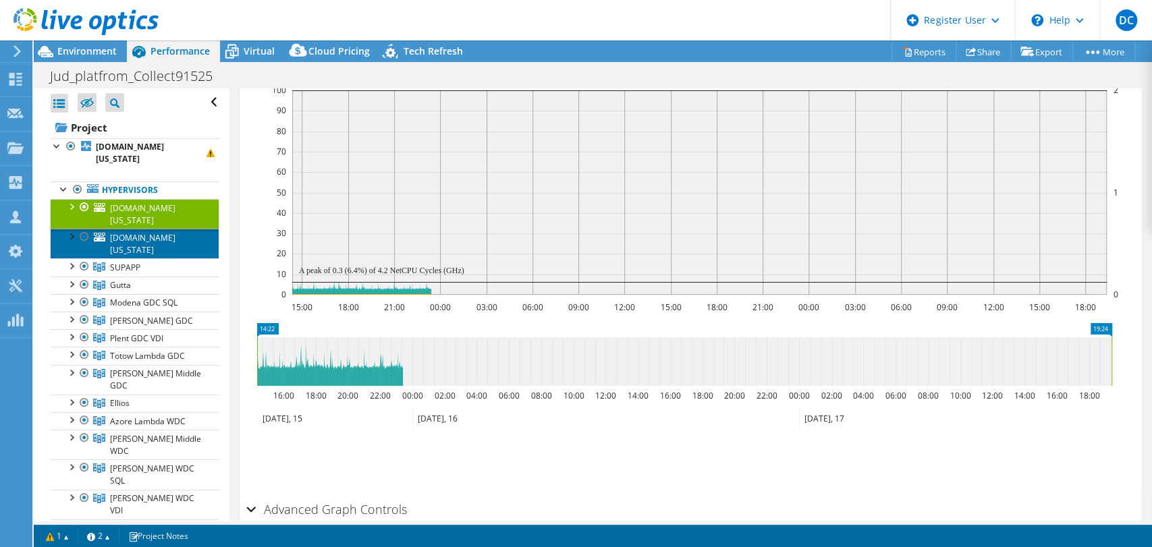
click at [157, 244] on span "[DOMAIN_NAME][US_STATE]" at bounding box center [142, 244] width 65 height 24
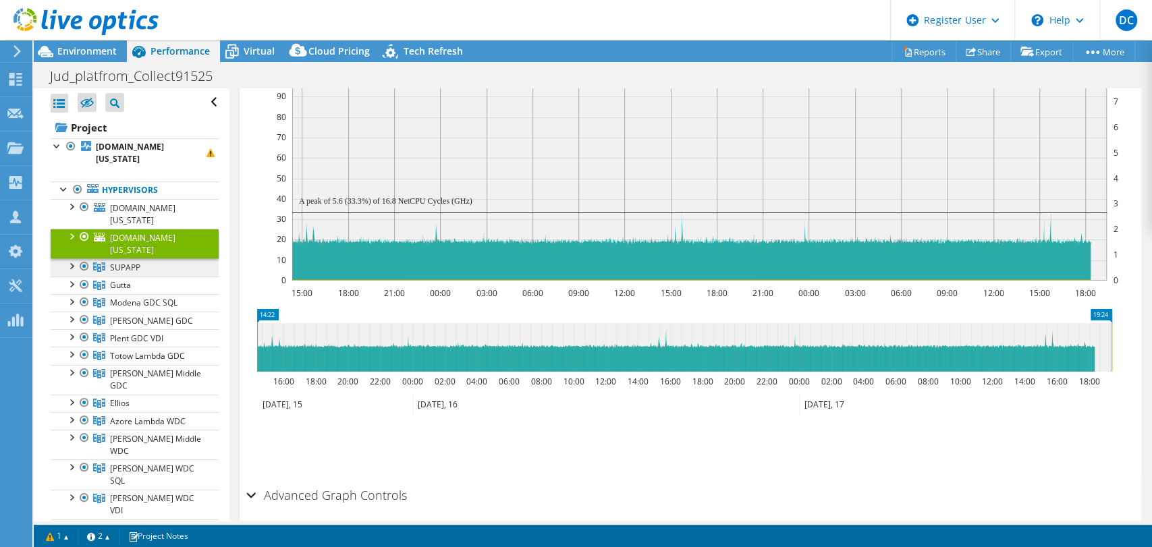
click at [163, 262] on link "SUPAPP" at bounding box center [135, 267] width 168 height 18
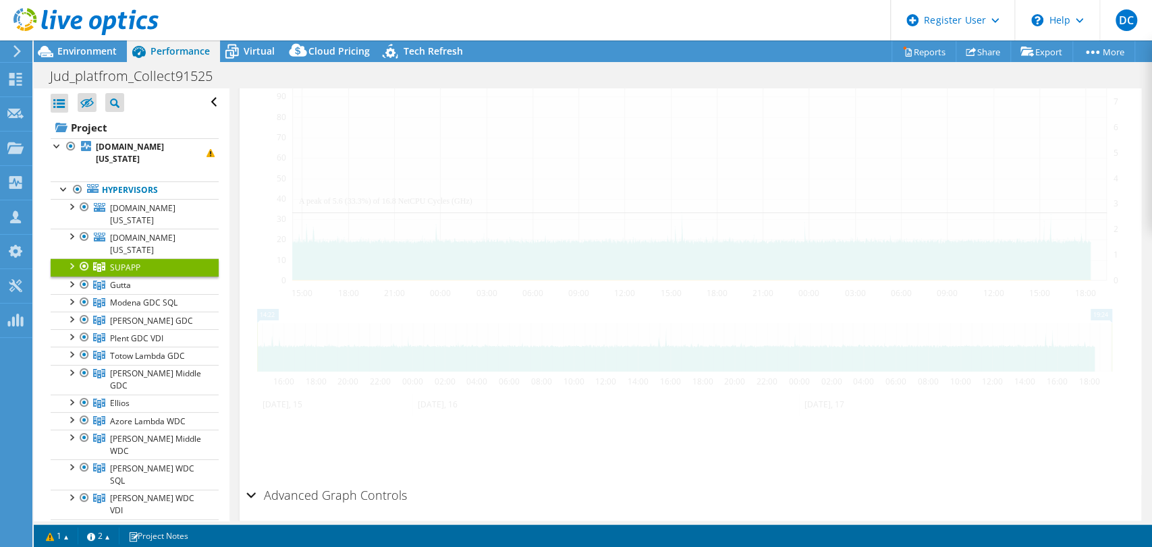
scroll to position [308, 0]
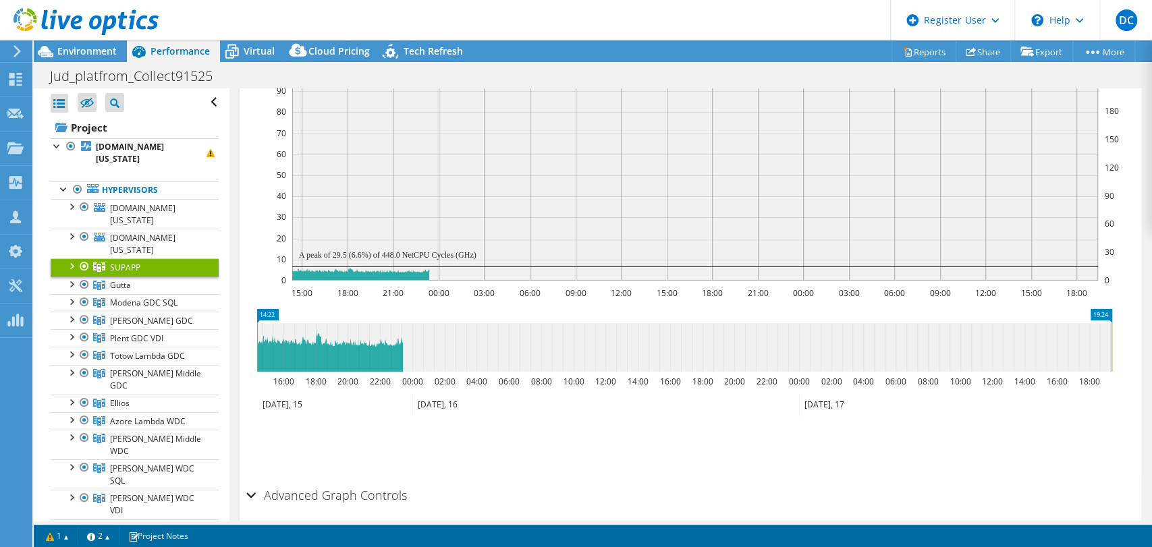
click at [164, 274] on link "SUPAPP" at bounding box center [135, 267] width 168 height 18
click at [162, 286] on link "Gutta" at bounding box center [135, 286] width 168 height 18
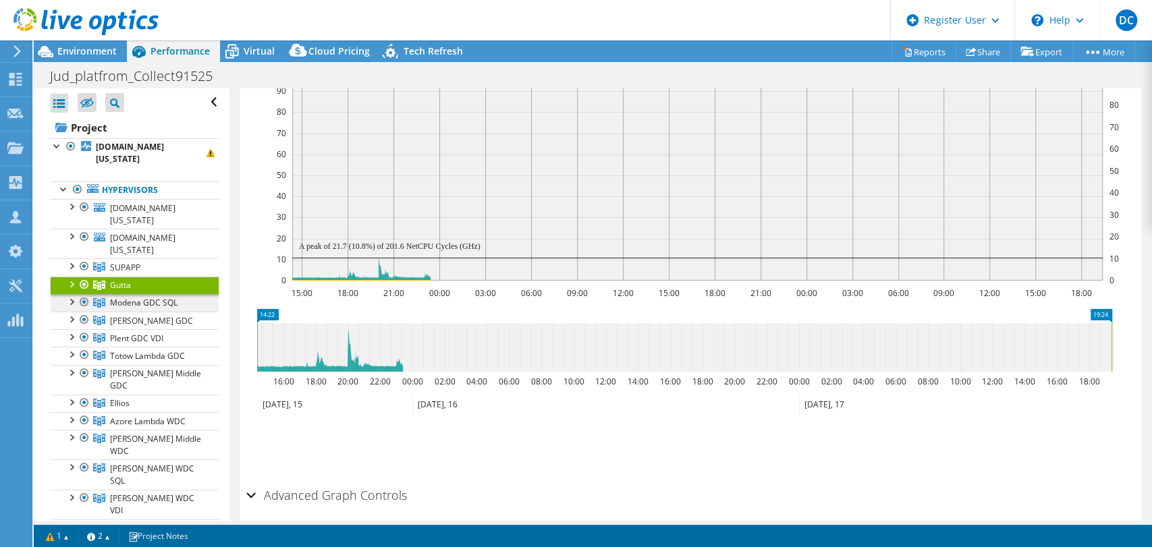
click at [163, 304] on span "Modena GDC SQL" at bounding box center [143, 302] width 67 height 11
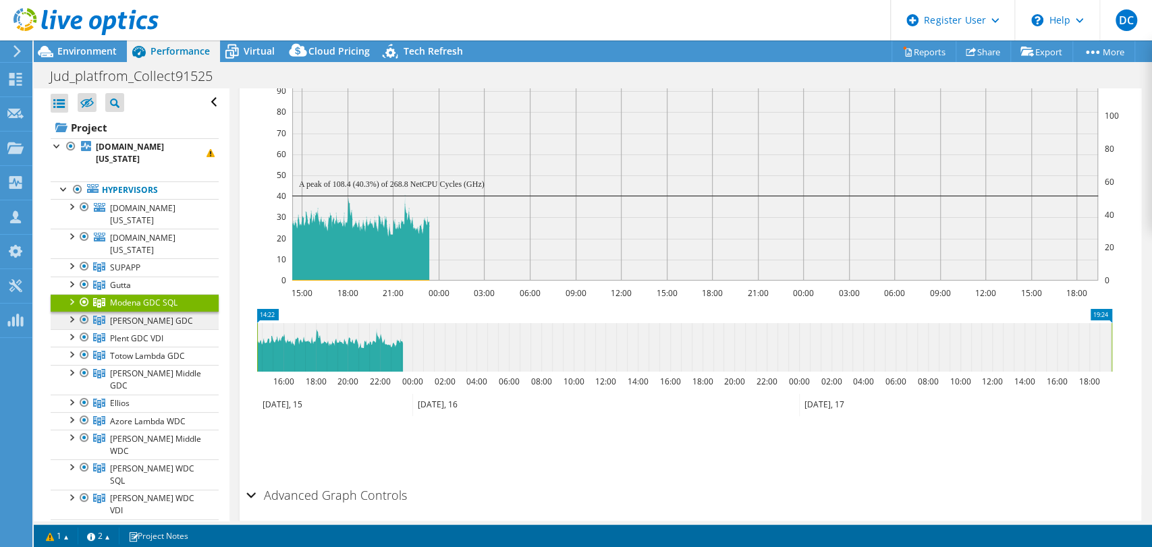
click at [163, 319] on link "[PERSON_NAME] GDC" at bounding box center [135, 321] width 168 height 18
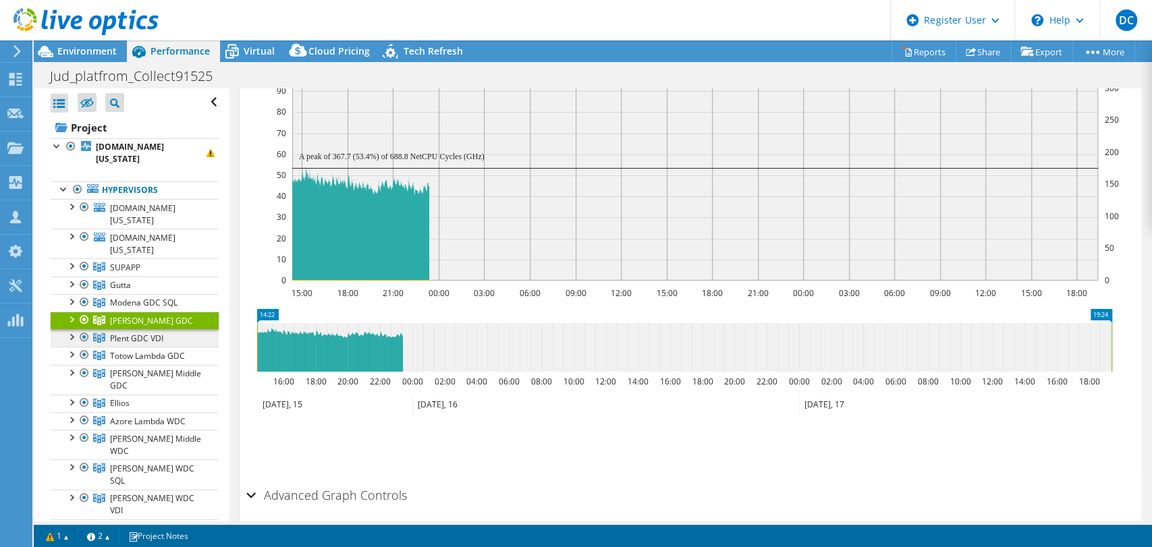
click at [163, 334] on span "Plent GDC VDI" at bounding box center [136, 338] width 53 height 11
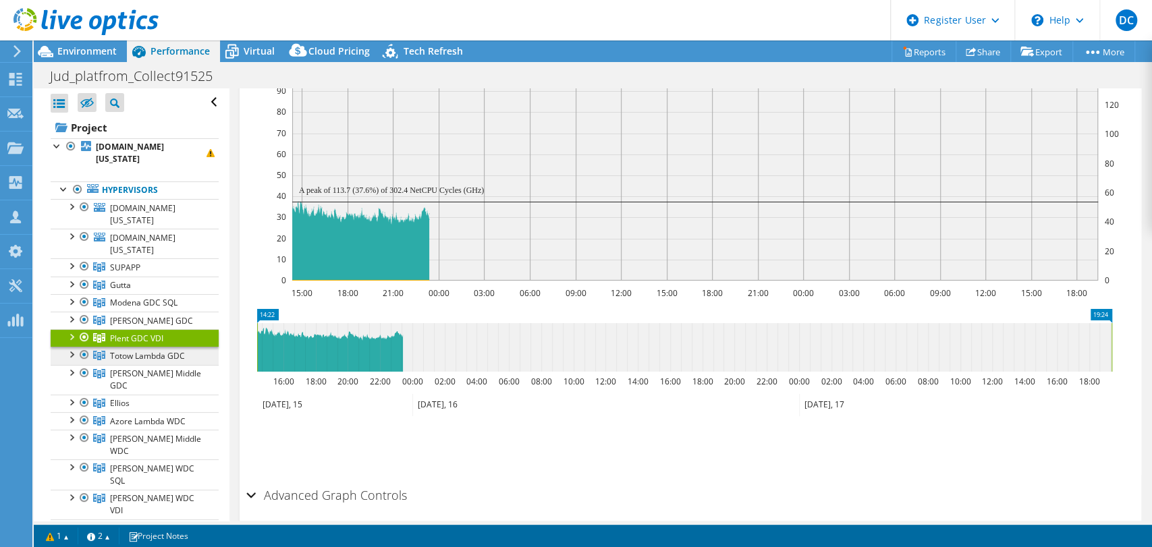
click at [163, 357] on span "Totow Lambda GDC" at bounding box center [147, 355] width 75 height 11
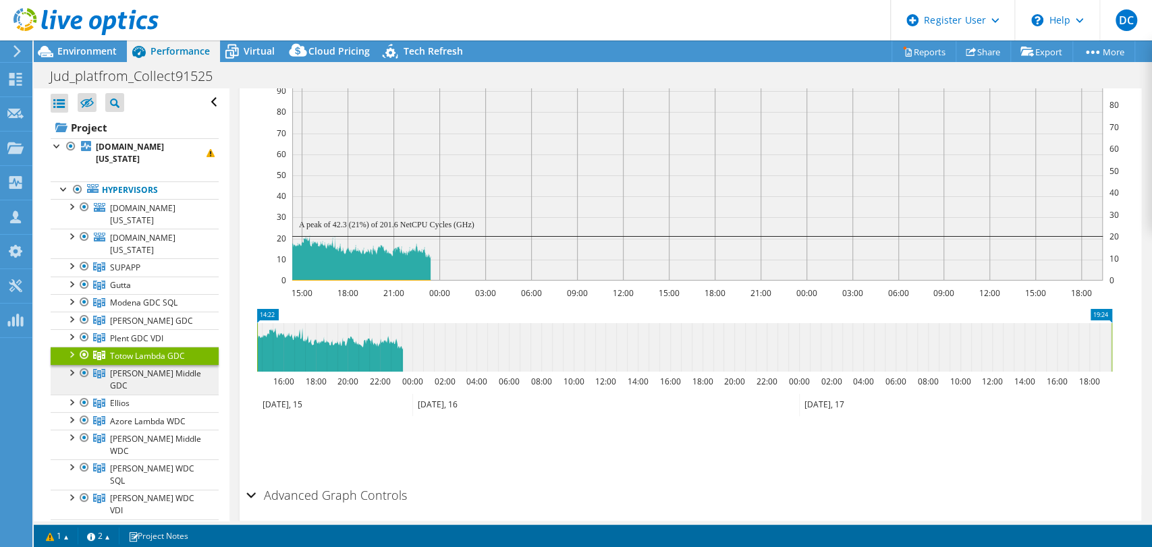
click at [163, 371] on span "[PERSON_NAME] Middle GDC" at bounding box center [155, 380] width 91 height 24
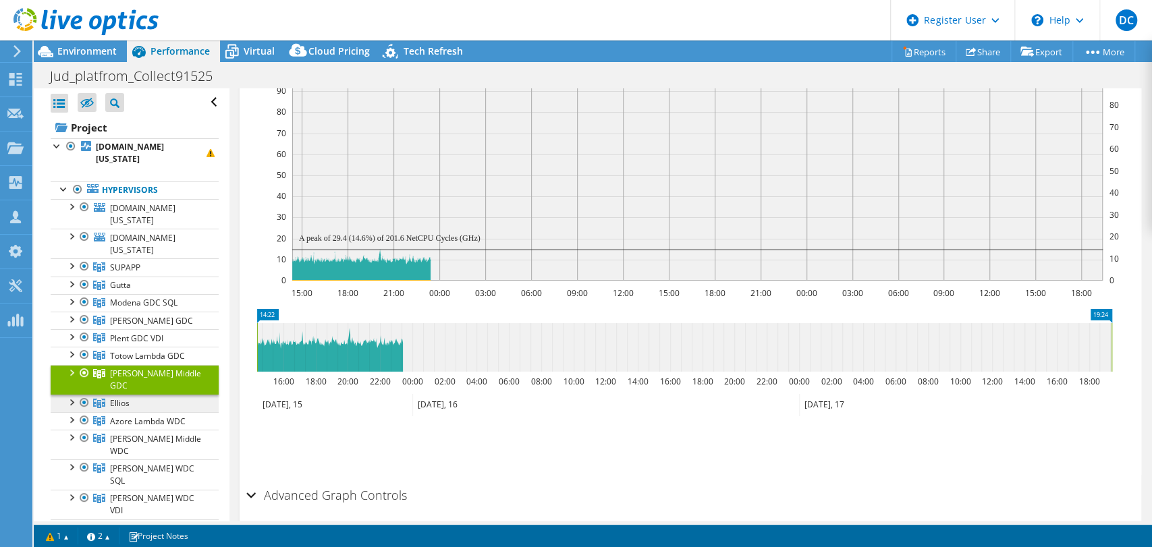
click at [163, 395] on link "Ellios" at bounding box center [135, 404] width 168 height 18
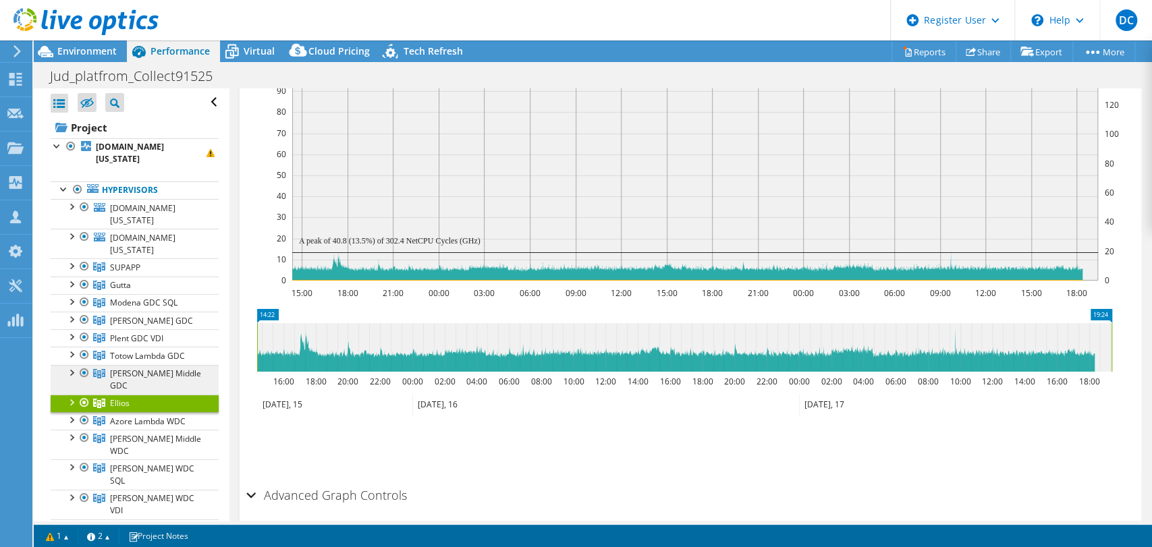
click at [170, 370] on span "[PERSON_NAME] Middle GDC" at bounding box center [155, 380] width 91 height 24
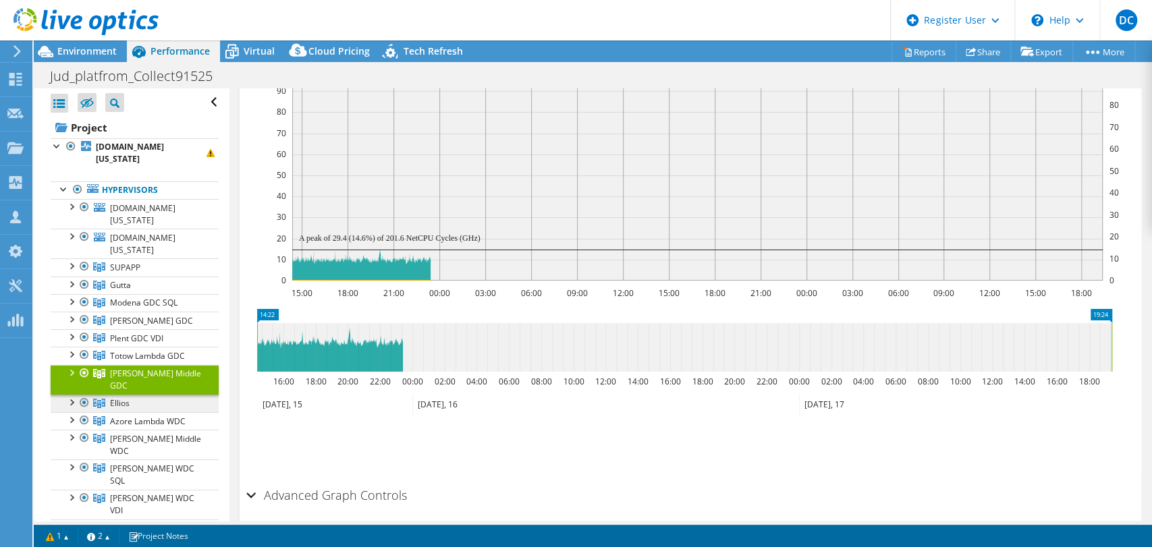
click at [170, 395] on link "Ellios" at bounding box center [135, 404] width 168 height 18
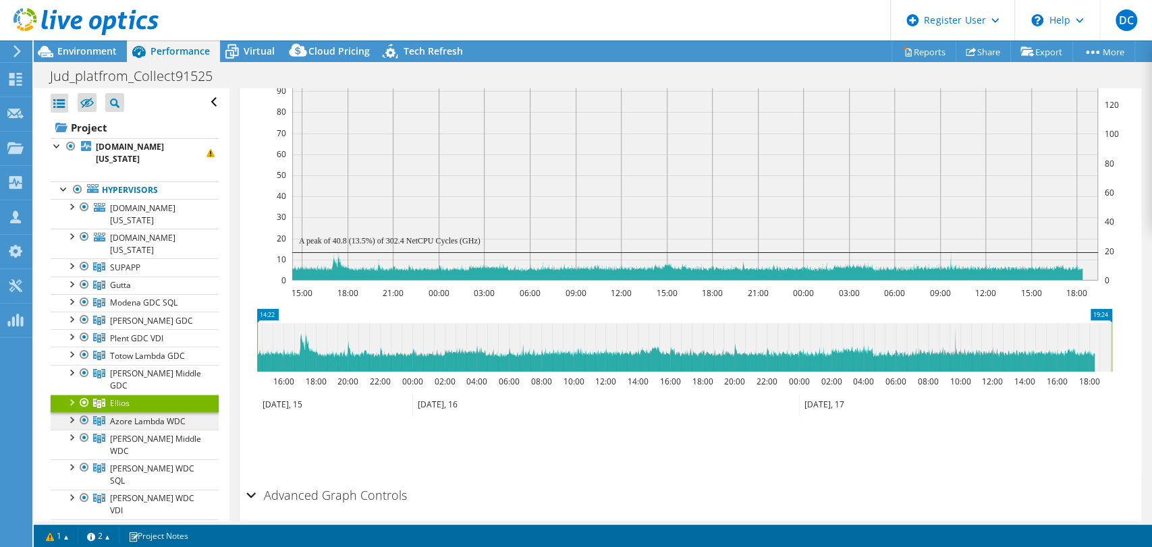
click at [167, 416] on span "Azore Lambda WDC" at bounding box center [148, 421] width 76 height 11
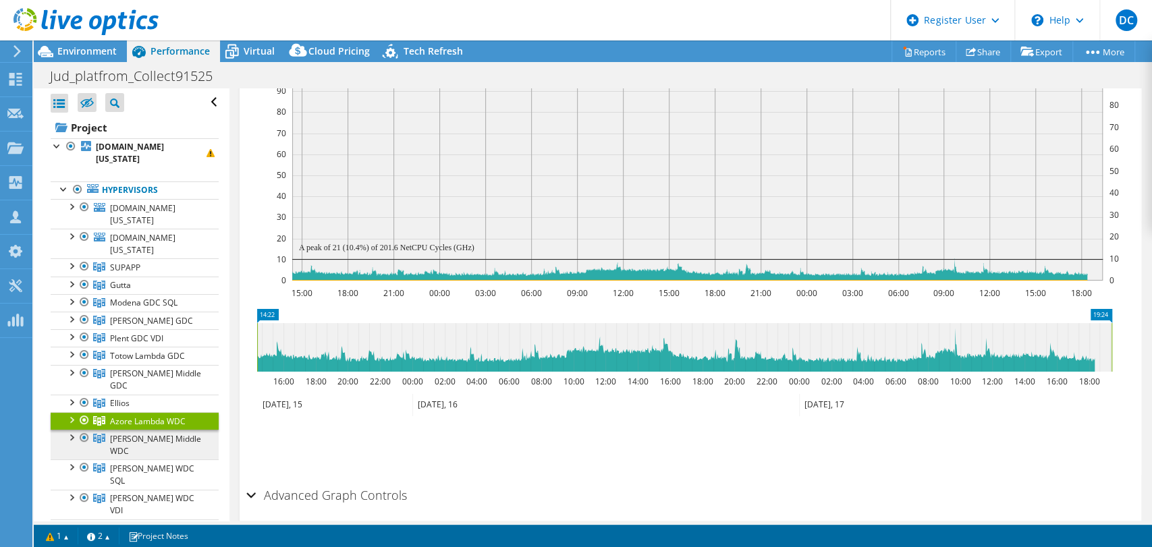
click at [167, 433] on span "[PERSON_NAME] Middle WDC" at bounding box center [155, 445] width 91 height 24
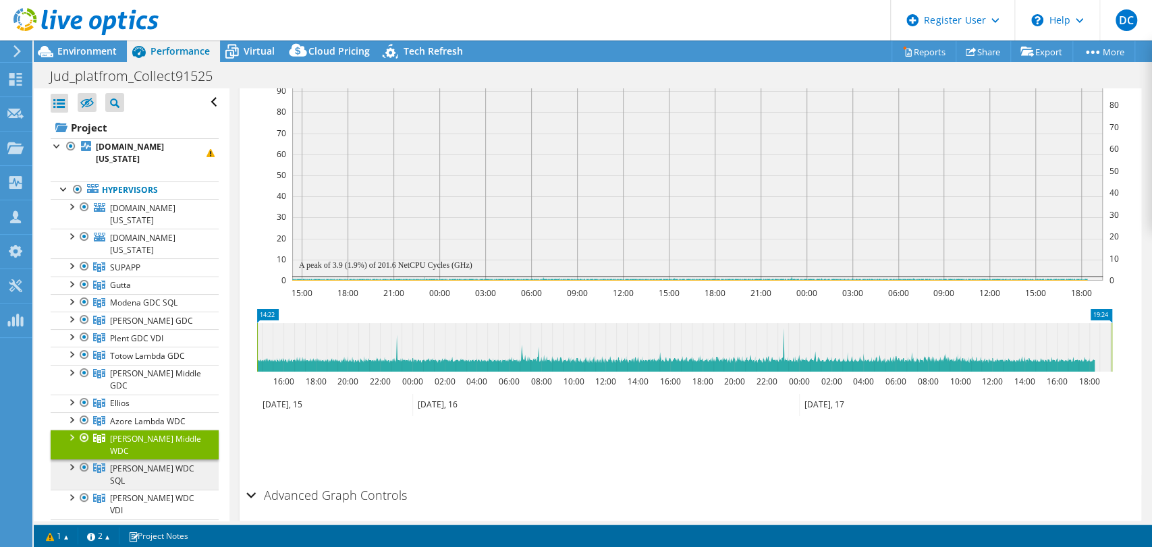
click at [169, 463] on span "[PERSON_NAME] WDC SQL" at bounding box center [152, 475] width 84 height 24
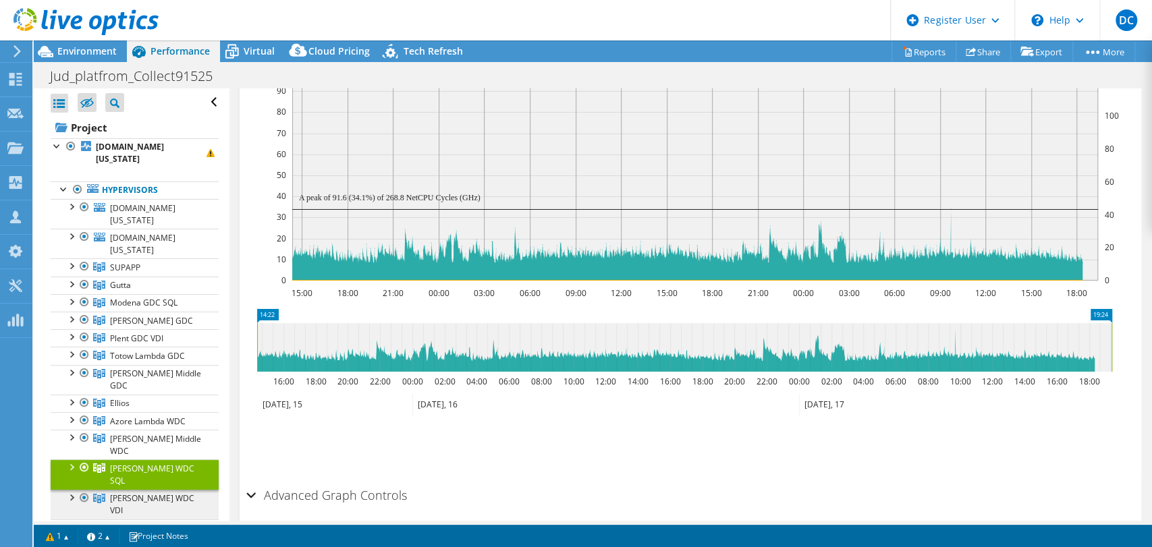
click at [171, 490] on link "[PERSON_NAME] WDC VDI" at bounding box center [135, 505] width 168 height 30
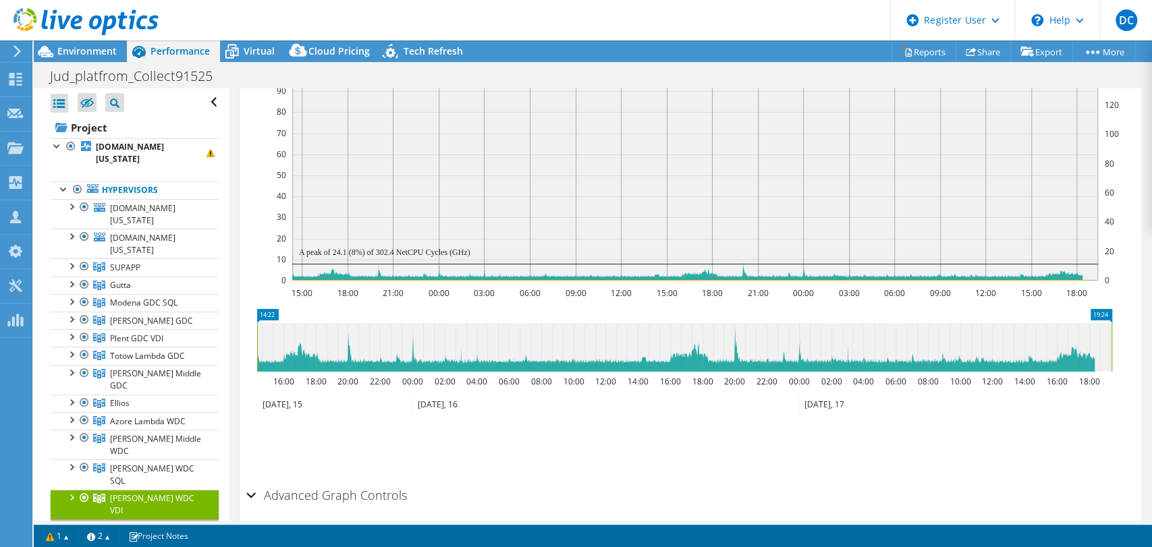
click at [169, 519] on link "[PERSON_NAME] WDC" at bounding box center [135, 528] width 168 height 18
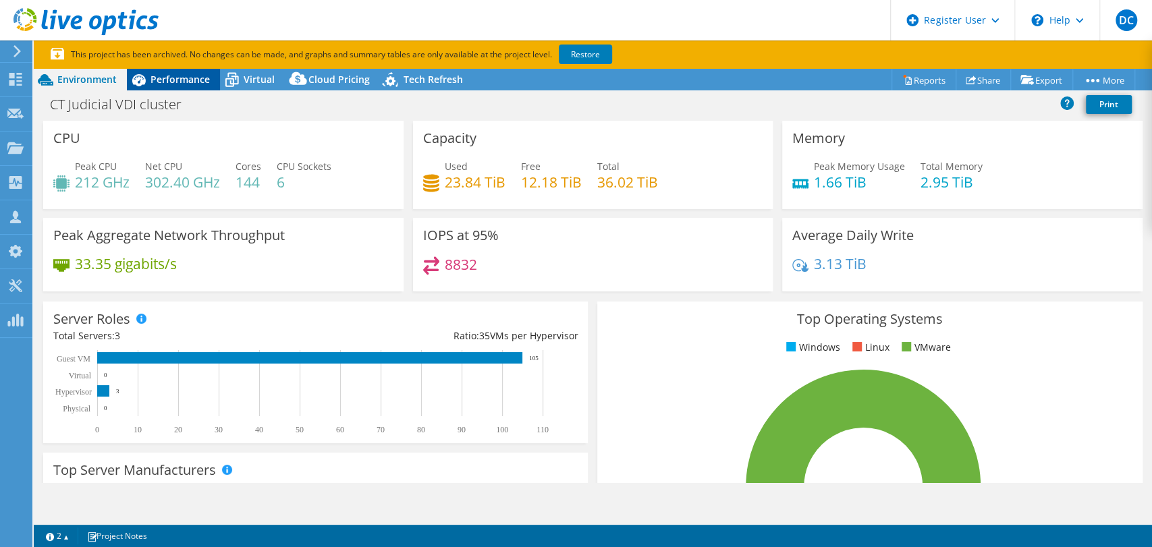
click at [187, 84] on span "Performance" at bounding box center [179, 79] width 59 height 13
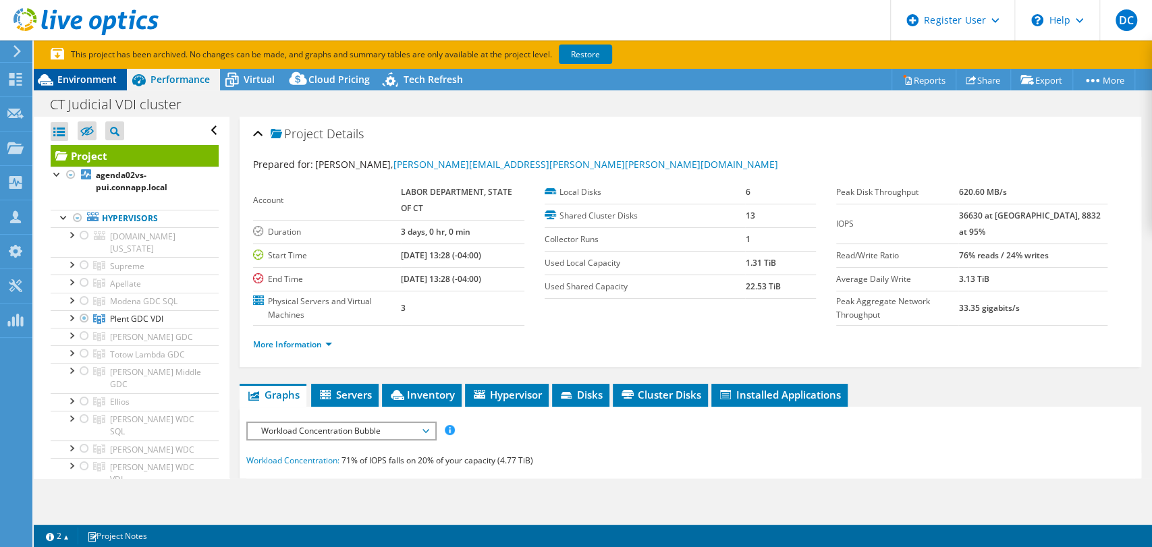
click at [96, 80] on span "Environment" at bounding box center [86, 79] width 59 height 13
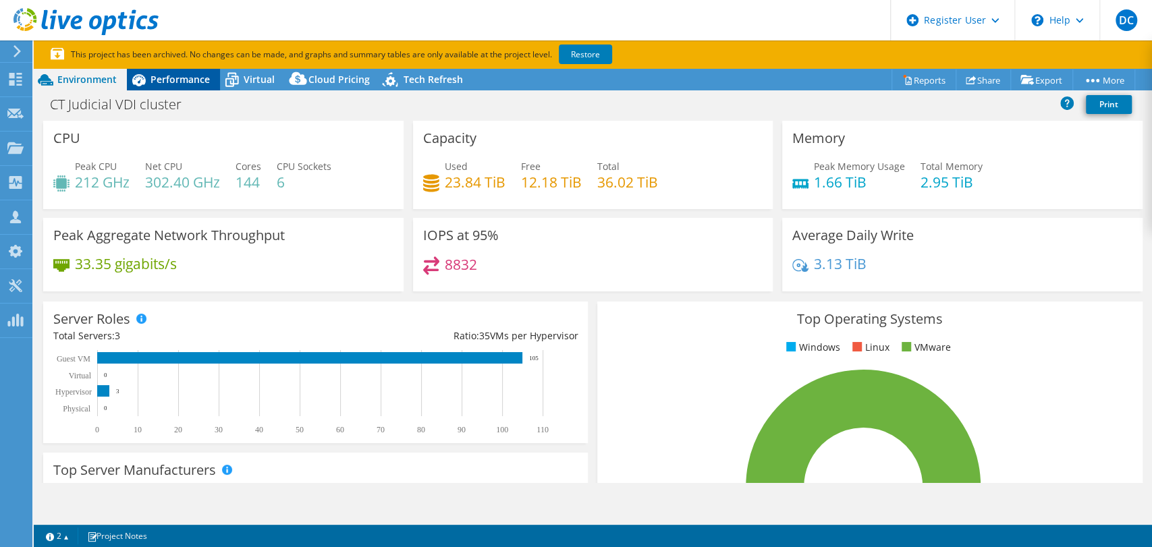
click at [188, 69] on div "Performance" at bounding box center [173, 80] width 93 height 22
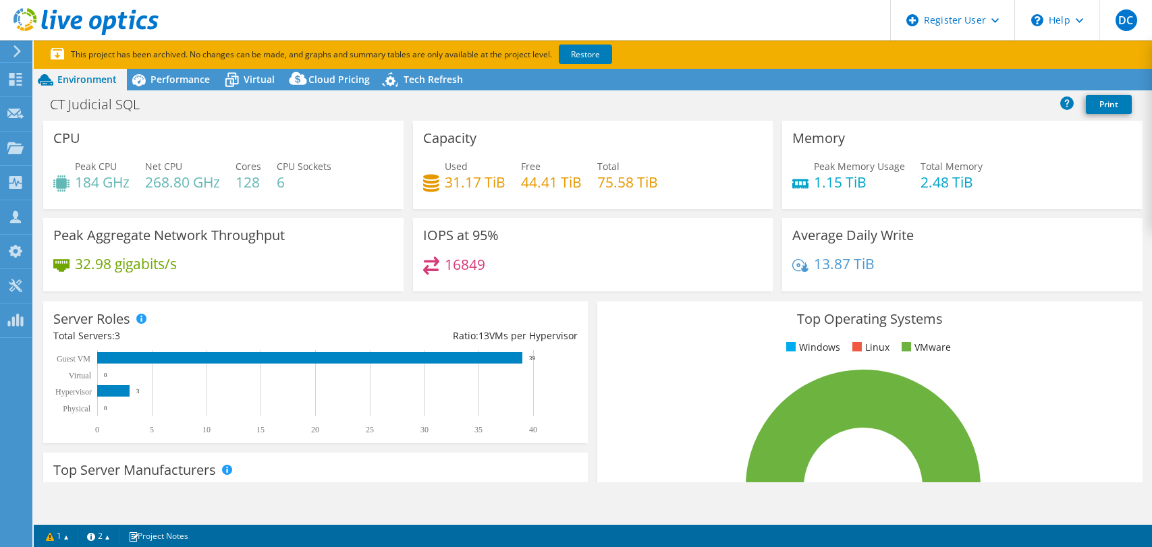
select select "USD"
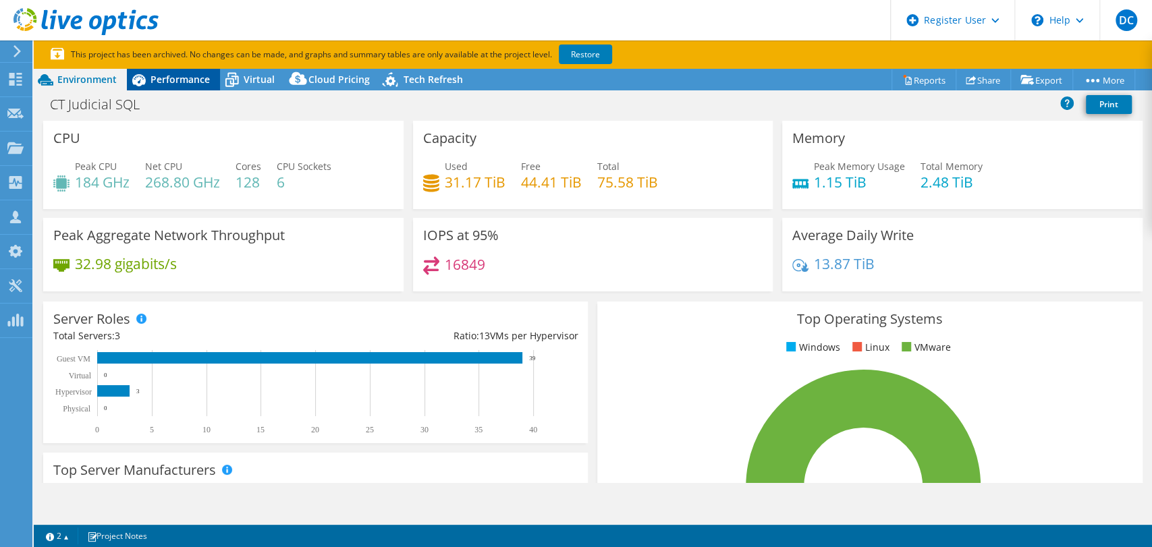
click at [159, 76] on span "Performance" at bounding box center [179, 79] width 59 height 13
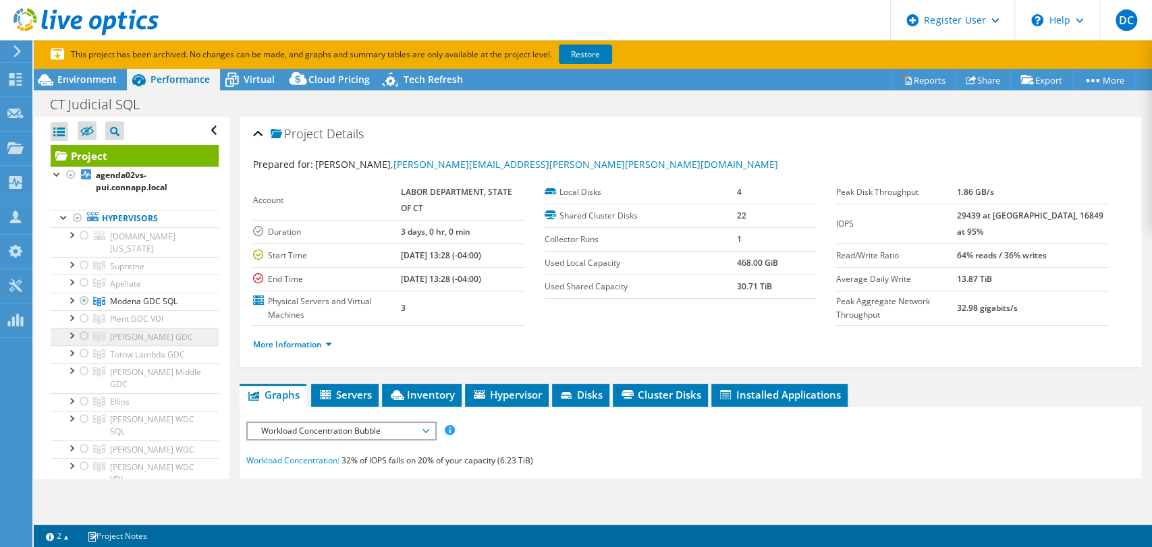
scroll to position [75, 0]
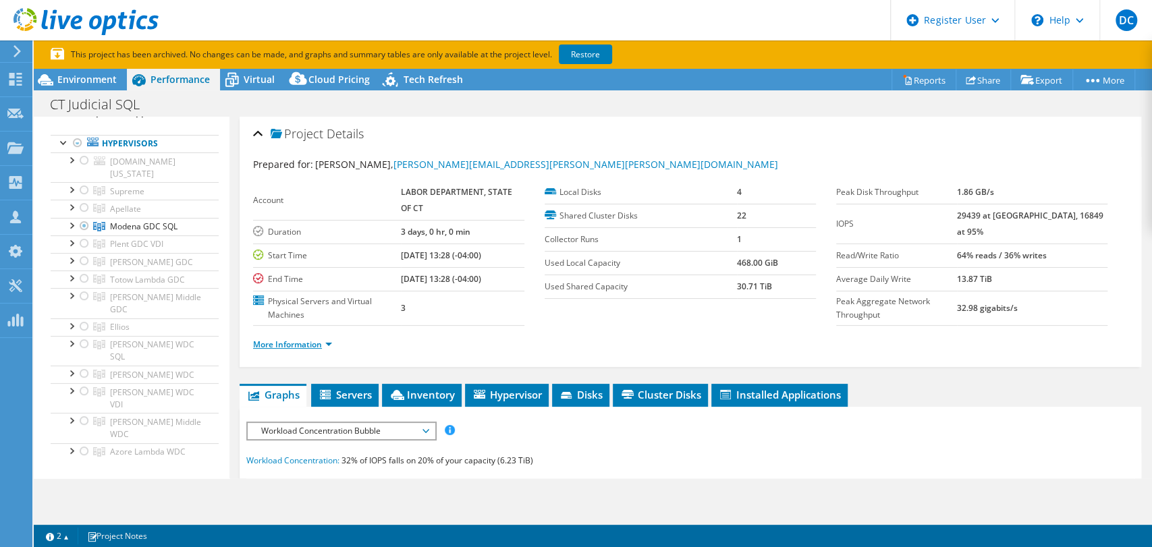
click at [315, 346] on link "More Information" at bounding box center [292, 344] width 79 height 11
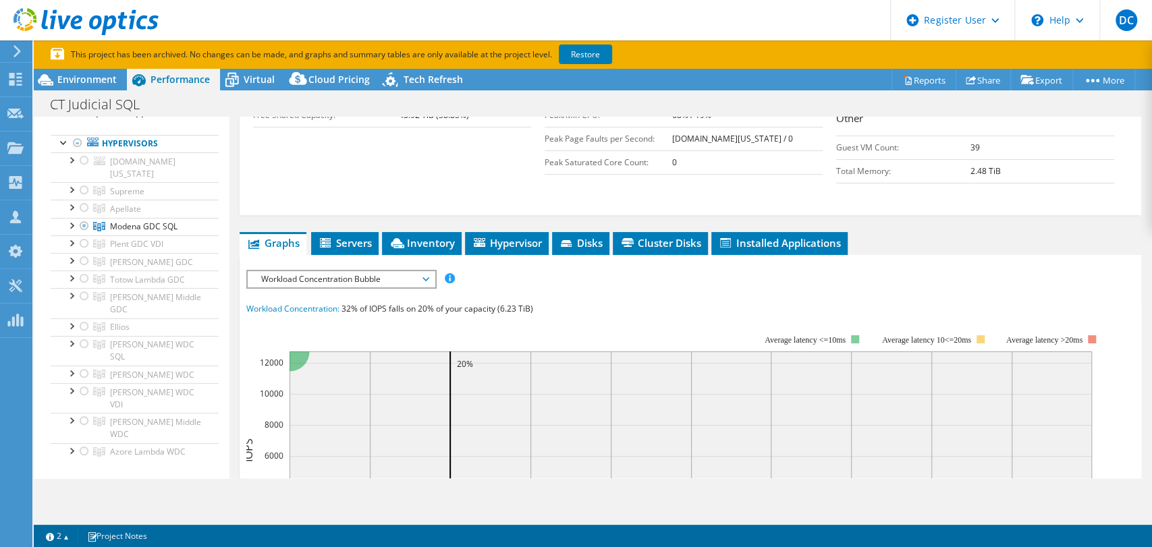
scroll to position [360, 0]
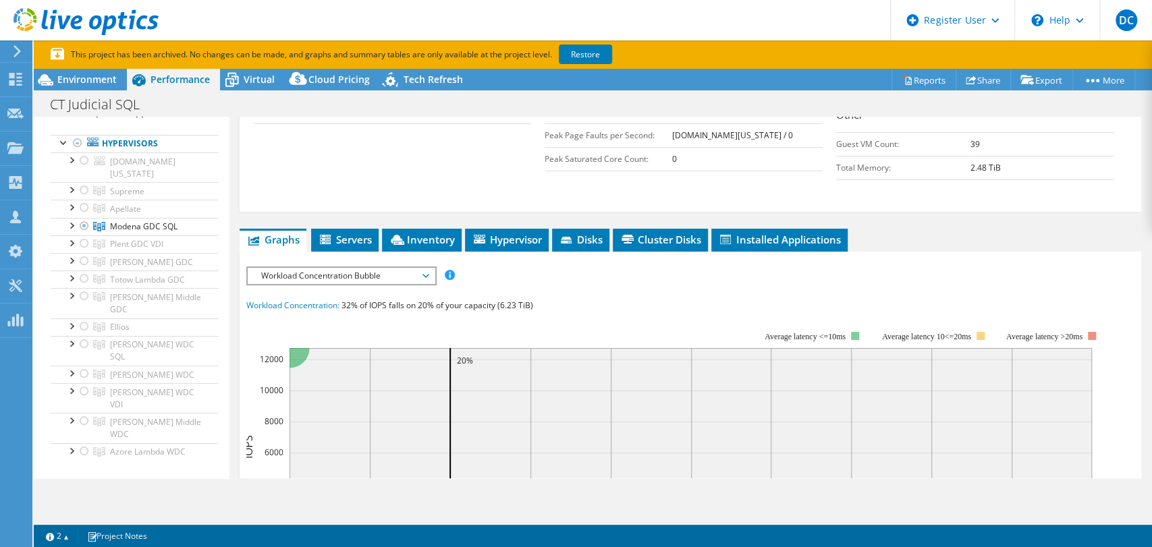
click at [355, 273] on span "Workload Concentration Bubble" at bounding box center [340, 276] width 173 height 16
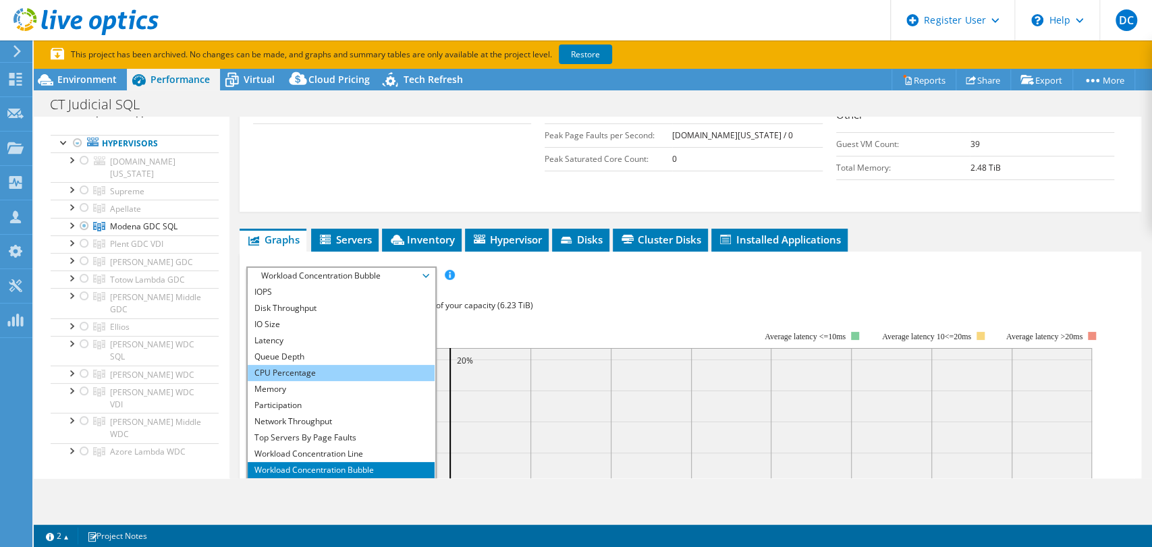
click at [324, 371] on li "CPU Percentage" at bounding box center [341, 373] width 187 height 16
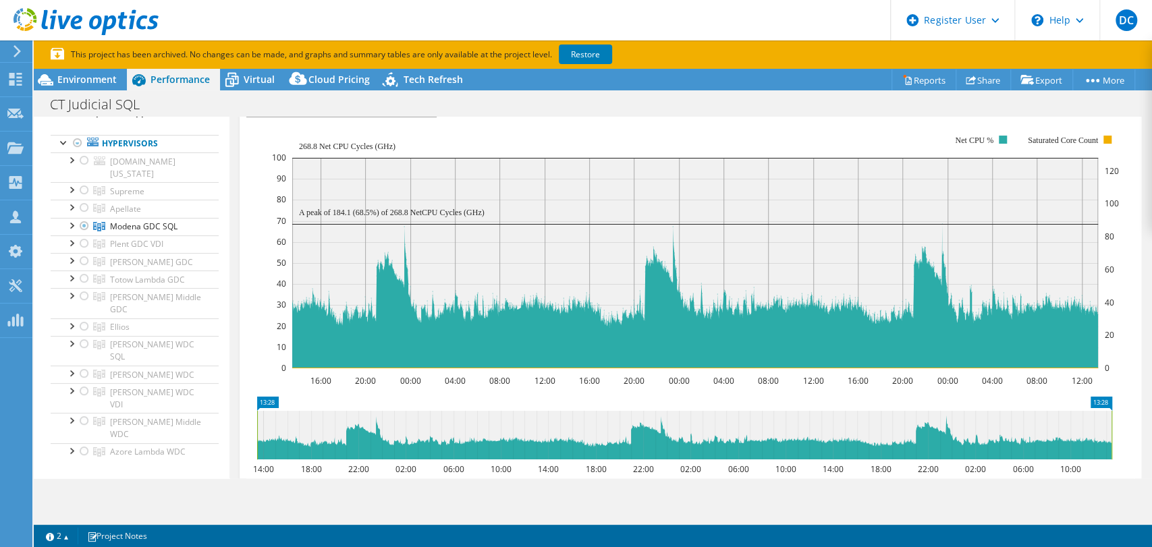
scroll to position [527, 0]
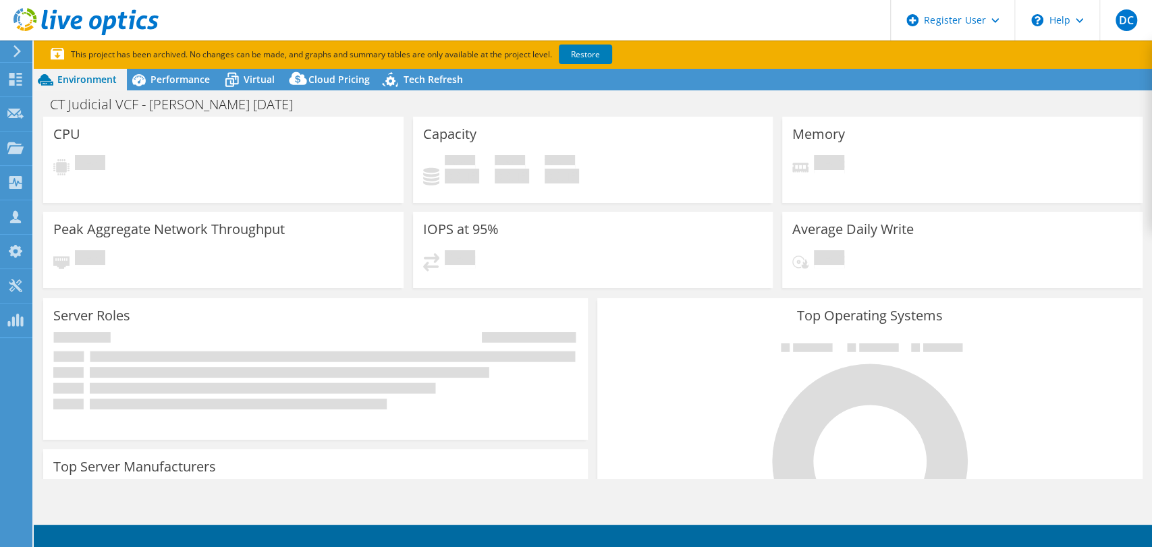
select select "USEast"
select select "USD"
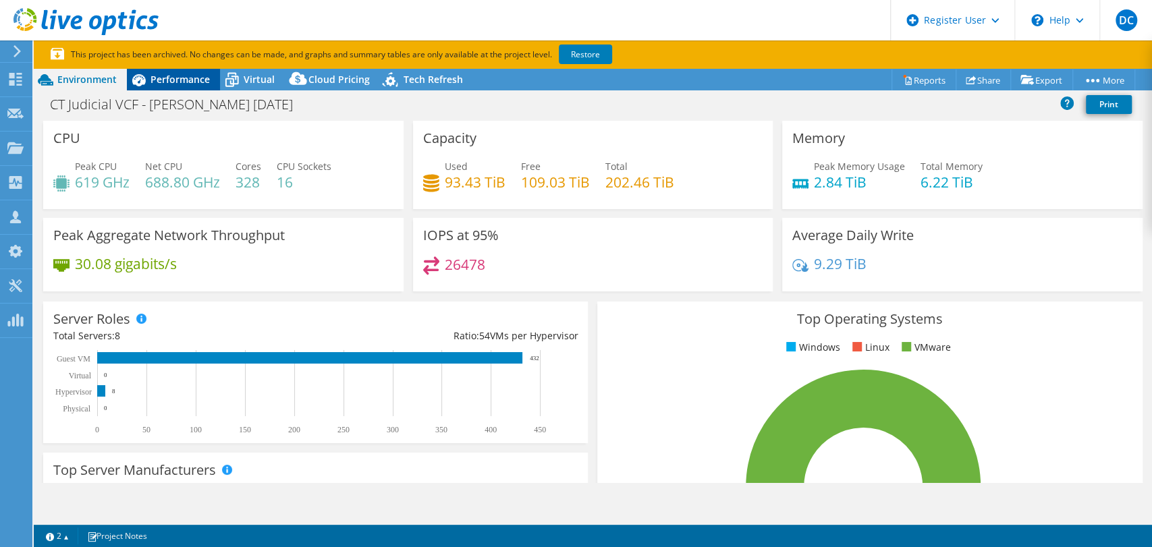
click at [168, 74] on span "Performance" at bounding box center [179, 79] width 59 height 13
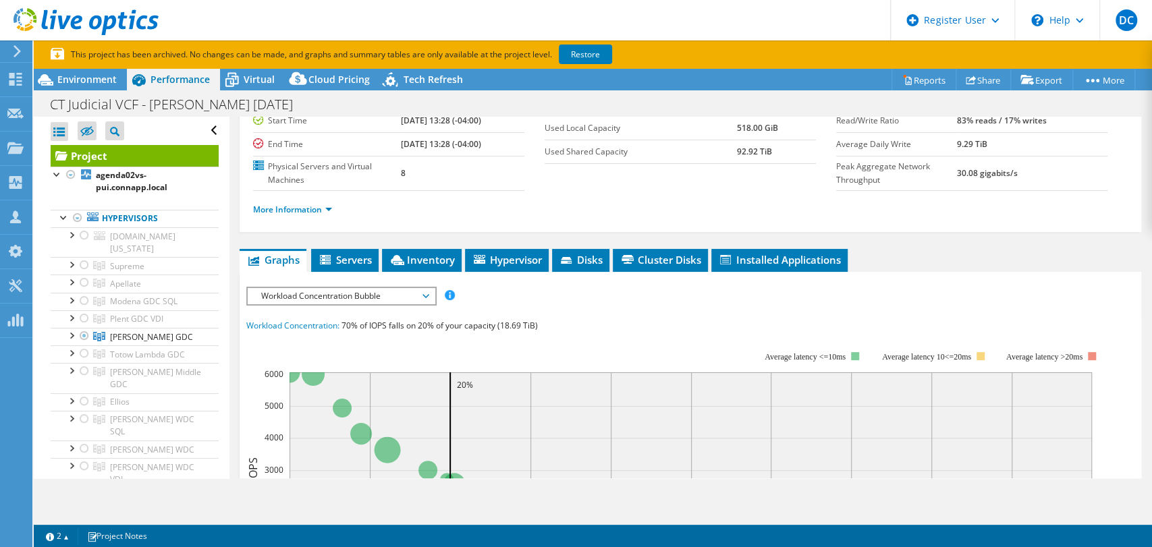
scroll to position [132, 0]
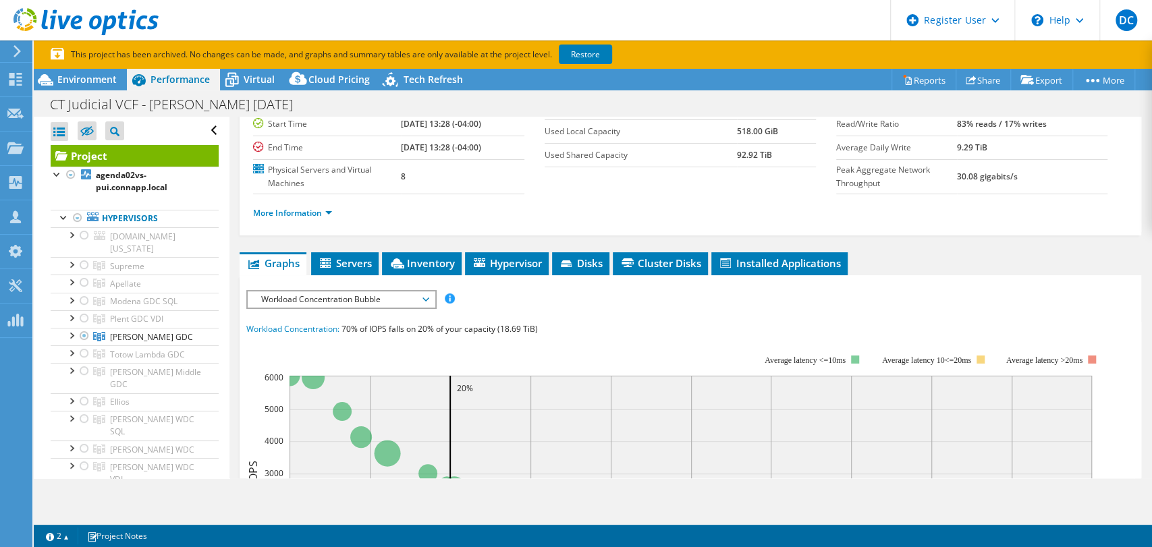
click at [340, 302] on span "Workload Concentration Bubble" at bounding box center [340, 299] width 173 height 16
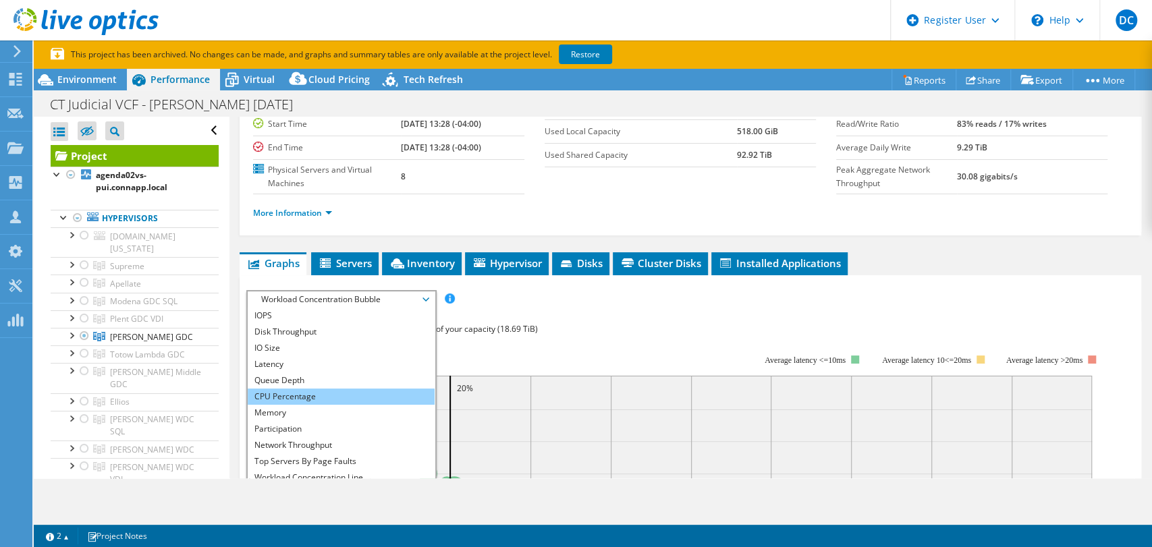
click at [338, 392] on li "CPU Percentage" at bounding box center [341, 397] width 187 height 16
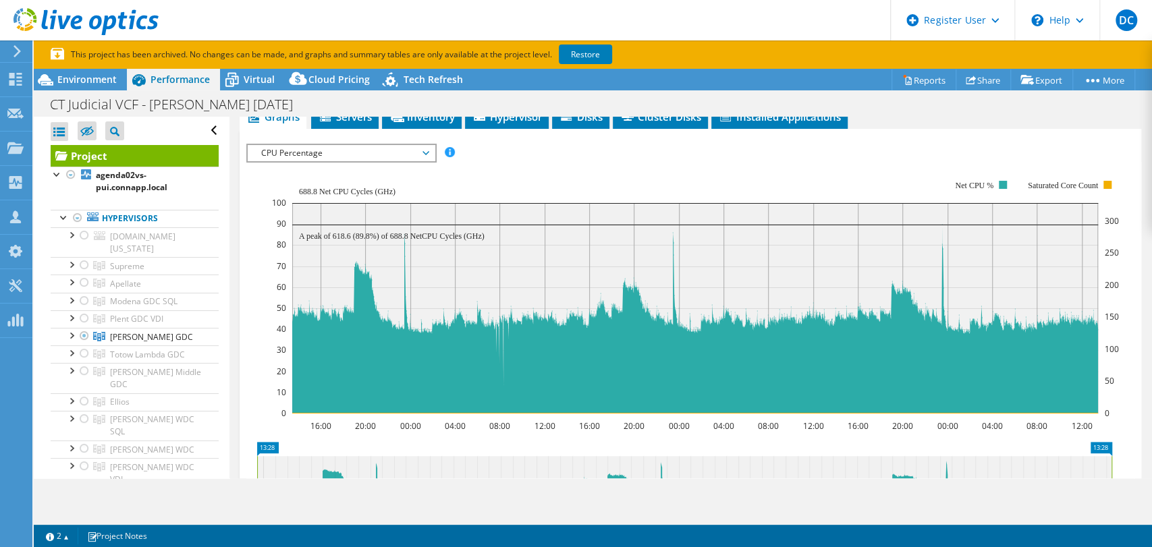
scroll to position [279, 0]
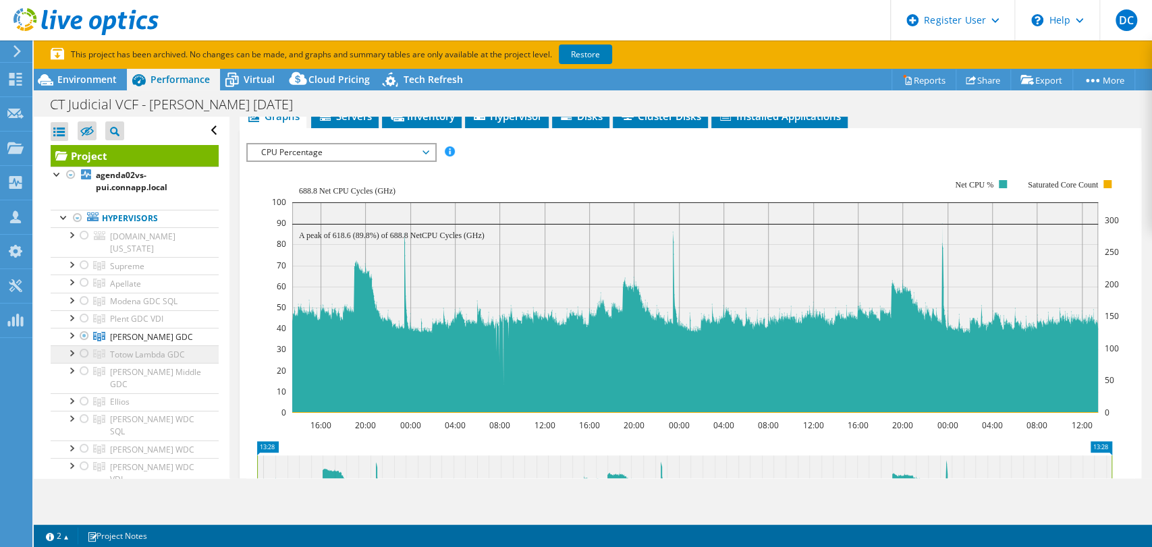
click at [175, 360] on link "Totow Lambda GDC" at bounding box center [135, 354] width 168 height 18
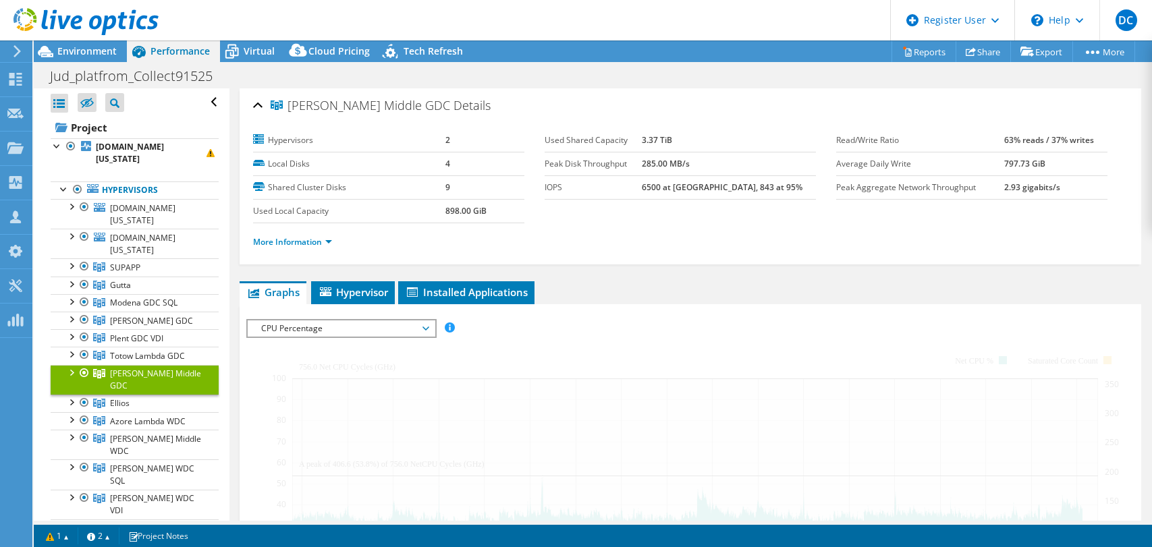
select select "USD"
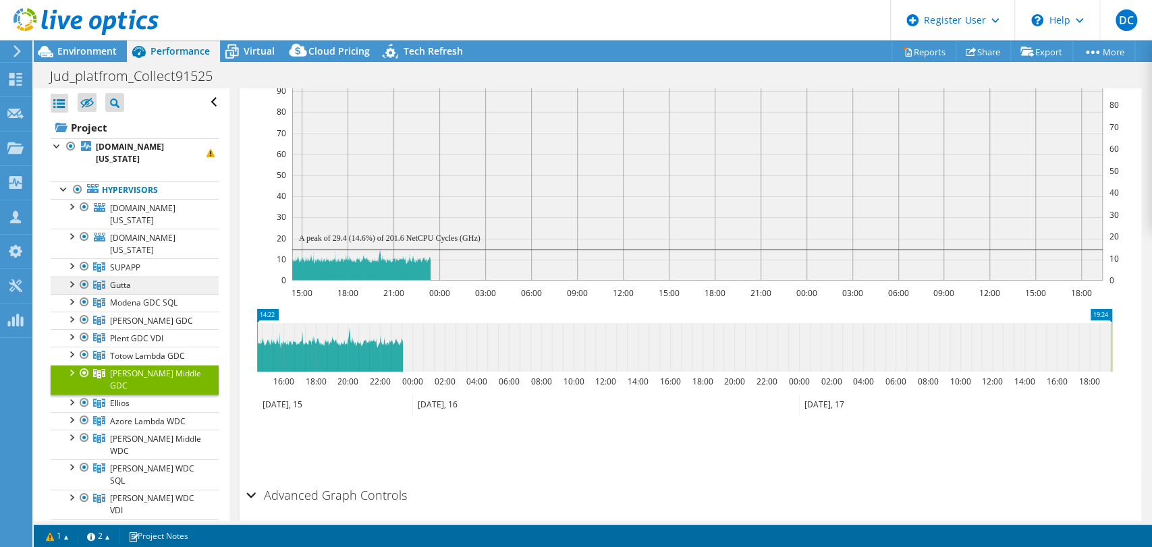
click at [171, 278] on link "Gutta" at bounding box center [135, 286] width 168 height 18
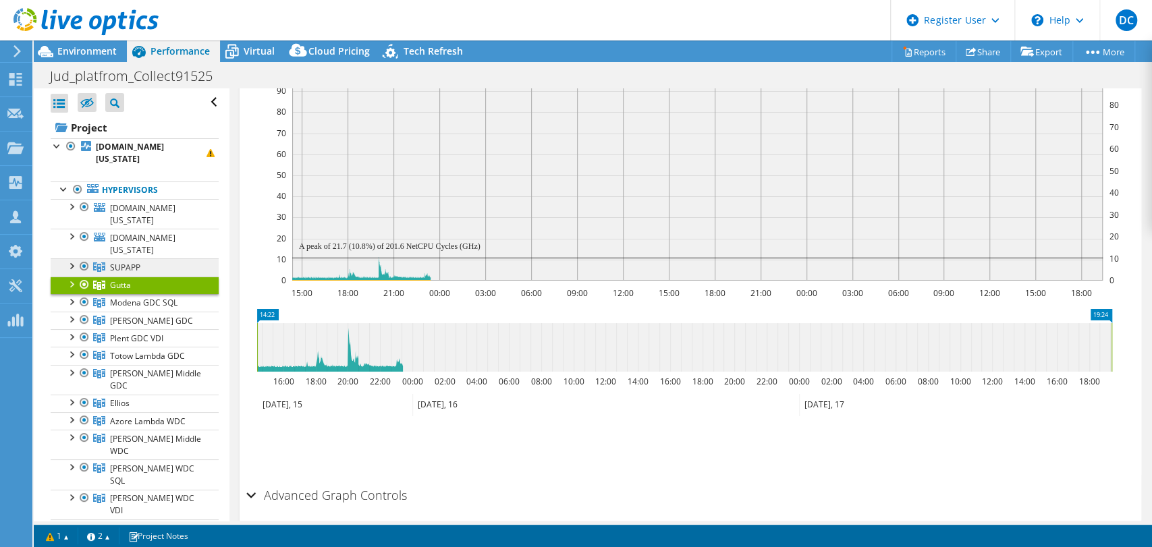
click at [160, 264] on link "SUPAPP" at bounding box center [135, 267] width 168 height 18
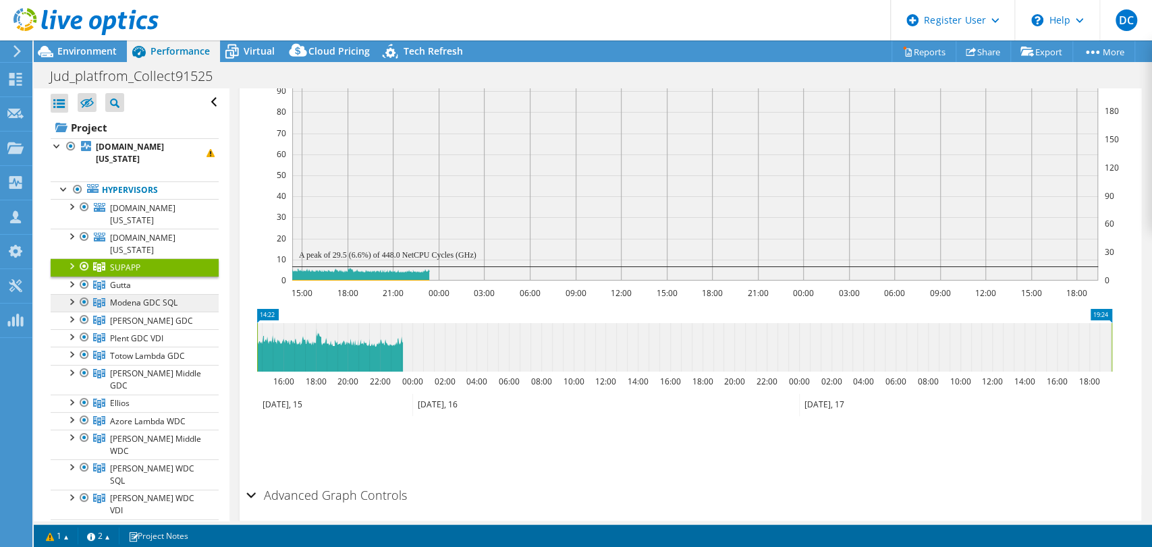
click at [167, 299] on span "Modena GDC SQL" at bounding box center [143, 302] width 67 height 11
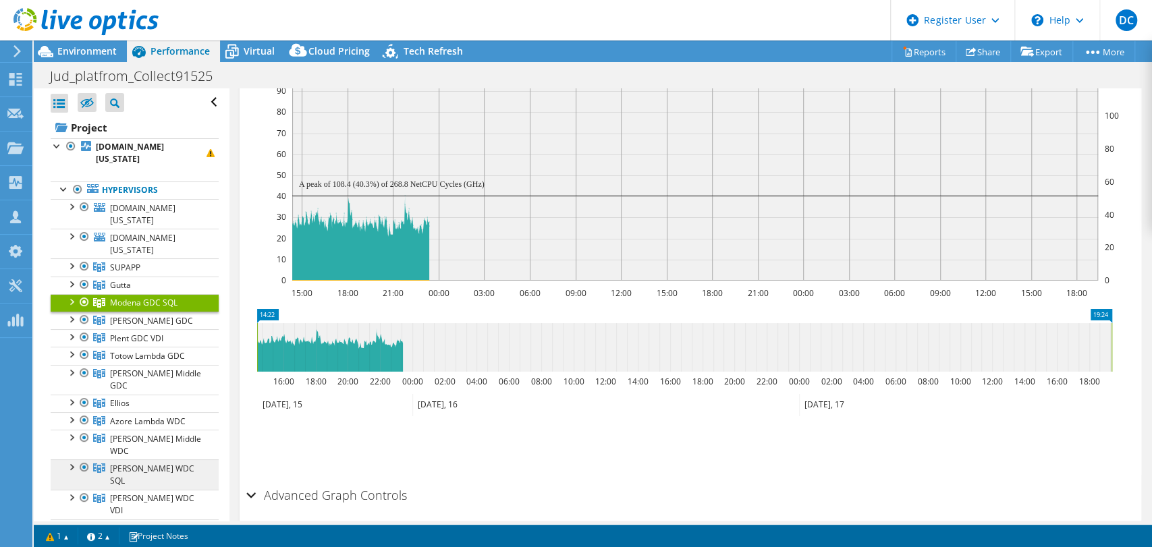
click at [177, 459] on link "[PERSON_NAME] WDC SQL" at bounding box center [135, 474] width 168 height 30
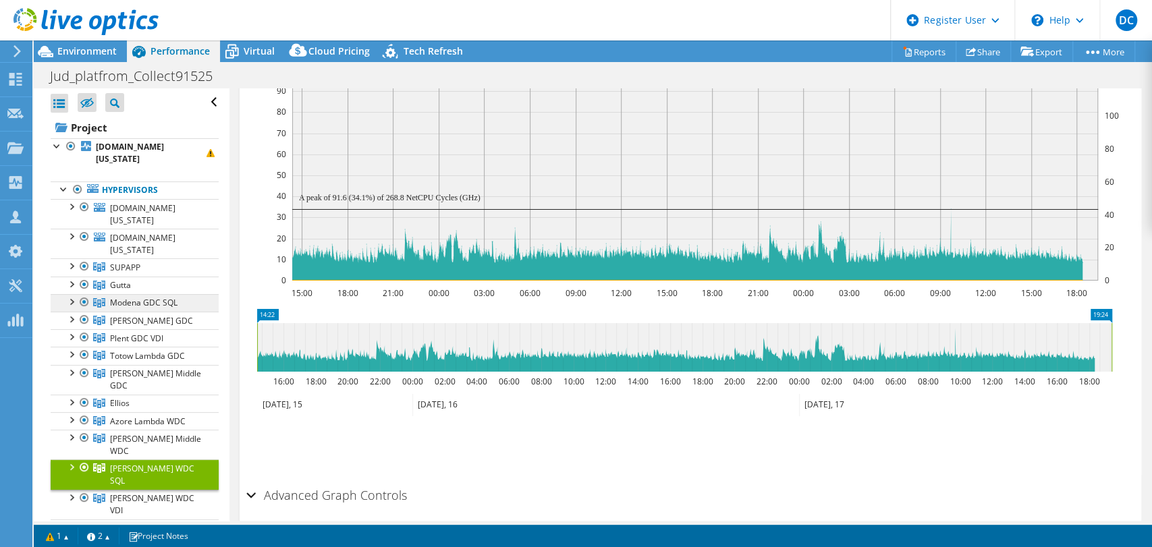
click at [167, 300] on span "Modena GDC SQL" at bounding box center [143, 302] width 67 height 11
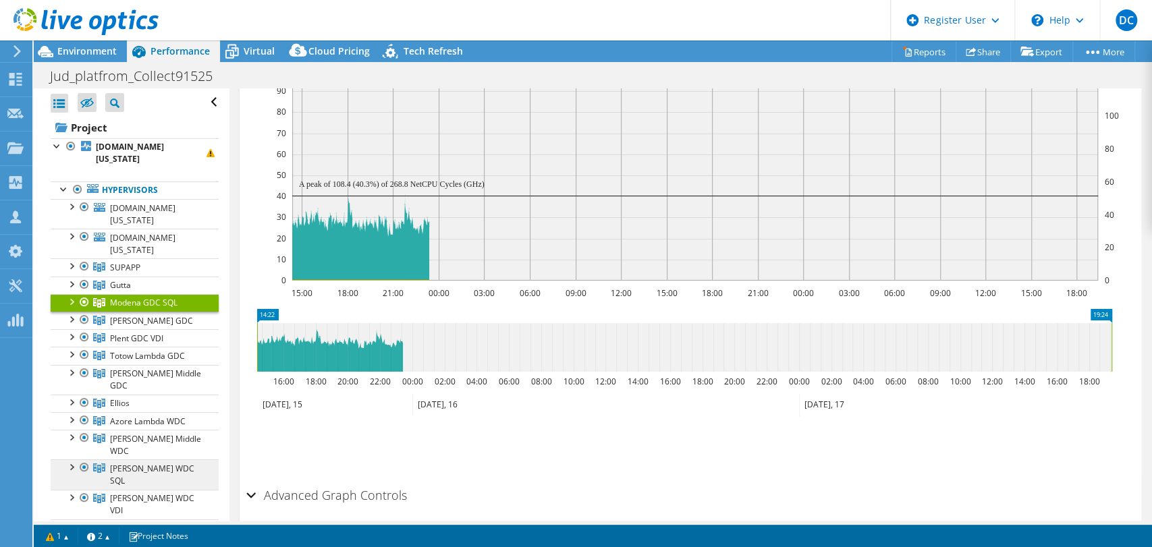
click at [168, 463] on span "[PERSON_NAME] WDC SQL" at bounding box center [152, 475] width 84 height 24
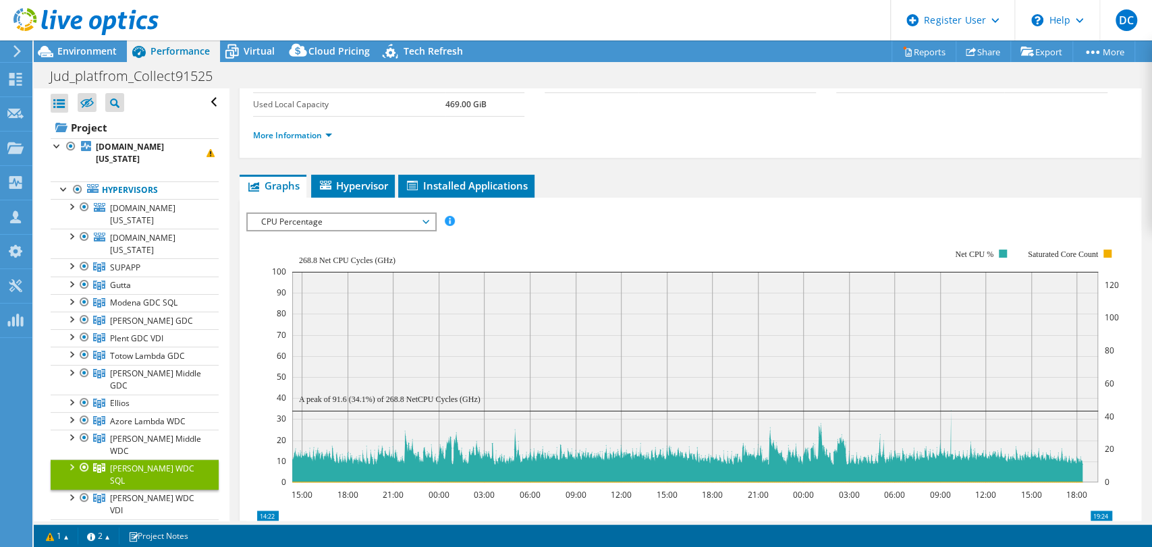
scroll to position [97, 0]
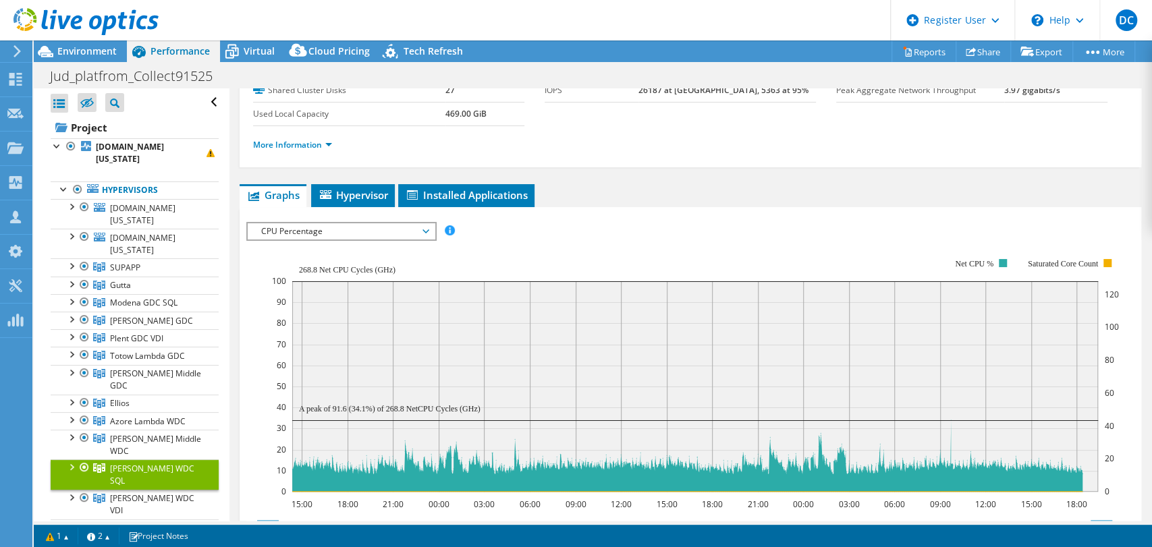
click at [370, 235] on span "CPU Percentage" at bounding box center [340, 231] width 173 height 16
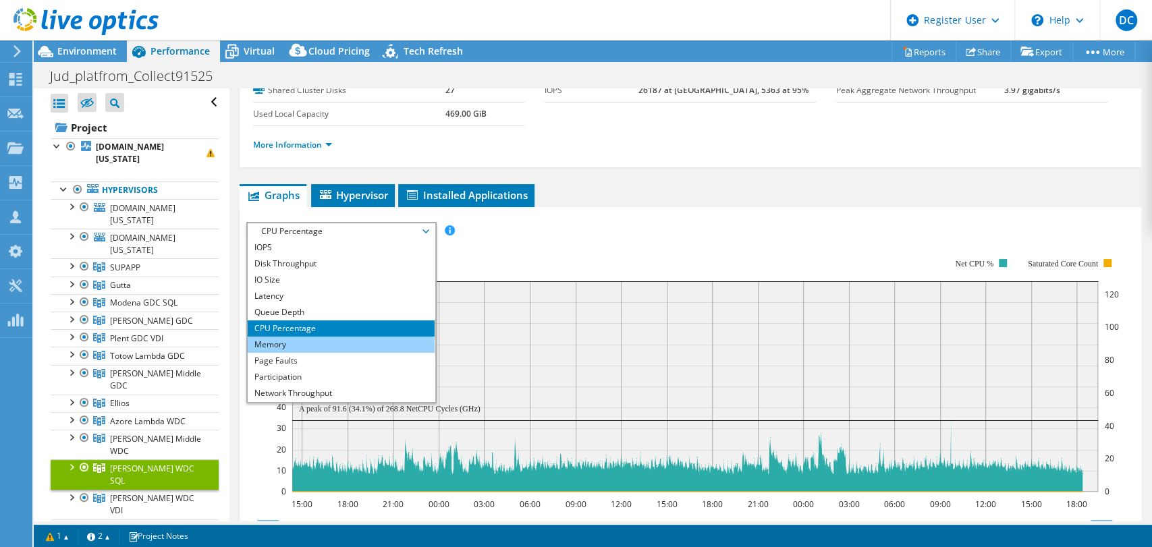
click at [356, 349] on li "Memory" at bounding box center [341, 345] width 187 height 16
